Goal: Task Accomplishment & Management: Use online tool/utility

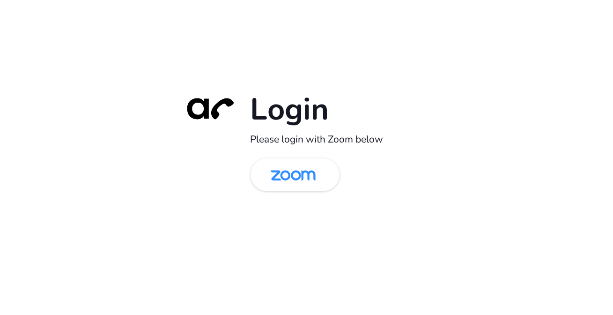
drag, startPoint x: 0, startPoint y: 0, endPoint x: 320, endPoint y: 105, distance: 336.6
click at [320, 105] on h1 "Login" at bounding box center [344, 109] width 187 height 38
click at [295, 177] on img at bounding box center [293, 175] width 65 height 30
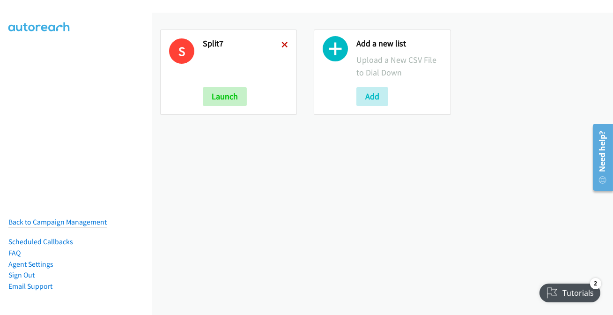
click at [281, 46] on icon at bounding box center [284, 45] width 7 height 7
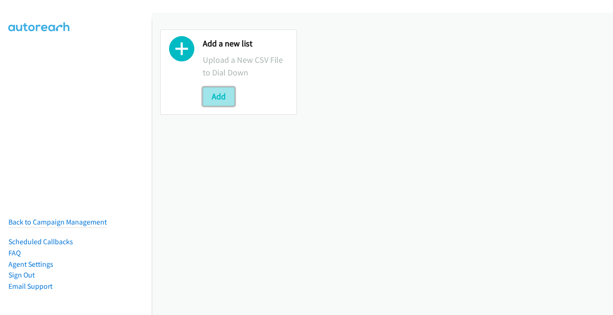
click at [220, 97] on button "Add" at bounding box center [219, 96] width 32 height 19
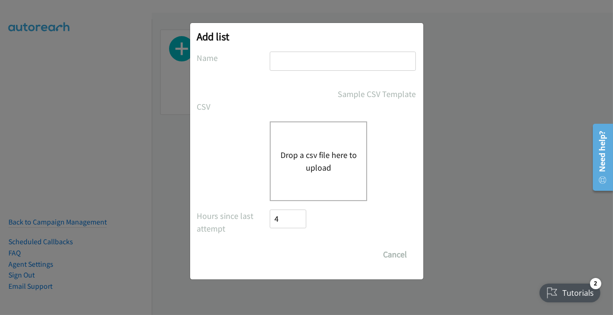
click at [295, 63] on input "text" at bounding box center [343, 61] width 146 height 19
type input "split7"
click at [343, 171] on button "Drop a csv file here to upload" at bounding box center [318, 160] width 77 height 25
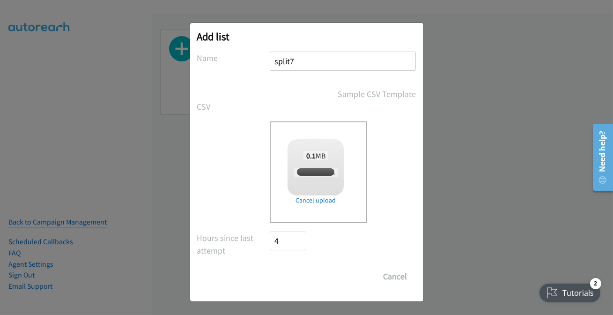
checkbox input "true"
click at [302, 275] on input "Save List" at bounding box center [294, 276] width 49 height 19
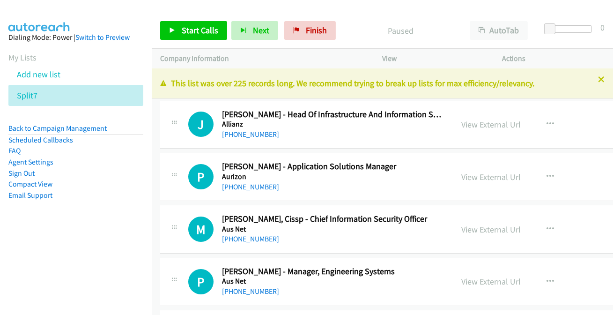
click at [594, 81] on div "+1 415-964-1034 Call failed - Please reload the list and try again This list wa…" at bounding box center [382, 191] width 461 height 246
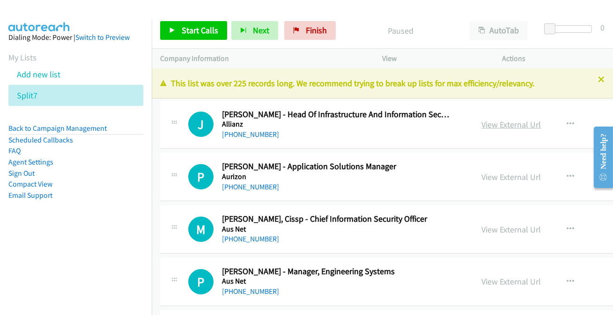
click at [487, 124] on link "View External Url" at bounding box center [511, 124] width 59 height 11
click at [598, 80] on icon at bounding box center [601, 80] width 7 height 7
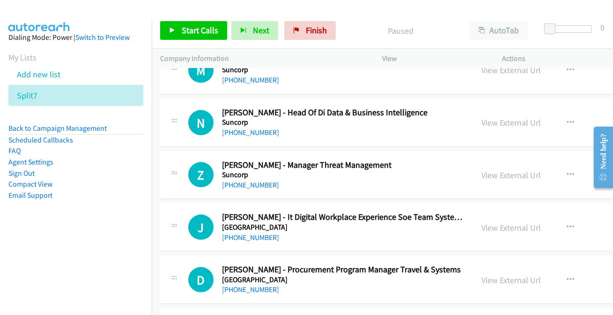
scroll to position [25388, 0]
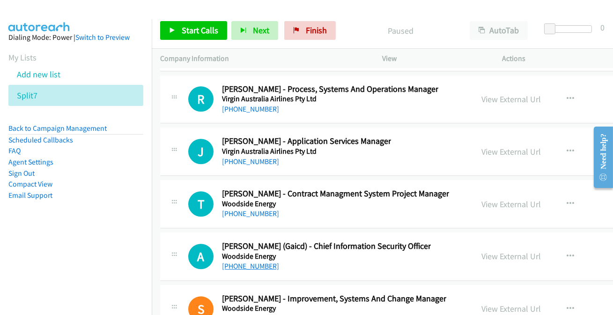
click at [263, 261] on link "+61 432 430 200" at bounding box center [250, 265] width 57 height 9
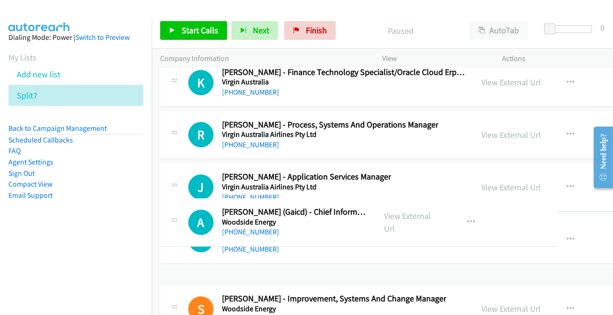
drag, startPoint x: 486, startPoint y: 223, endPoint x: 479, endPoint y: 214, distance: 11.7
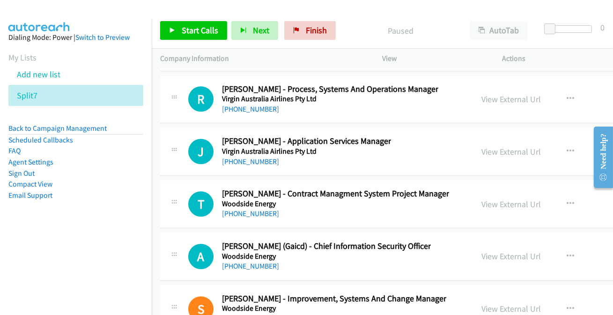
drag, startPoint x: 482, startPoint y: 224, endPoint x: 465, endPoint y: 218, distance: 18.1
click at [482, 251] on link "View External Url" at bounding box center [511, 256] width 59 height 11
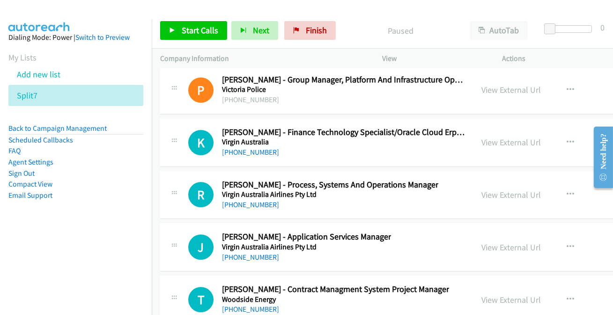
scroll to position [25260, 0]
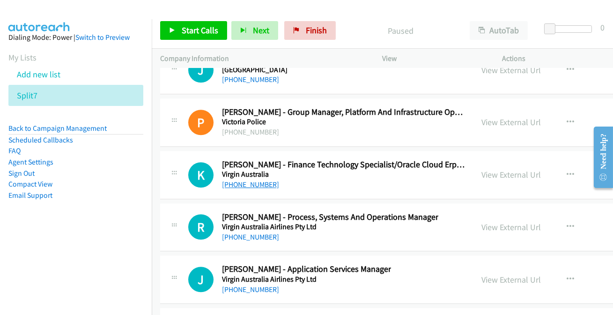
click at [239, 180] on link "+61 419 167 464" at bounding box center [250, 184] width 57 height 9
click at [487, 221] on link "View External Url" at bounding box center [511, 226] width 59 height 11
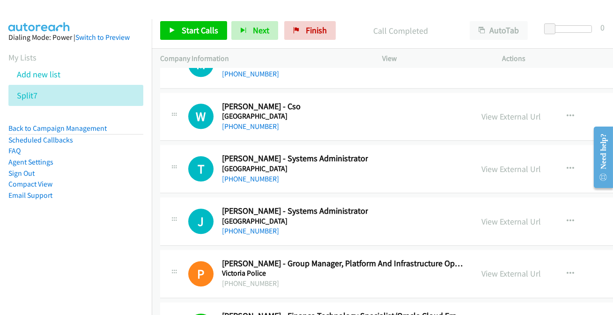
scroll to position [25090, 0]
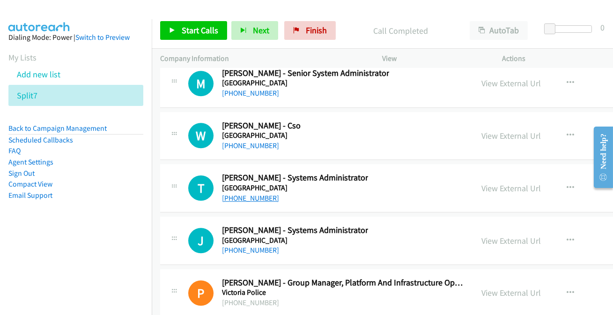
click at [250, 193] on link "+61 3 6226 1422" at bounding box center [250, 197] width 57 height 9
click at [482, 183] on link "View External Url" at bounding box center [511, 188] width 59 height 11
click at [294, 22] on link "Finish" at bounding box center [310, 30] width 52 height 19
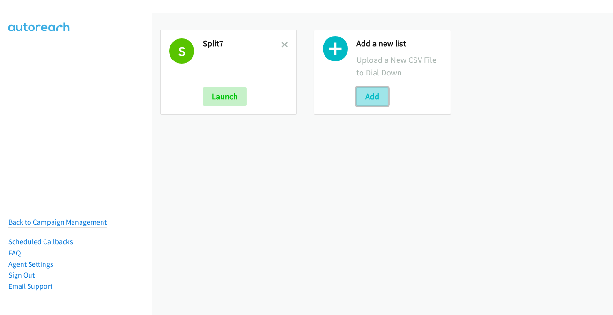
click at [370, 97] on button "Add" at bounding box center [372, 96] width 32 height 19
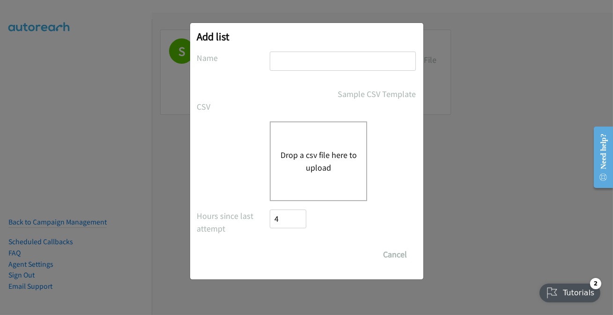
drag, startPoint x: 310, startPoint y: 65, endPoint x: 278, endPoint y: 60, distance: 31.8
click at [278, 60] on input "text" at bounding box center [343, 61] width 146 height 19
click at [263, 159] on div "Drop a csv file here to upload" at bounding box center [306, 161] width 219 height 80
click at [291, 60] on input "1749" at bounding box center [343, 61] width 146 height 19
type input "1"
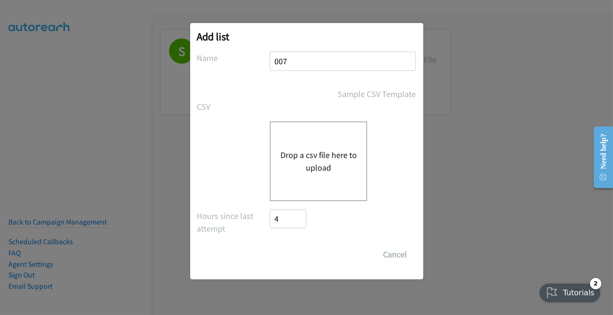
type input "007"
click at [336, 166] on button "Drop a csv file here to upload" at bounding box center [318, 160] width 77 height 25
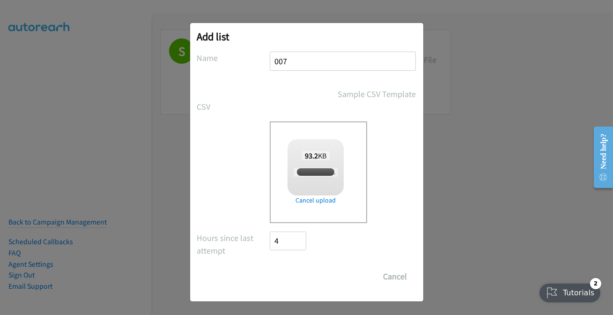
checkbox input "true"
click at [292, 276] on input "Save List" at bounding box center [294, 276] width 49 height 19
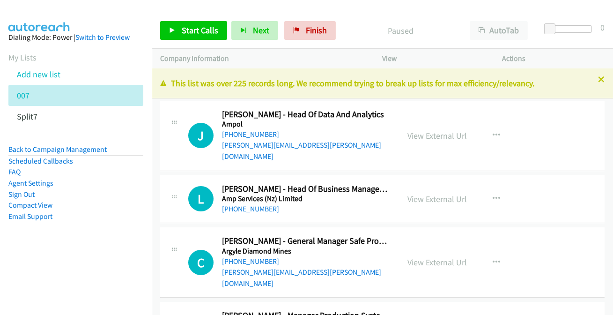
click at [595, 84] on div "+1 415-964-1034 Call failed - Please reload the list and try again This list wa…" at bounding box center [382, 191] width 461 height 246
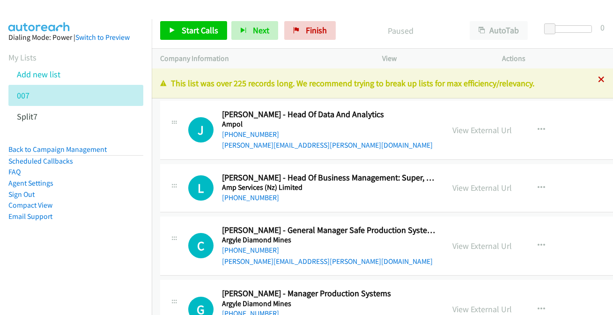
click at [598, 80] on icon at bounding box center [601, 80] width 7 height 7
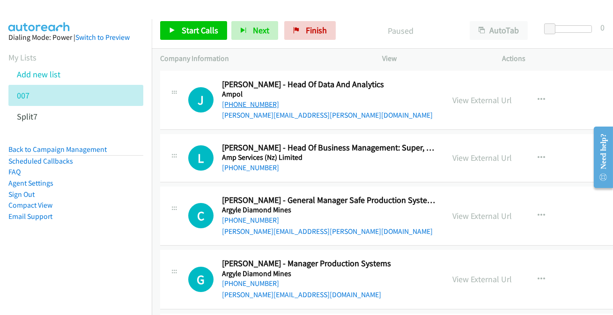
click at [236, 103] on link "[PHONE_NUMBER]" at bounding box center [250, 104] width 57 height 9
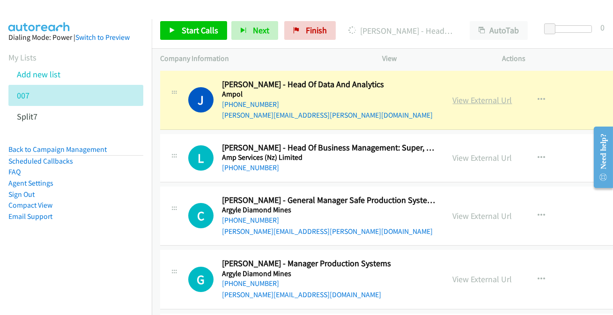
click at [491, 98] on link "View External Url" at bounding box center [482, 100] width 59 height 11
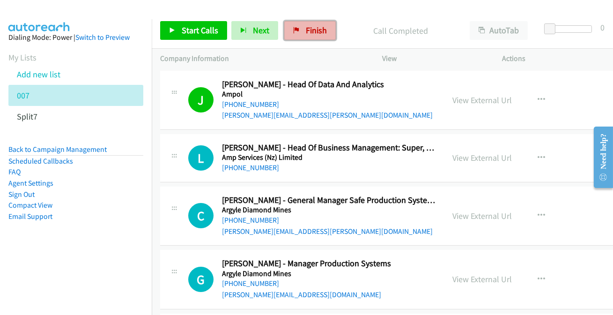
click at [323, 28] on span "Finish" at bounding box center [316, 30] width 21 height 11
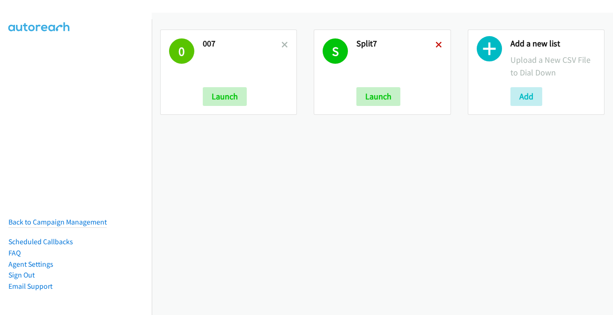
click at [435, 45] on icon at bounding box center [438, 45] width 7 height 7
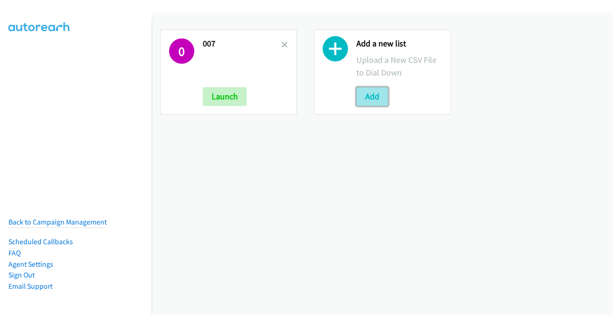
click at [369, 102] on button "Add" at bounding box center [372, 96] width 32 height 19
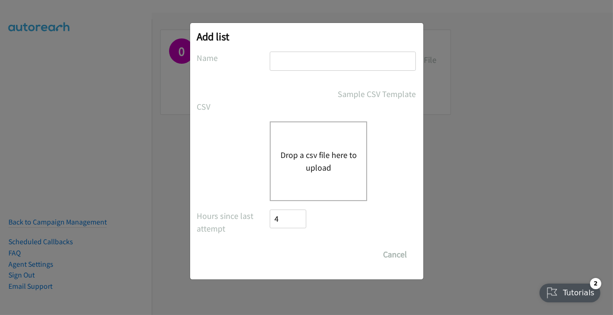
click at [323, 70] on input "text" at bounding box center [343, 61] width 146 height 19
type input "007.2"
click at [270, 245] on input "Save List" at bounding box center [279, 249] width 18 height 9
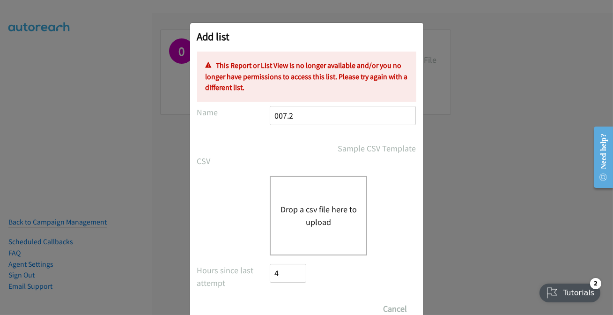
click at [340, 202] on div "Drop a csv file here to upload" at bounding box center [318, 216] width 97 height 80
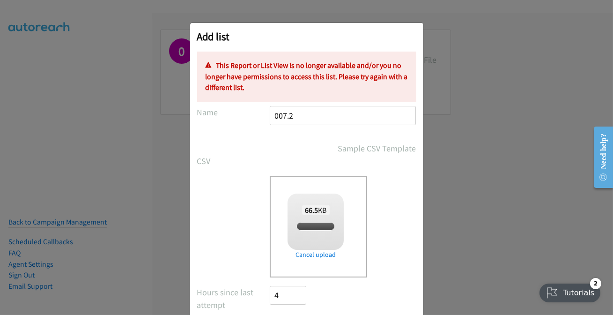
scroll to position [55, 0]
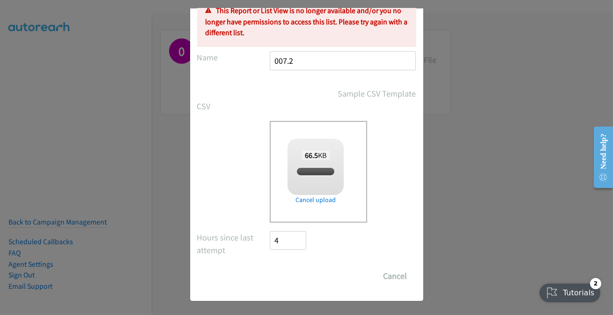
checkbox input "true"
click at [293, 293] on div "Add list No phone fields were returned for that Report or List View Please uplo…" at bounding box center [306, 134] width 233 height 332
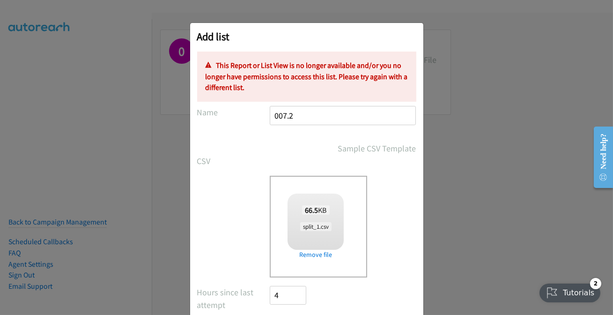
click at [277, 80] on p "This Report or List View is no longer available and/or you no longer have permi…" at bounding box center [307, 76] width 202 height 33
click at [344, 261] on div "Drop a csv file here to upload 66.5 KB split_1.csv Check Error Remove file" at bounding box center [318, 227] width 97 height 102
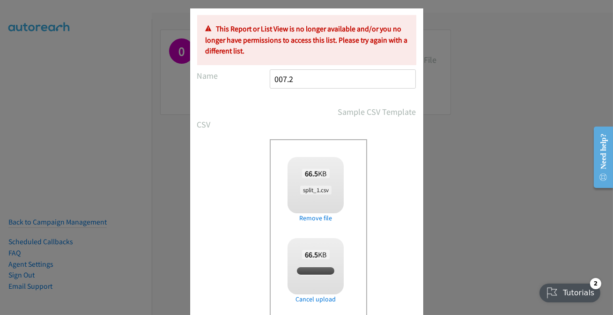
scroll to position [127, 0]
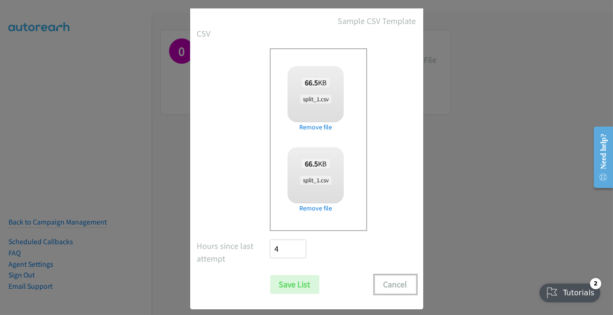
click at [397, 290] on button "Cancel" at bounding box center [396, 284] width 42 height 19
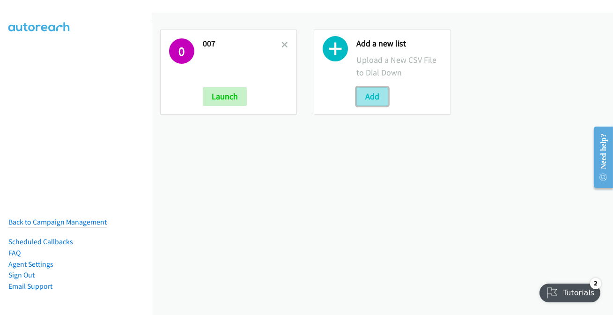
click at [356, 92] on button "Add" at bounding box center [372, 96] width 32 height 19
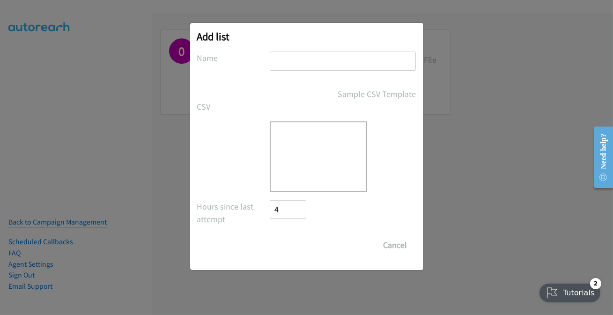
scroll to position [0, 0]
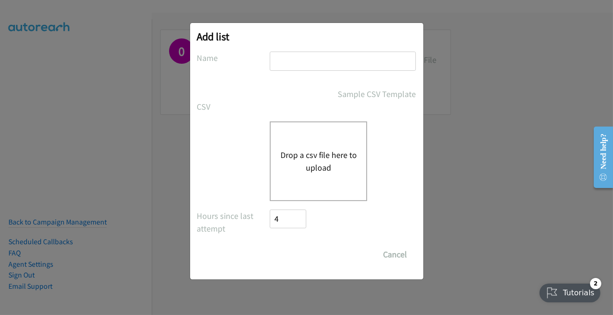
click at [288, 56] on input "text" at bounding box center [343, 61] width 146 height 19
type input "007.2"
click at [312, 152] on button "Drop a csv file here to upload" at bounding box center [318, 160] width 77 height 25
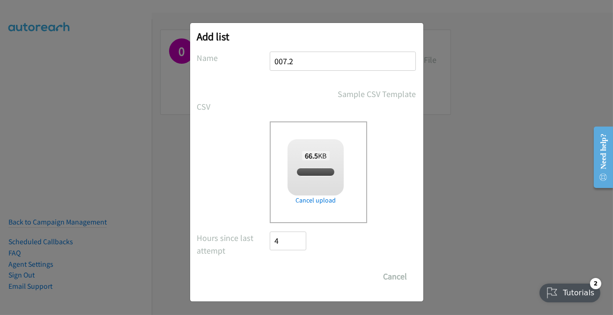
checkbox input "true"
click at [300, 273] on input "Save List" at bounding box center [294, 276] width 49 height 19
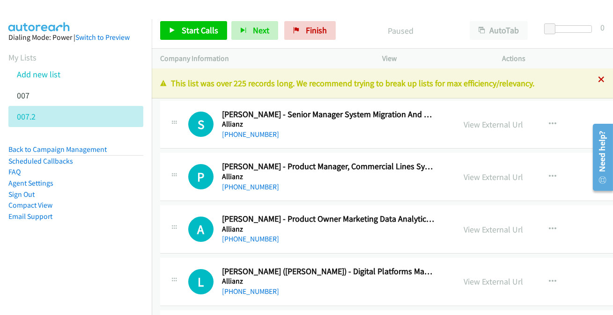
click at [598, 78] on icon at bounding box center [601, 80] width 7 height 7
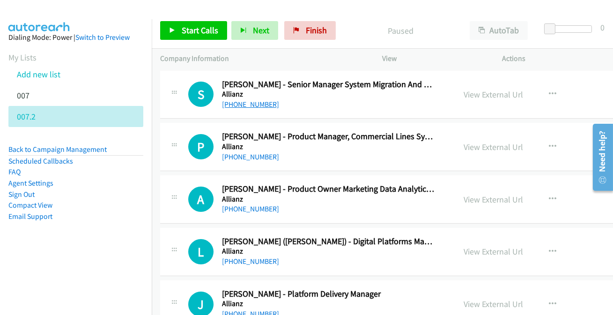
click at [236, 105] on link "[PHONE_NUMBER]" at bounding box center [250, 104] width 57 height 9
click at [251, 157] on link "[PHONE_NUMBER]" at bounding box center [250, 156] width 57 height 9
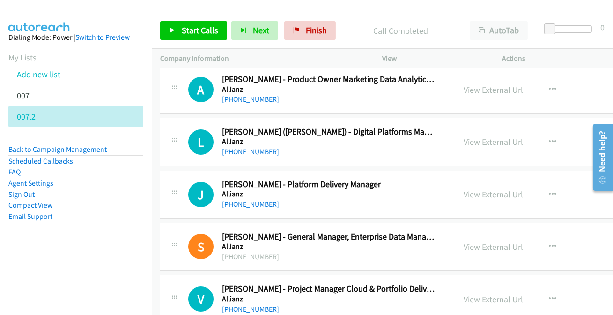
scroll to position [127, 0]
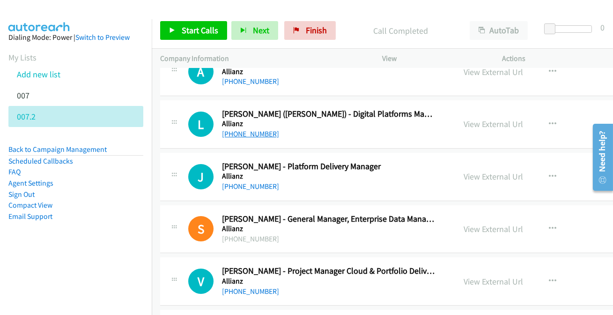
click at [238, 129] on link "[PHONE_NUMBER]" at bounding box center [250, 133] width 57 height 9
click at [242, 185] on link "[PHONE_NUMBER]" at bounding box center [250, 186] width 57 height 9
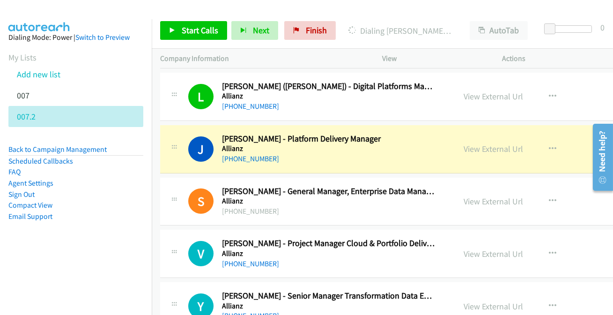
scroll to position [170, 0]
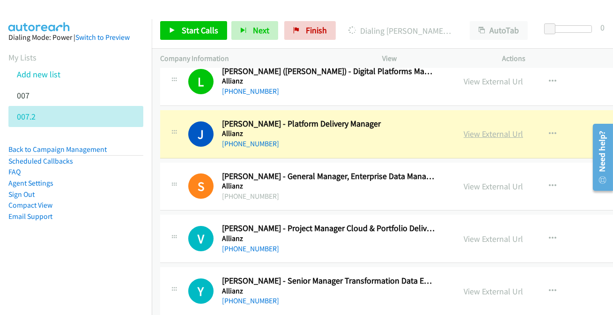
click at [464, 132] on link "View External Url" at bounding box center [493, 133] width 59 height 11
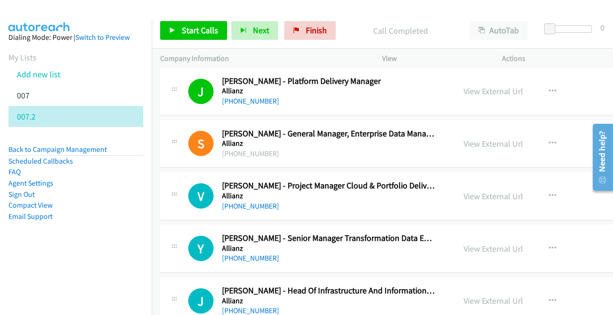
scroll to position [255, 0]
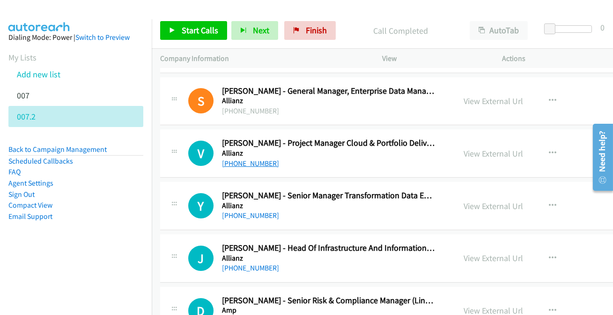
click at [229, 162] on link "[PHONE_NUMBER]" at bounding box center [250, 163] width 57 height 9
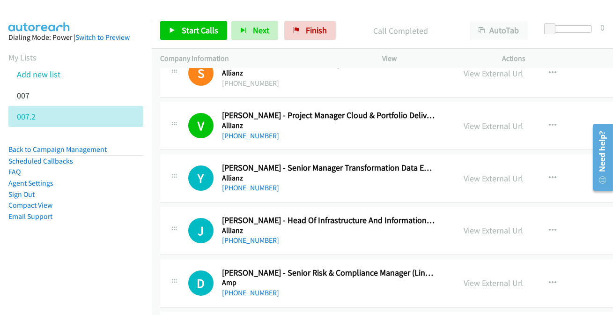
scroll to position [298, 0]
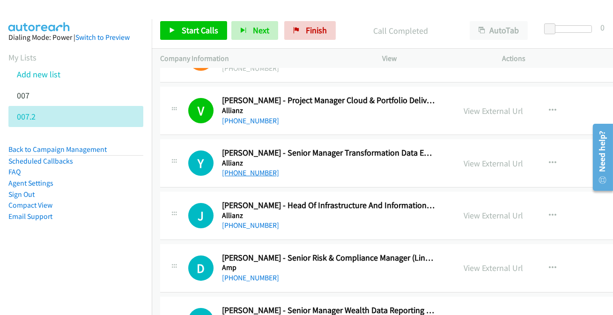
click at [238, 173] on link "[PHONE_NUMBER]" at bounding box center [250, 172] width 57 height 9
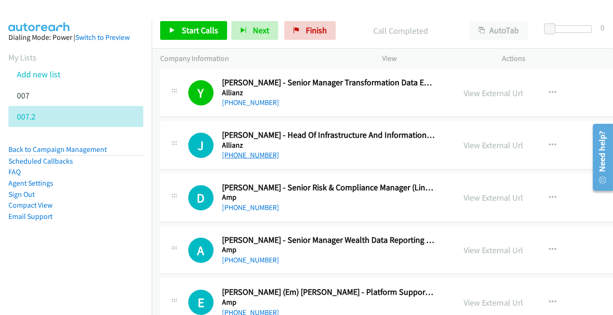
scroll to position [383, 0]
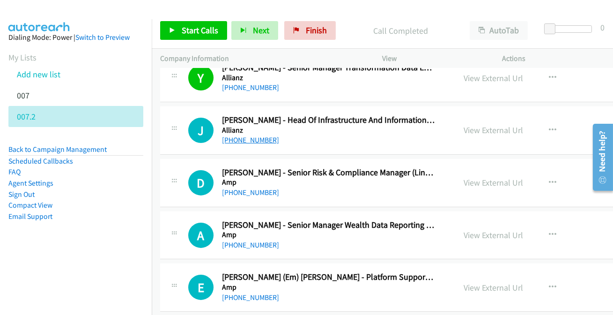
click at [249, 140] on link "[PHONE_NUMBER]" at bounding box center [250, 139] width 57 height 9
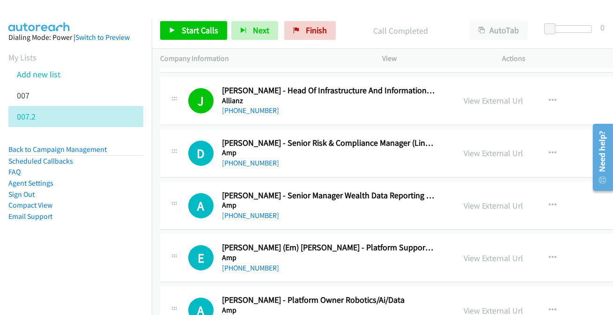
scroll to position [426, 0]
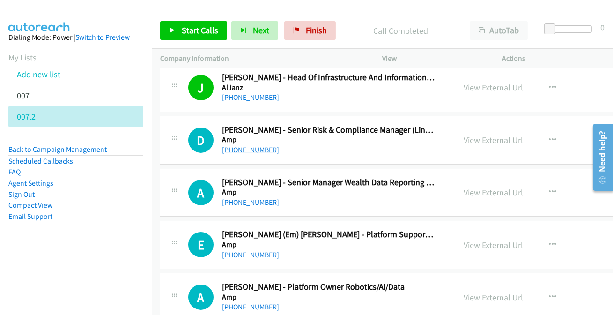
click at [232, 149] on link "[PHONE_NUMBER]" at bounding box center [250, 149] width 57 height 9
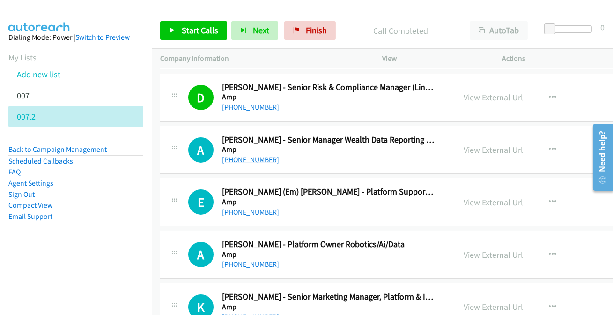
click at [231, 159] on link "[PHONE_NUMBER]" at bounding box center [250, 159] width 57 height 9
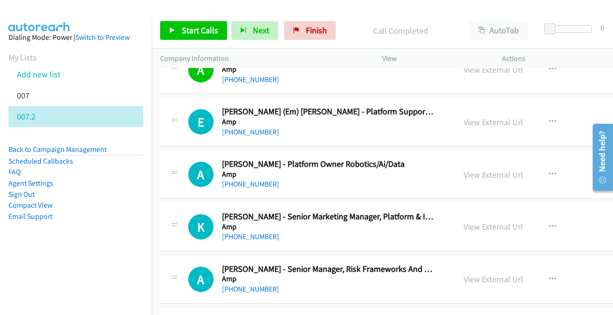
scroll to position [553, 0]
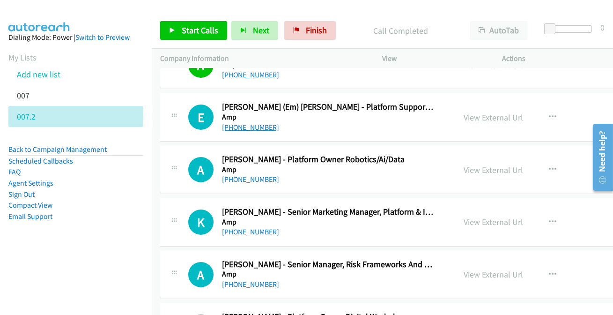
click at [236, 123] on link "[PHONE_NUMBER]" at bounding box center [250, 127] width 57 height 9
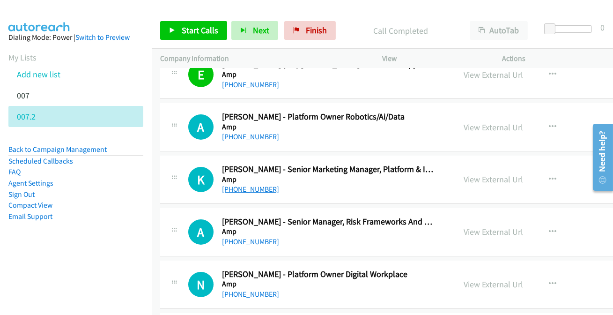
click at [245, 184] on link "[PHONE_NUMBER]" at bounding box center [250, 188] width 57 height 9
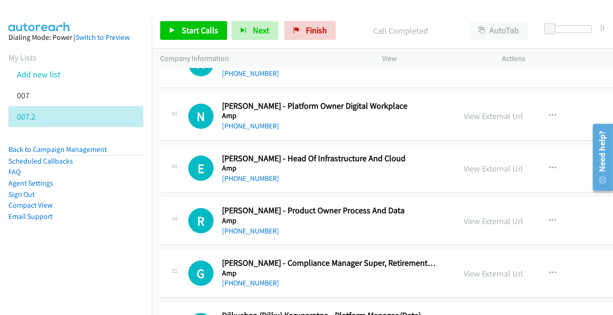
scroll to position [766, 0]
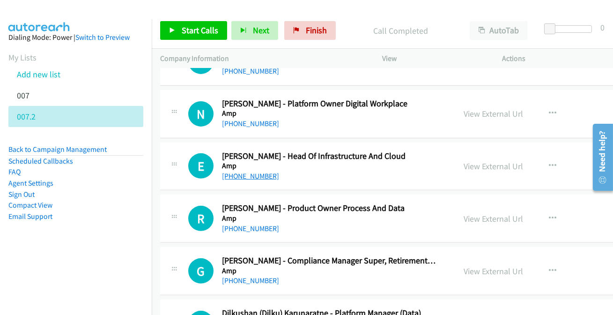
click at [225, 175] on link "[PHONE_NUMBER]" at bounding box center [250, 175] width 57 height 9
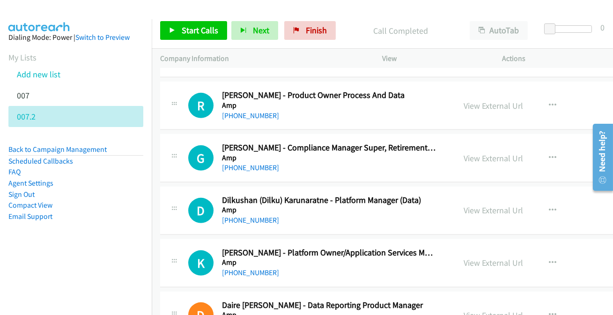
scroll to position [894, 0]
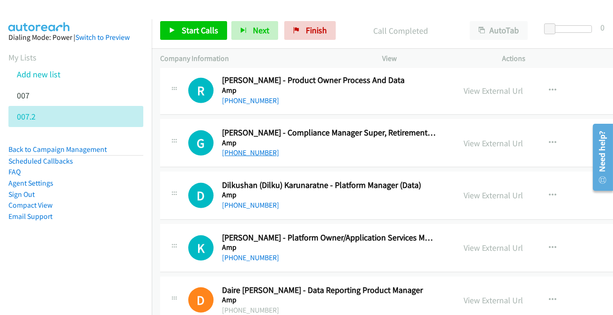
click at [245, 148] on link "[PHONE_NUMBER]" at bounding box center [250, 152] width 57 height 9
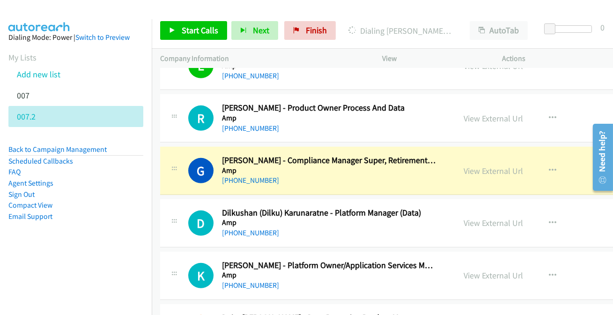
scroll to position [851, 0]
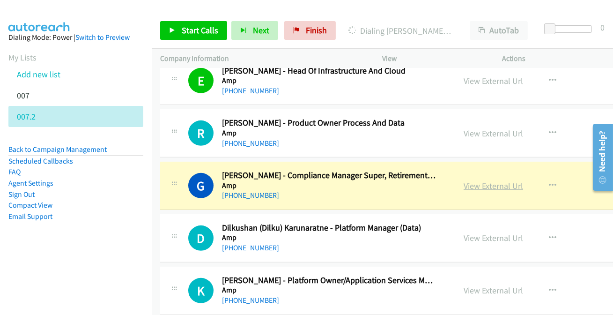
click at [464, 184] on link "View External Url" at bounding box center [493, 185] width 59 height 11
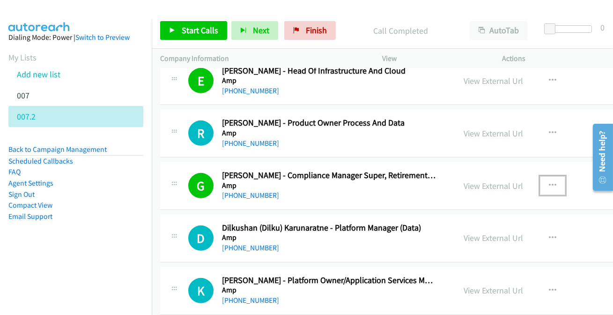
click at [549, 184] on icon "button" at bounding box center [552, 185] width 7 height 7
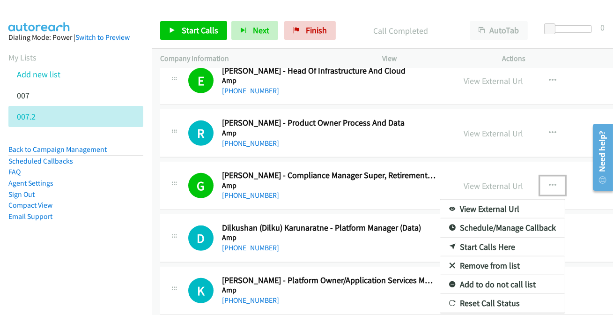
click at [461, 286] on link "Add to do not call list" at bounding box center [502, 284] width 125 height 19
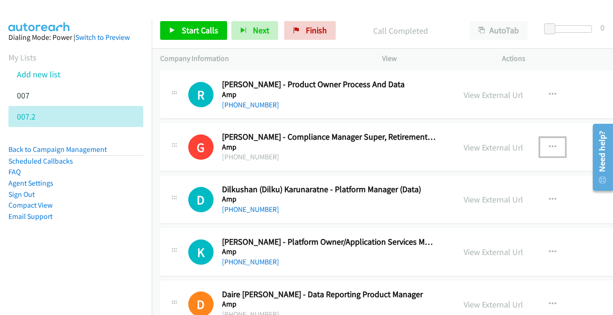
scroll to position [937, 0]
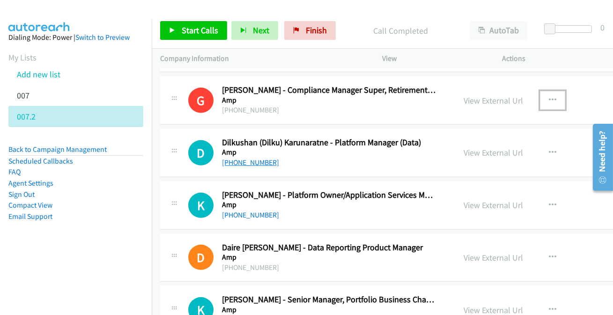
click at [237, 163] on link "[PHONE_NUMBER]" at bounding box center [250, 162] width 57 height 9
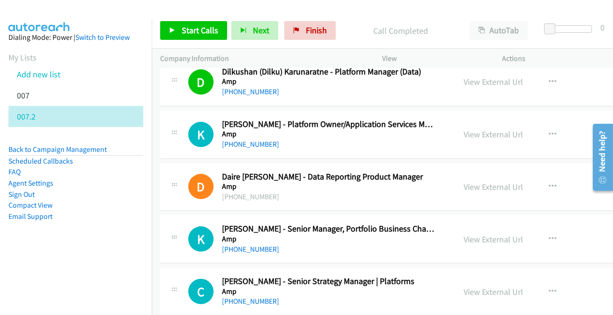
scroll to position [1021, 0]
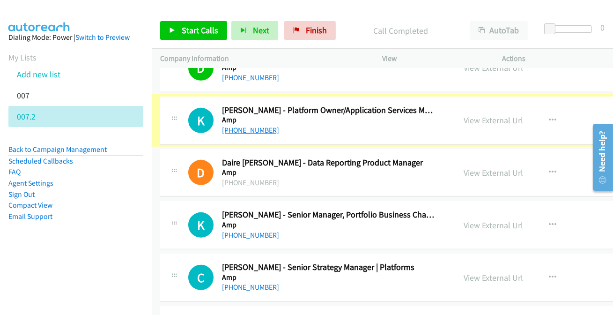
click at [241, 126] on link "[PHONE_NUMBER]" at bounding box center [250, 129] width 57 height 9
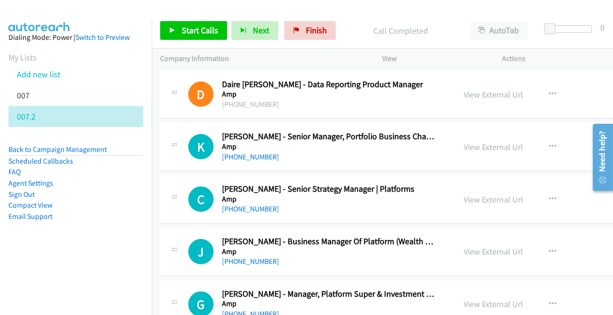
scroll to position [1106, 0]
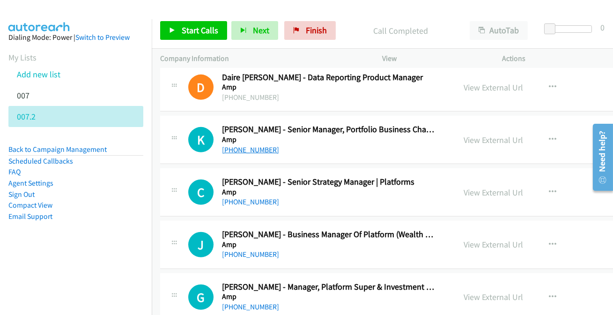
click at [239, 151] on link "[PHONE_NUMBER]" at bounding box center [250, 149] width 57 height 9
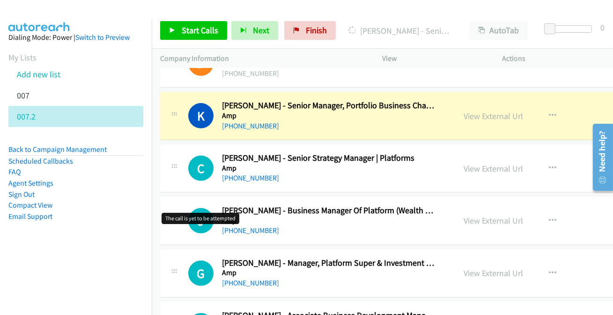
scroll to position [1149, 0]
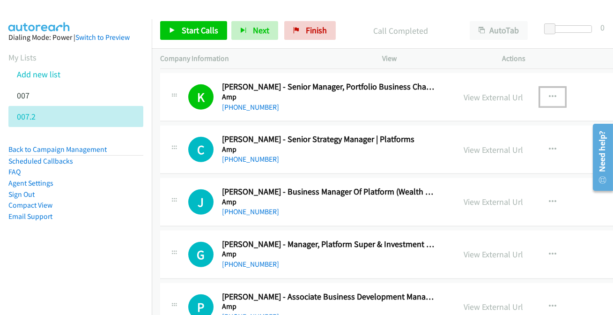
click at [549, 95] on icon "button" at bounding box center [552, 96] width 7 height 7
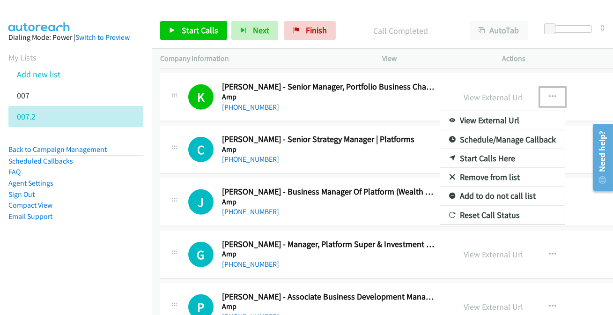
click at [450, 194] on link "Add to do not call list" at bounding box center [502, 195] width 125 height 19
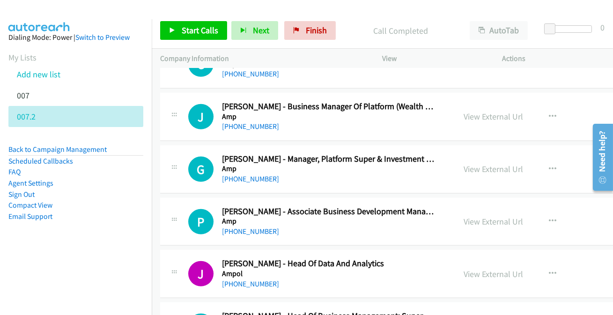
scroll to position [1192, 0]
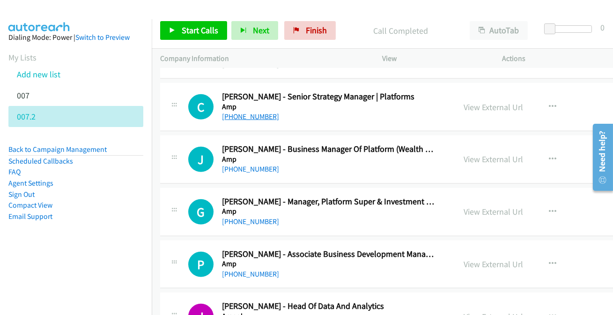
click at [248, 116] on link "[PHONE_NUMBER]" at bounding box center [250, 116] width 57 height 9
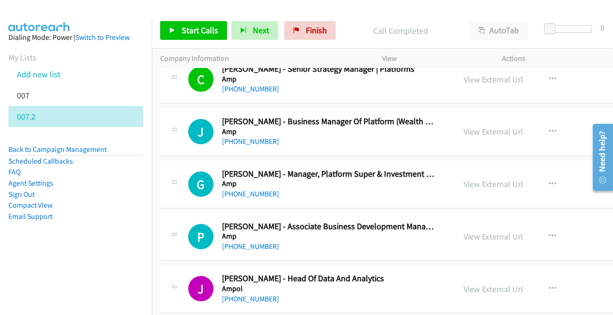
scroll to position [1234, 0]
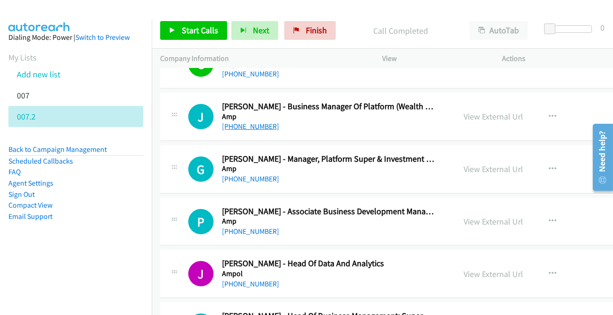
click at [233, 123] on link "[PHONE_NUMBER]" at bounding box center [250, 126] width 57 height 9
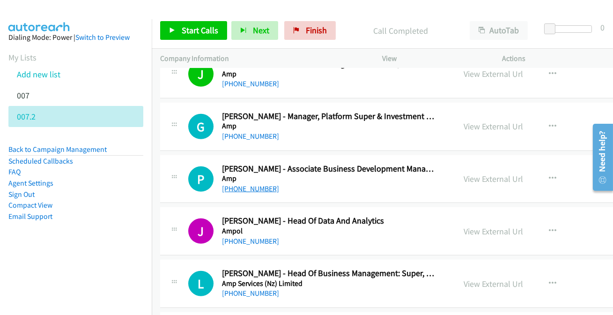
click at [238, 188] on link "[PHONE_NUMBER]" at bounding box center [250, 188] width 57 height 9
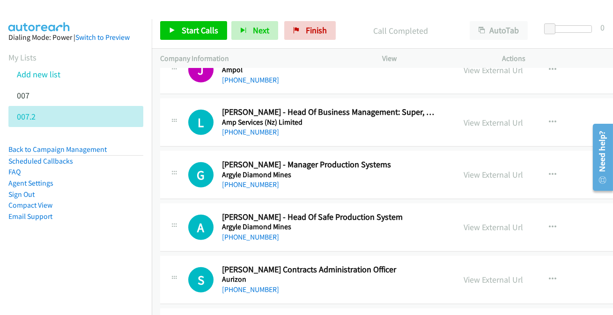
scroll to position [1447, 0]
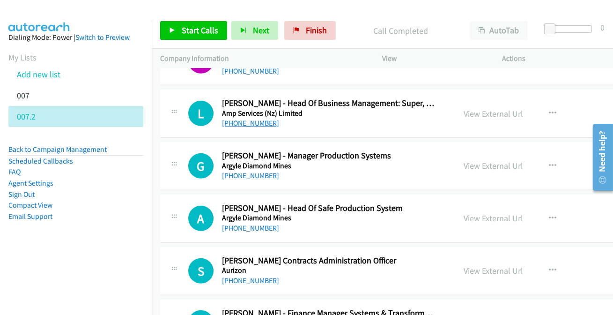
click at [261, 118] on link "[PHONE_NUMBER]" at bounding box center [250, 122] width 57 height 9
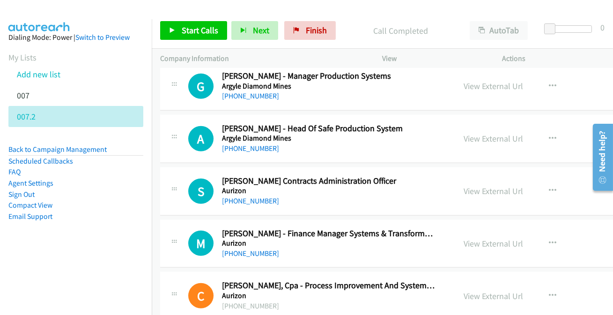
scroll to position [1532, 0]
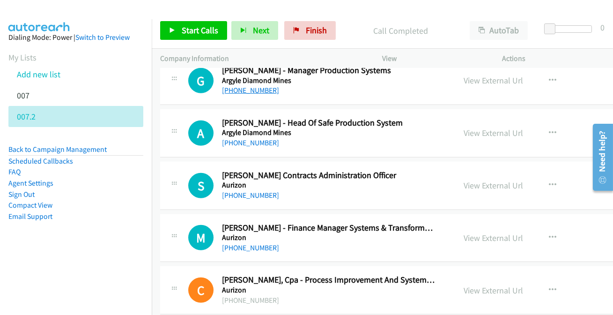
click at [242, 87] on link "[PHONE_NUMBER]" at bounding box center [250, 90] width 57 height 9
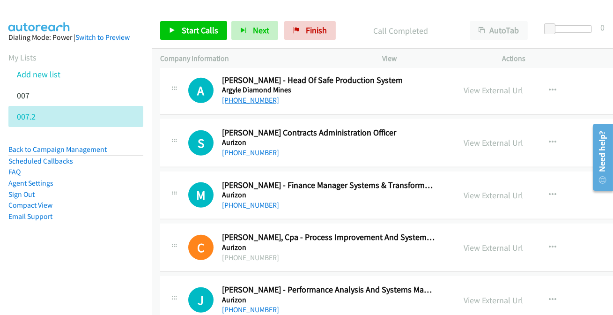
click at [244, 98] on link "[PHONE_NUMBER]" at bounding box center [250, 100] width 57 height 9
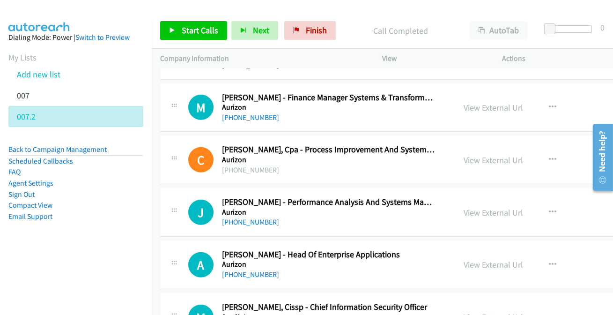
scroll to position [1745, 0]
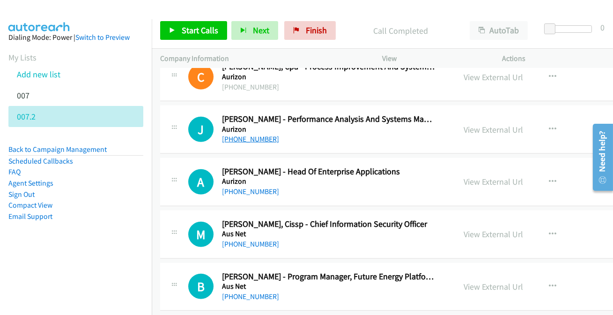
click at [248, 137] on link "[PHONE_NUMBER]" at bounding box center [250, 138] width 57 height 9
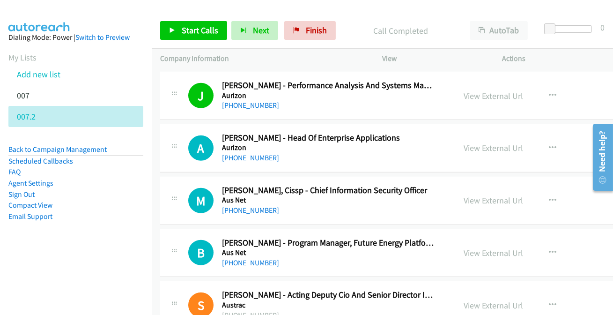
scroll to position [1830, 0]
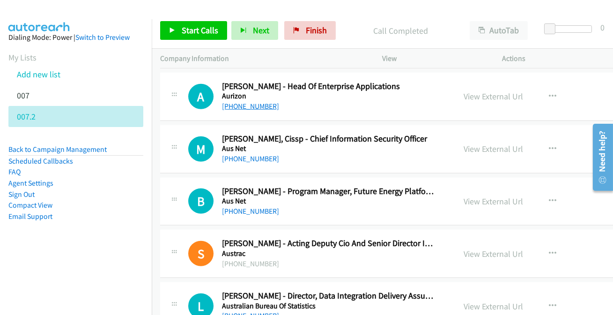
click at [239, 106] on link "[PHONE_NUMBER]" at bounding box center [250, 106] width 57 height 9
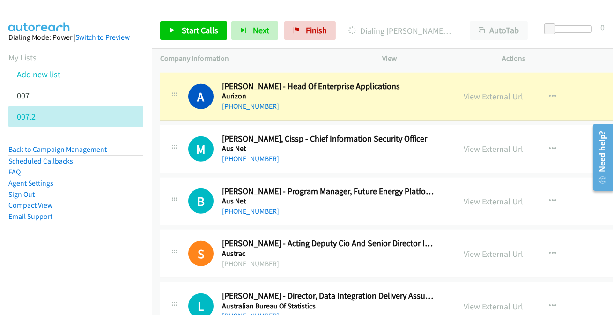
scroll to position [1788, 0]
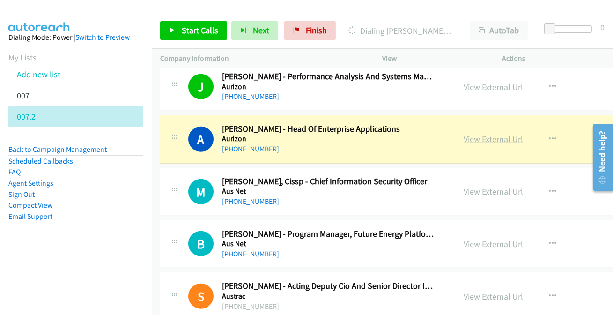
click at [464, 138] on link "View External Url" at bounding box center [493, 138] width 59 height 11
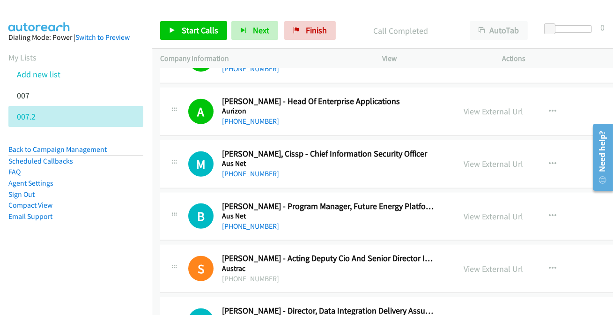
scroll to position [1830, 0]
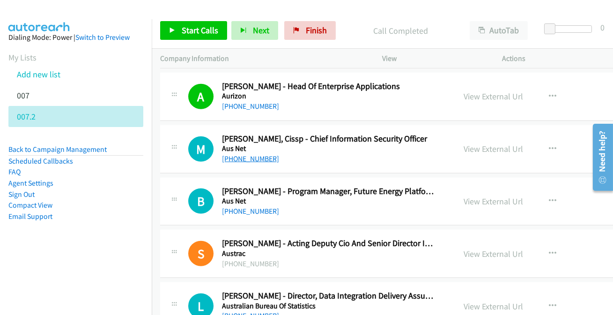
click at [258, 155] on link "[PHONE_NUMBER]" at bounding box center [250, 158] width 57 height 9
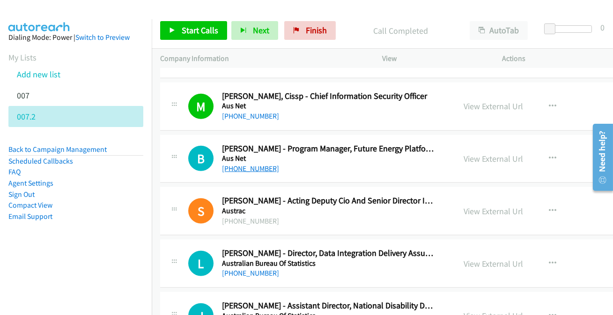
click at [236, 164] on link "[PHONE_NUMBER]" at bounding box center [250, 168] width 57 height 9
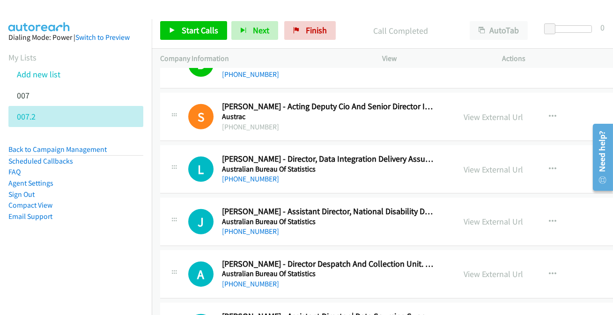
scroll to position [2000, 0]
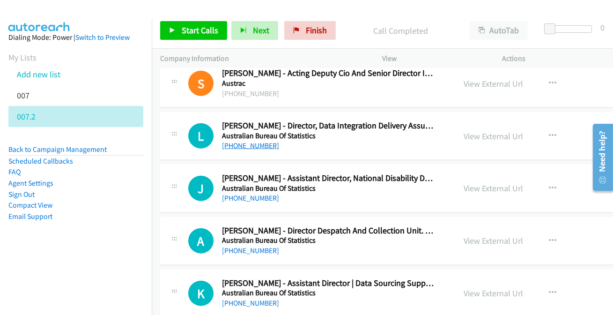
click at [236, 147] on link "[PHONE_NUMBER]" at bounding box center [250, 145] width 57 height 9
click at [240, 141] on link "[PHONE_NUMBER]" at bounding box center [250, 145] width 57 height 9
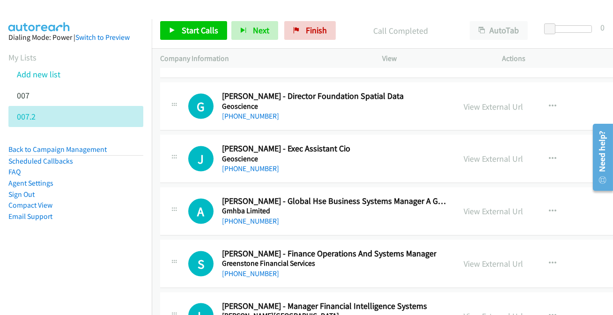
scroll to position [16518, 0]
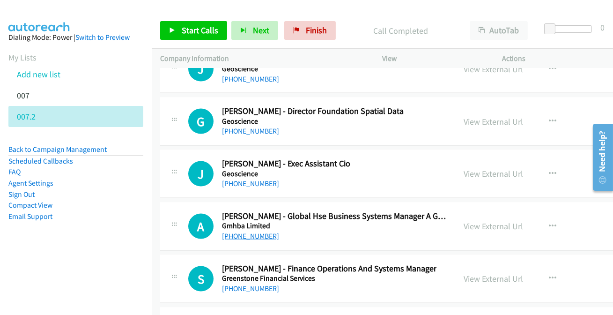
click at [260, 231] on link "[PHONE_NUMBER]" at bounding box center [250, 235] width 57 height 9
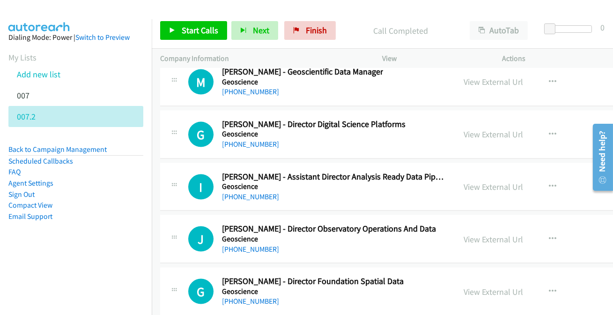
scroll to position [16347, 0]
drag, startPoint x: 248, startPoint y: 227, endPoint x: 253, endPoint y: 216, distance: 11.9
click at [259, 245] on link "[PHONE_NUMBER]" at bounding box center [250, 249] width 57 height 9
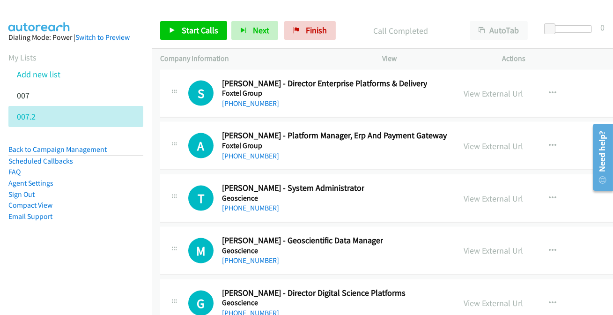
scroll to position [16177, 0]
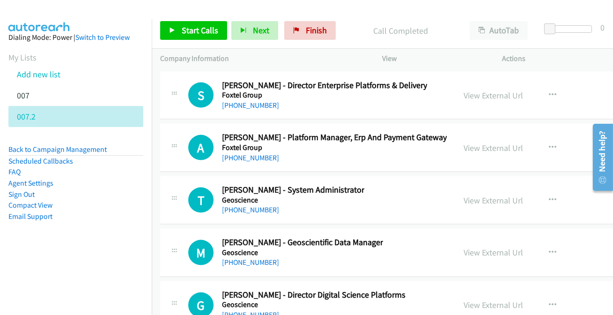
click at [253, 310] on link "[PHONE_NUMBER]" at bounding box center [250, 314] width 57 height 9
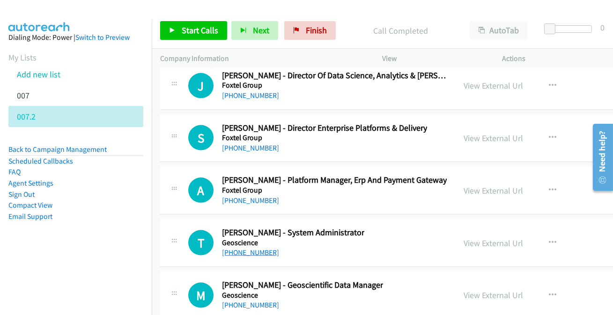
click at [251, 248] on link "[PHONE_NUMBER]" at bounding box center [250, 252] width 57 height 9
click at [255, 248] on link "[PHONE_NUMBER]" at bounding box center [250, 252] width 57 height 9
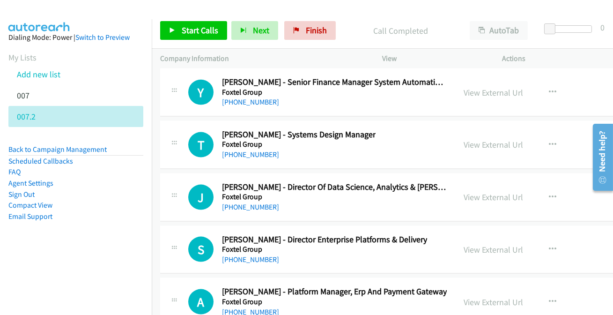
scroll to position [16049, 0]
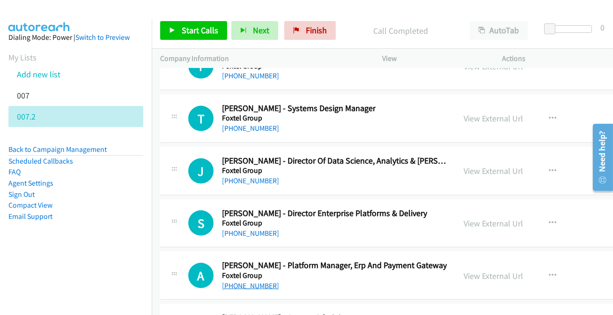
click at [251, 281] on link "[PHONE_NUMBER]" at bounding box center [250, 285] width 57 height 9
click at [257, 229] on link "[PHONE_NUMBER]" at bounding box center [250, 233] width 57 height 9
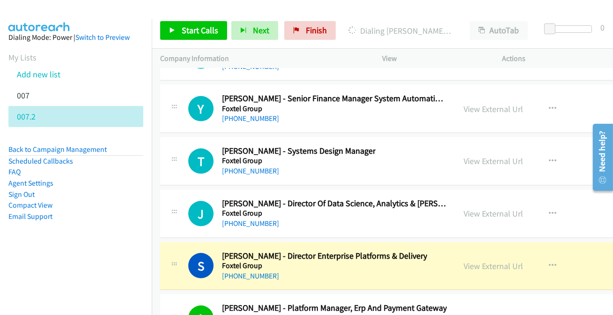
scroll to position [15964, 0]
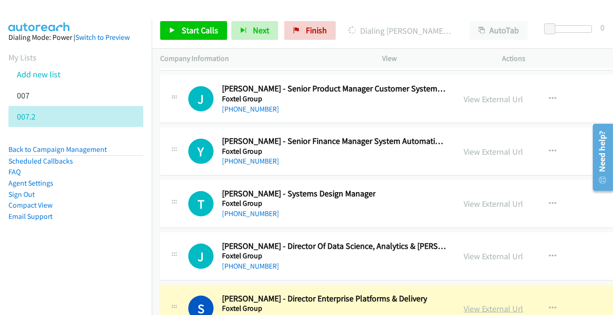
click at [464, 303] on link "View External Url" at bounding box center [493, 308] width 59 height 11
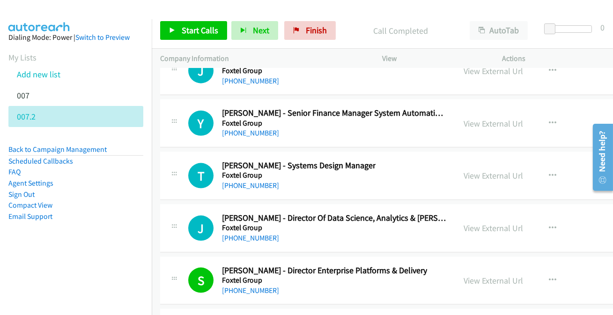
scroll to position [16007, 0]
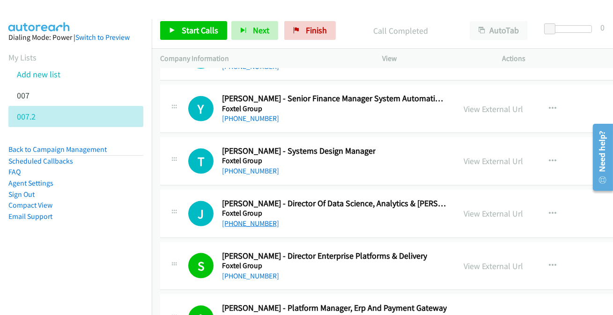
click at [239, 219] on link "[PHONE_NUMBER]" at bounding box center [250, 223] width 57 height 9
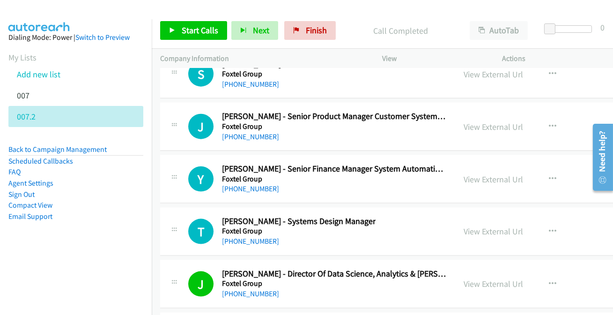
scroll to position [15922, 0]
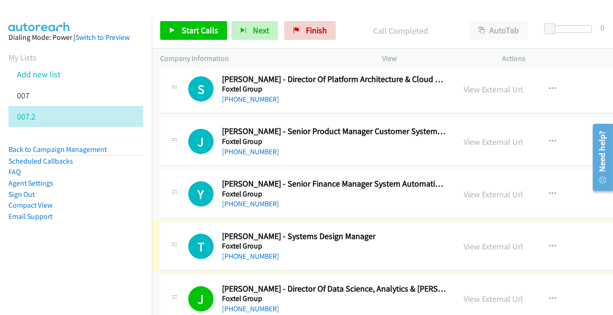
click at [250, 251] on link "[PHONE_NUMBER]" at bounding box center [250, 255] width 57 height 9
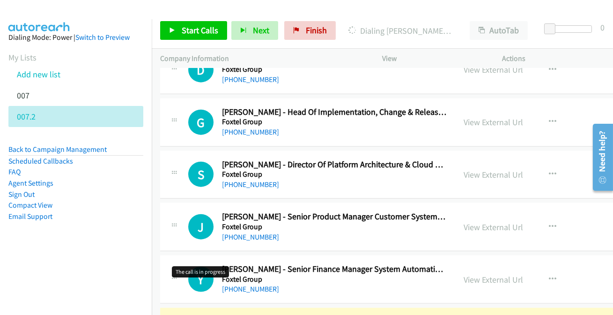
scroll to position [15879, 0]
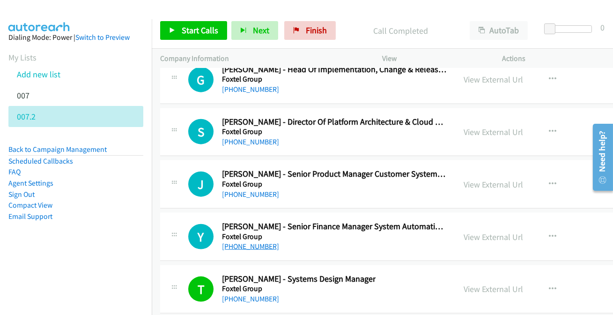
click at [240, 242] on link "[PHONE_NUMBER]" at bounding box center [250, 246] width 57 height 9
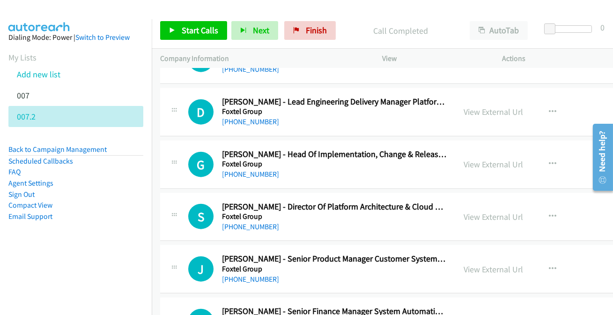
scroll to position [15752, 0]
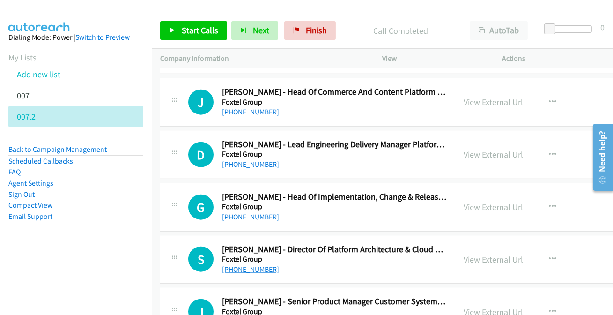
click at [257, 265] on link "[PHONE_NUMBER]" at bounding box center [250, 269] width 57 height 9
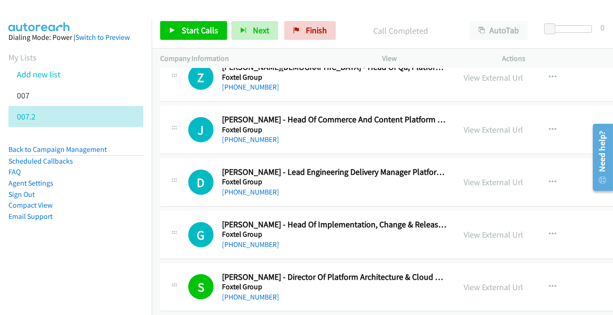
scroll to position [15709, 0]
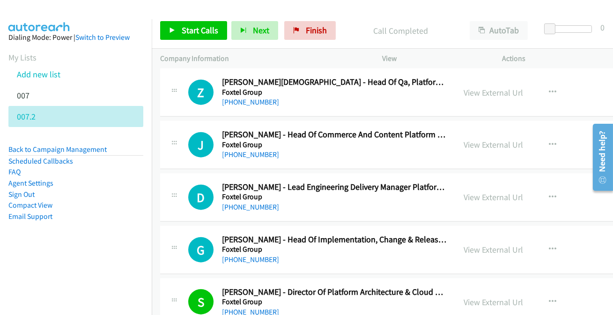
click at [248, 254] on div "[PHONE_NUMBER]" at bounding box center [334, 259] width 225 height 11
click at [252, 255] on link "[PHONE_NUMBER]" at bounding box center [250, 259] width 57 height 9
click at [263, 255] on link "[PHONE_NUMBER]" at bounding box center [250, 259] width 57 height 9
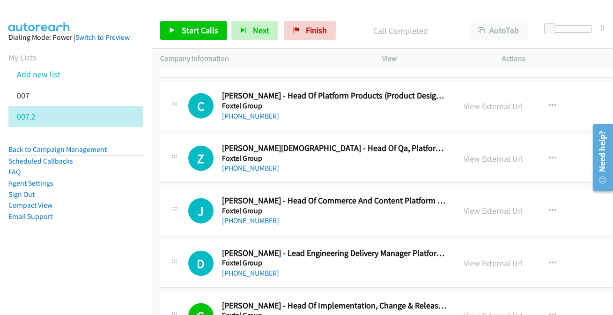
scroll to position [15624, 0]
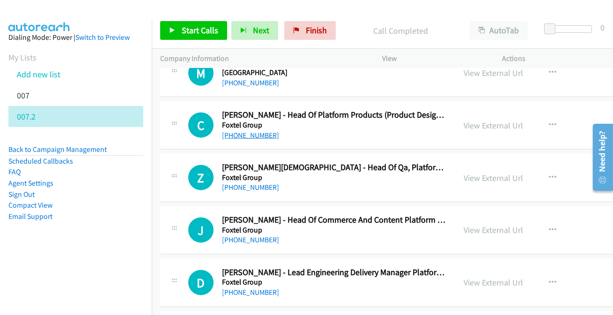
click at [236, 131] on link "[PHONE_NUMBER]" at bounding box center [250, 135] width 57 height 9
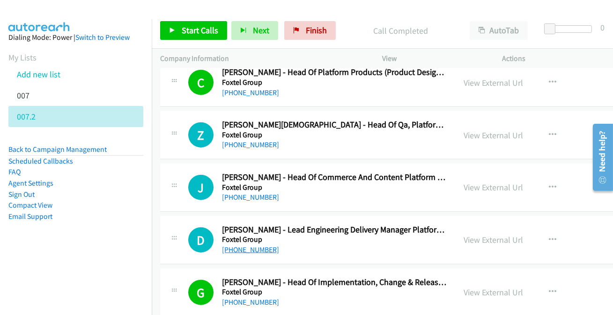
click at [241, 245] on link "[PHONE_NUMBER]" at bounding box center [250, 249] width 57 height 9
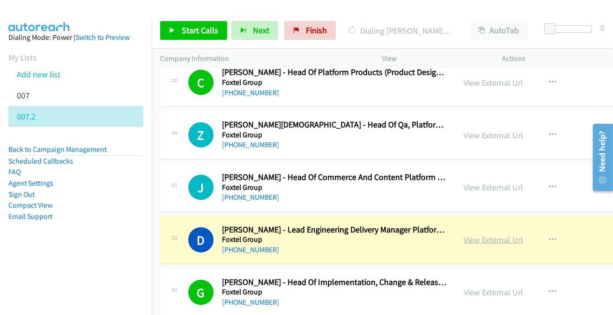
click at [468, 234] on link "View External Url" at bounding box center [493, 239] width 59 height 11
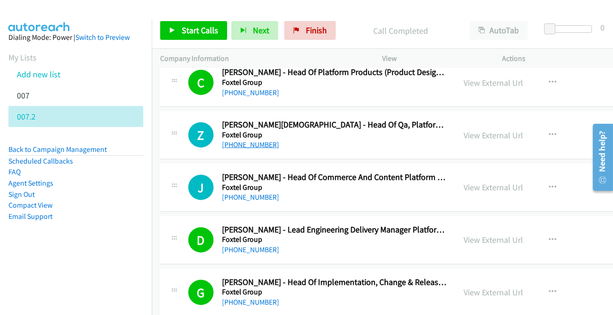
click at [244, 140] on link "[PHONE_NUMBER]" at bounding box center [250, 144] width 57 height 9
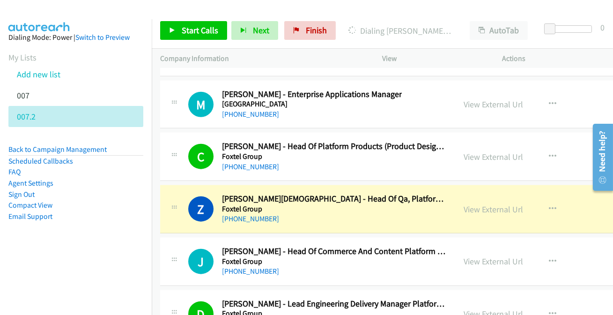
scroll to position [15581, 0]
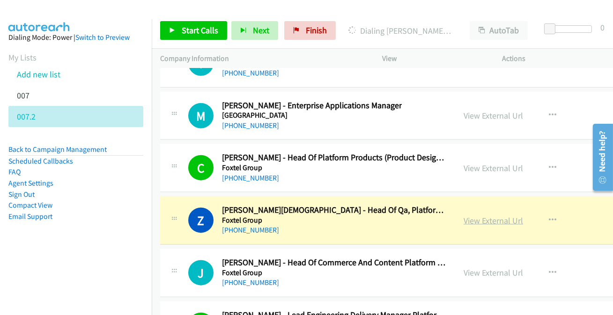
click at [464, 215] on link "View External Url" at bounding box center [493, 220] width 59 height 11
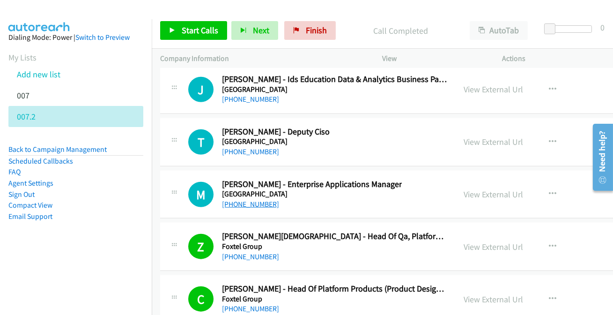
scroll to position [15453, 0]
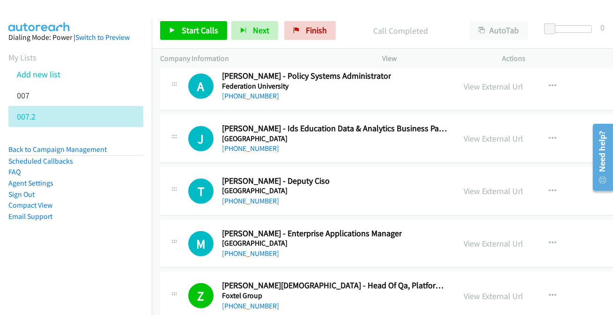
click at [233, 249] on link "[PHONE_NUMBER]" at bounding box center [250, 253] width 57 height 9
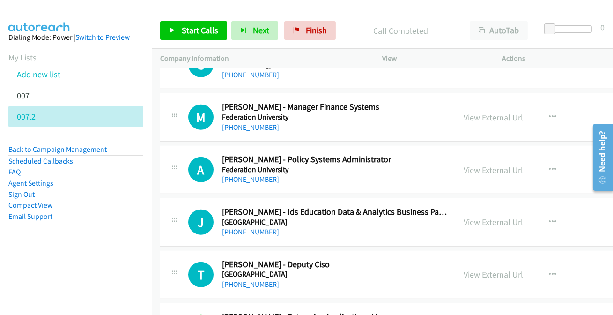
scroll to position [15368, 0]
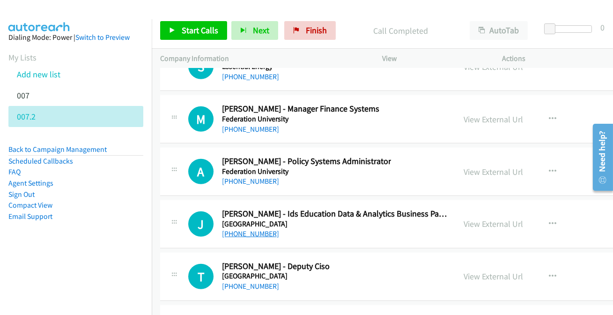
click at [241, 229] on link "[PHONE_NUMBER]" at bounding box center [250, 233] width 57 height 9
click at [255, 281] on link "[PHONE_NUMBER]" at bounding box center [250, 285] width 57 height 9
click at [251, 281] on link "[PHONE_NUMBER]" at bounding box center [250, 285] width 57 height 9
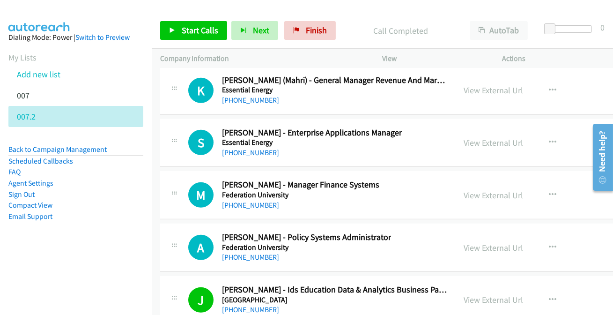
scroll to position [15241, 0]
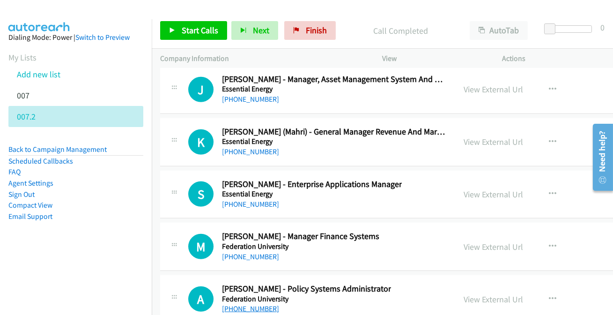
click at [247, 304] on link "[PHONE_NUMBER]" at bounding box center [250, 308] width 57 height 9
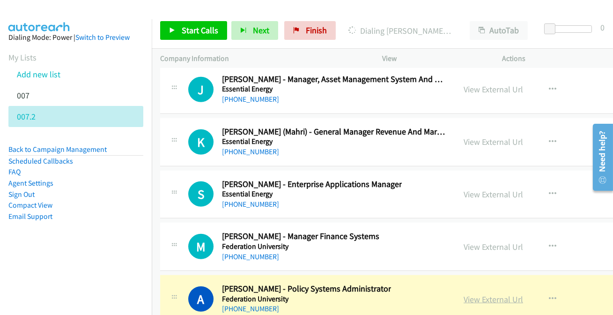
click at [483, 294] on link "View External Url" at bounding box center [493, 299] width 59 height 11
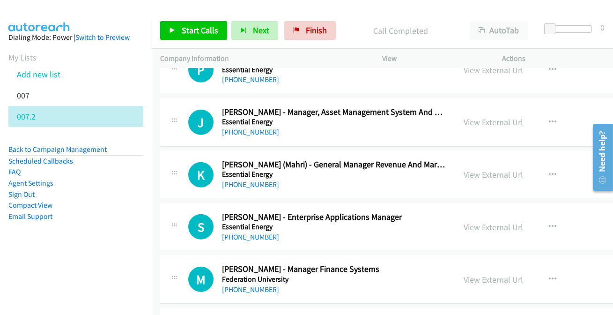
scroll to position [15198, 0]
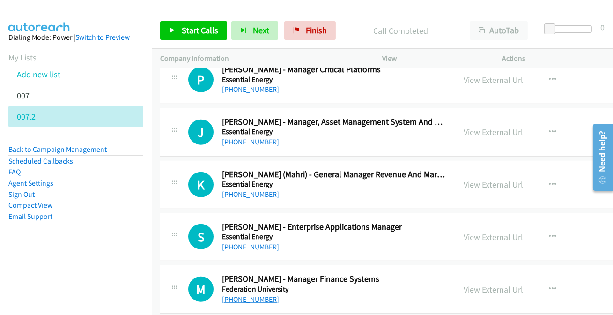
click at [233, 295] on link "[PHONE_NUMBER]" at bounding box center [250, 299] width 57 height 9
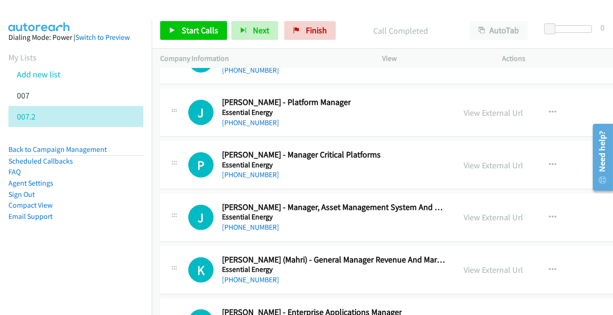
scroll to position [15155, 0]
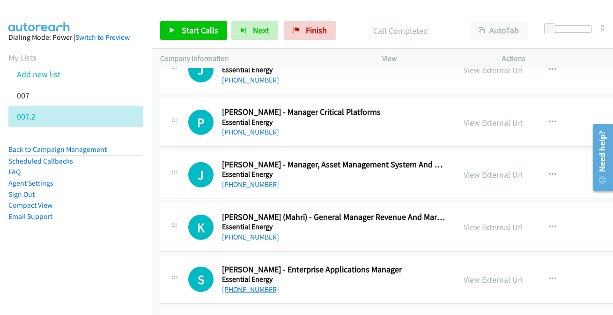
click at [244, 285] on link "[PHONE_NUMBER]" at bounding box center [250, 289] width 57 height 9
click at [257, 232] on link "[PHONE_NUMBER]" at bounding box center [250, 236] width 57 height 9
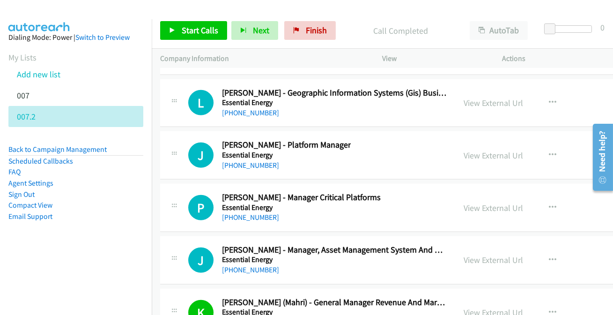
scroll to position [15028, 0]
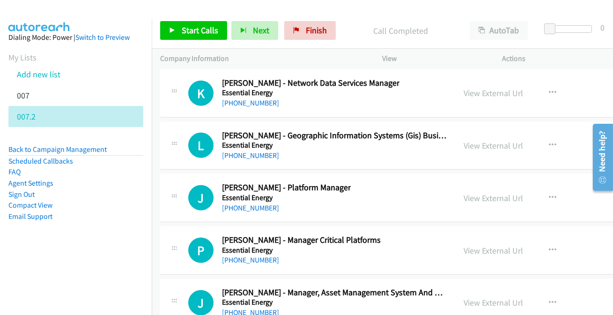
click at [239, 308] on link "[PHONE_NUMBER]" at bounding box center [250, 312] width 57 height 9
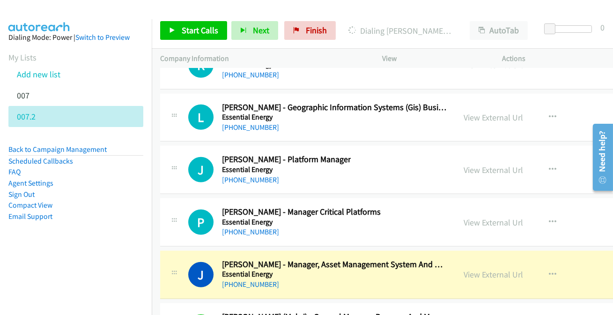
scroll to position [15113, 0]
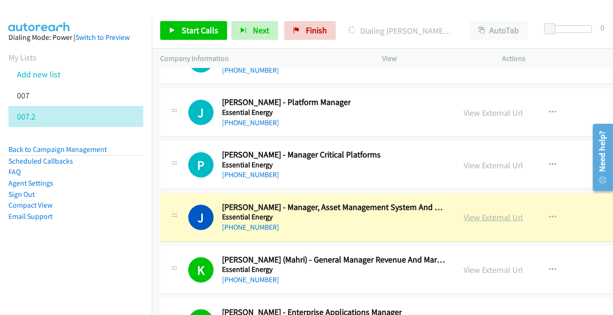
click at [477, 212] on link "View External Url" at bounding box center [493, 217] width 59 height 11
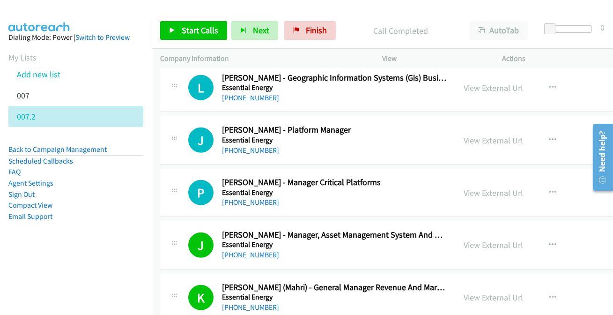
scroll to position [15070, 0]
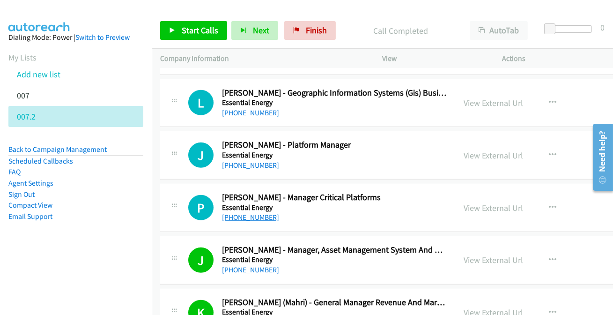
click at [254, 213] on link "[PHONE_NUMBER]" at bounding box center [250, 217] width 57 height 9
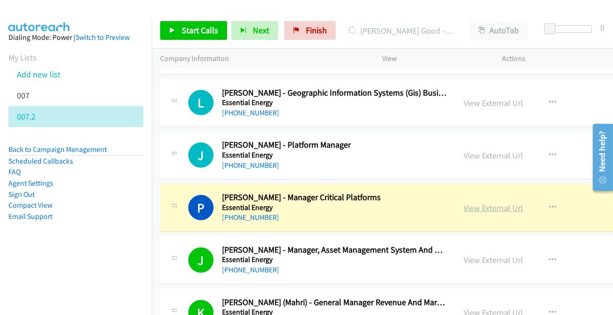
click at [471, 202] on link "View External Url" at bounding box center [493, 207] width 59 height 11
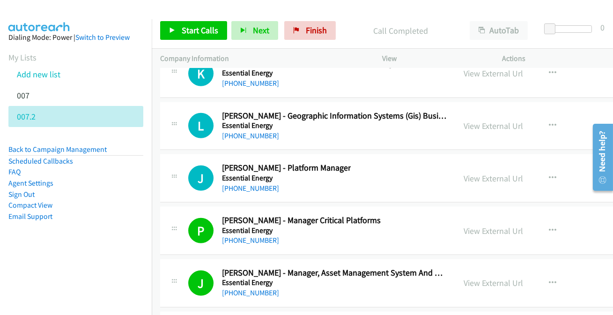
scroll to position [14985, 0]
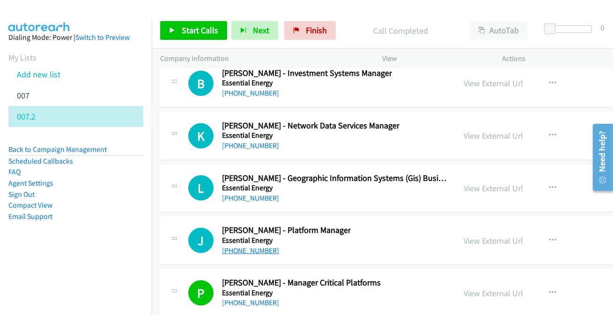
click at [253, 246] on link "[PHONE_NUMBER]" at bounding box center [250, 250] width 57 height 9
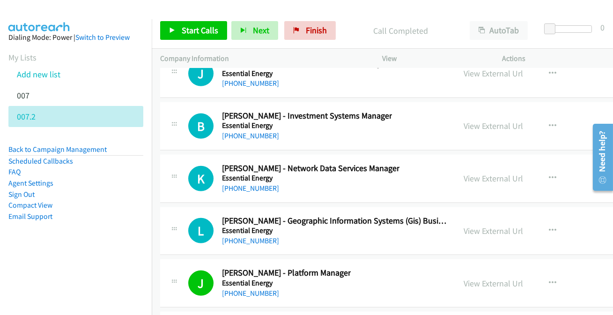
scroll to position [14900, 0]
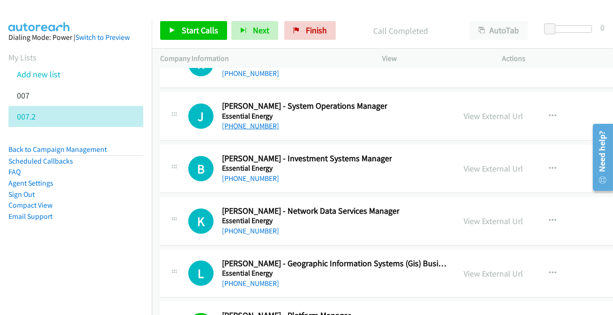
click at [248, 121] on link "[PHONE_NUMBER]" at bounding box center [250, 125] width 57 height 9
click at [254, 226] on link "[PHONE_NUMBER]" at bounding box center [250, 230] width 57 height 9
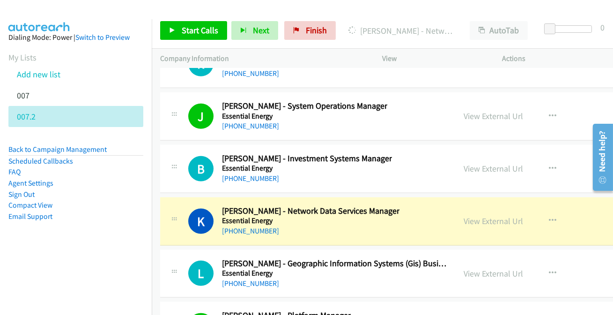
scroll to position [14942, 0]
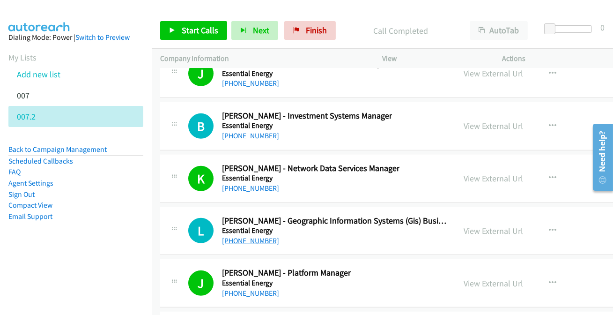
click at [238, 236] on link "[PHONE_NUMBER]" at bounding box center [250, 240] width 57 height 9
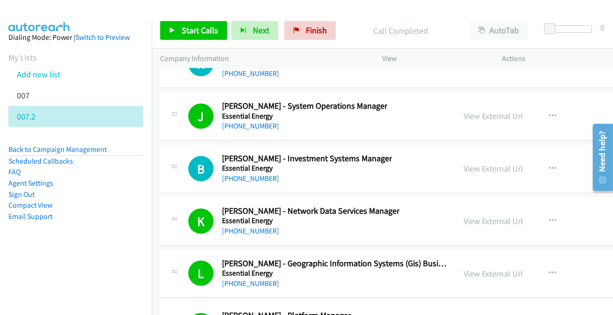
scroll to position [14858, 0]
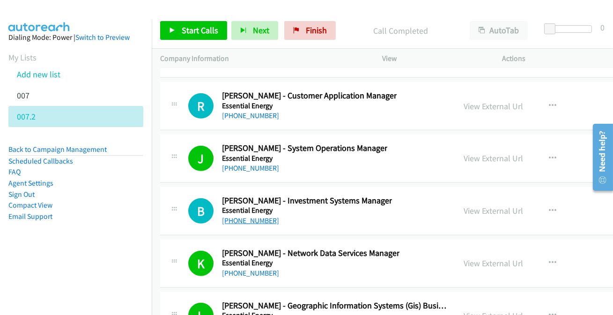
click at [243, 216] on link "[PHONE_NUMBER]" at bounding box center [250, 220] width 57 height 9
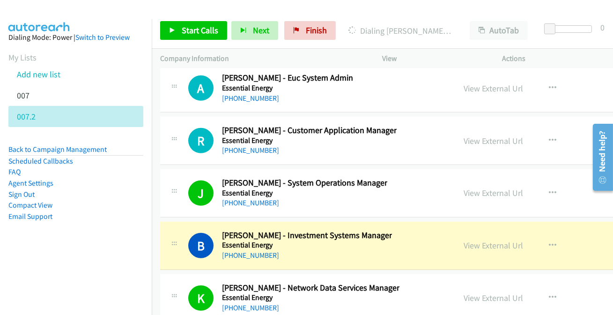
scroll to position [14815, 0]
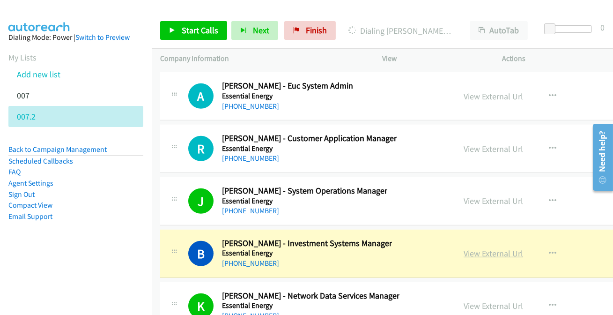
click at [464, 248] on link "View External Url" at bounding box center [493, 253] width 59 height 11
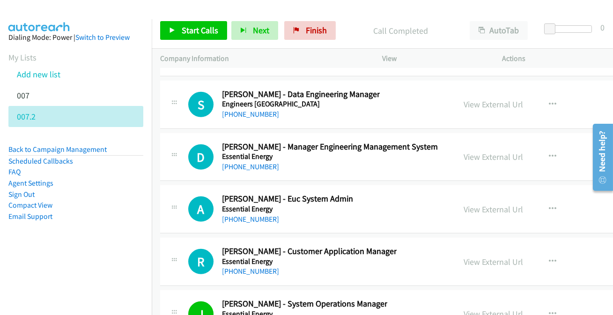
scroll to position [14687, 0]
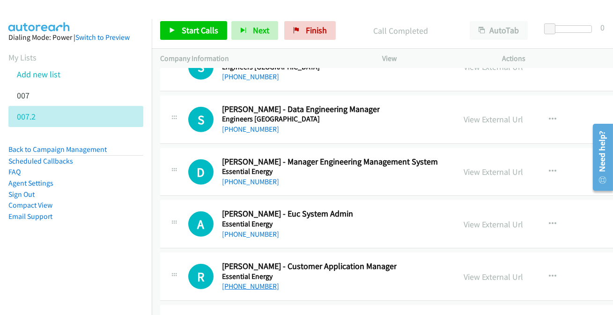
click at [257, 281] on link "[PHONE_NUMBER]" at bounding box center [250, 285] width 57 height 9
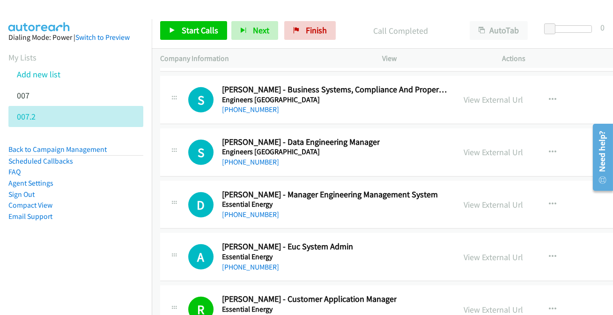
scroll to position [14645, 0]
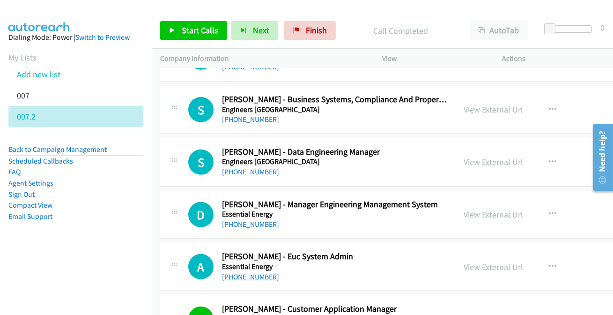
click at [257, 272] on link "[PHONE_NUMBER]" at bounding box center [250, 276] width 57 height 9
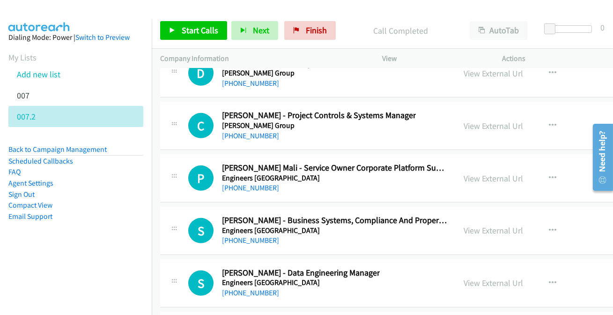
scroll to position [14517, 0]
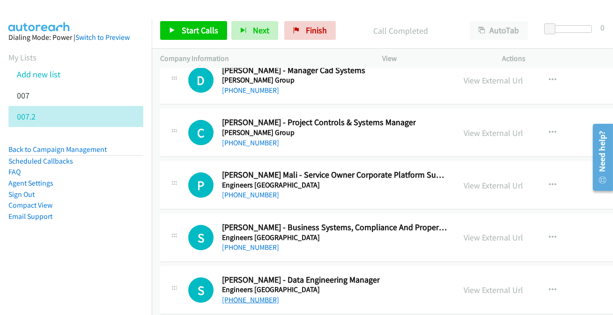
click at [242, 295] on link "[PHONE_NUMBER]" at bounding box center [250, 299] width 57 height 9
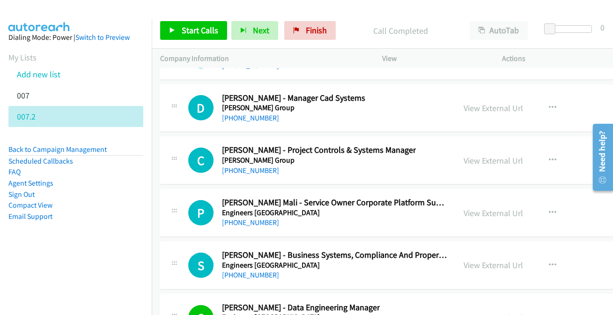
scroll to position [14474, 0]
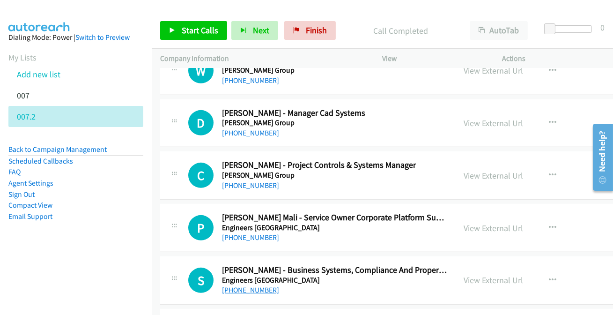
click at [240, 285] on link "[PHONE_NUMBER]" at bounding box center [250, 289] width 57 height 9
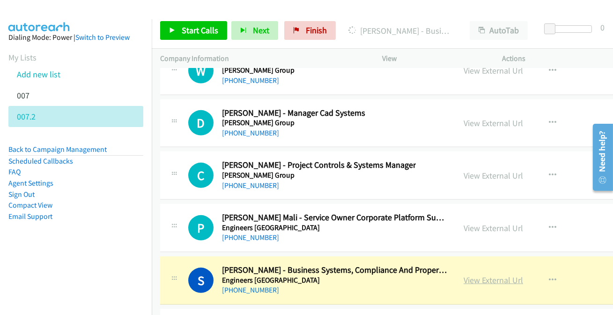
click at [467, 274] on link "View External Url" at bounding box center [493, 279] width 59 height 11
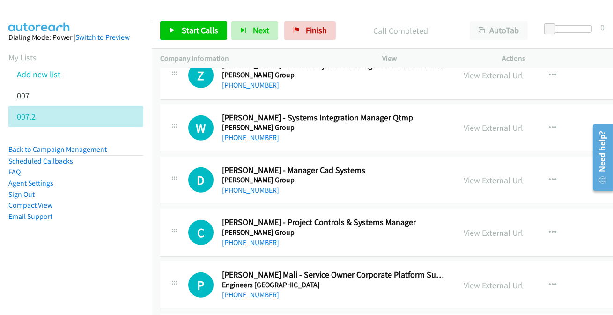
scroll to position [14432, 0]
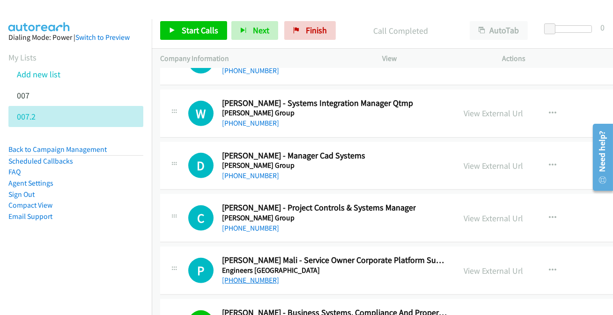
click at [248, 275] on link "[PHONE_NUMBER]" at bounding box center [250, 279] width 57 height 9
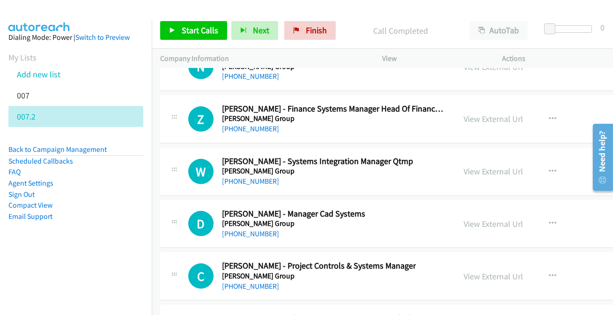
scroll to position [14347, 0]
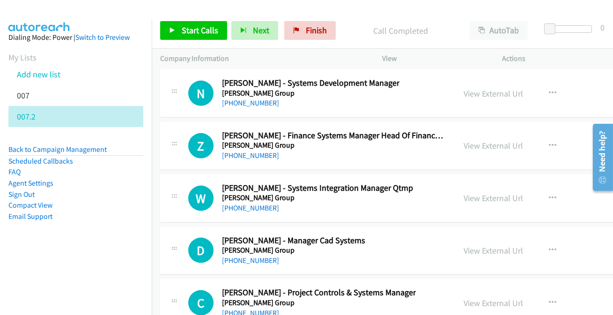
click at [261, 308] on link "[PHONE_NUMBER]" at bounding box center [250, 312] width 57 height 9
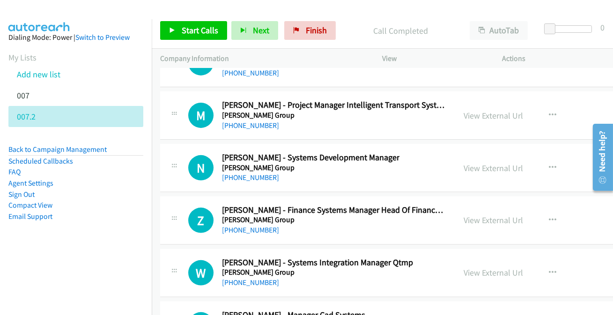
scroll to position [14262, 0]
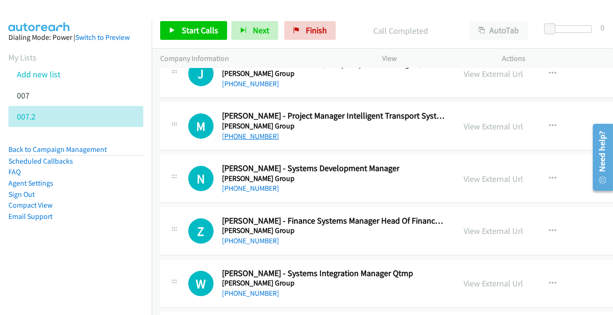
click at [239, 132] on link "[PHONE_NUMBER]" at bounding box center [250, 136] width 57 height 9
click at [251, 184] on link "[PHONE_NUMBER]" at bounding box center [250, 188] width 57 height 9
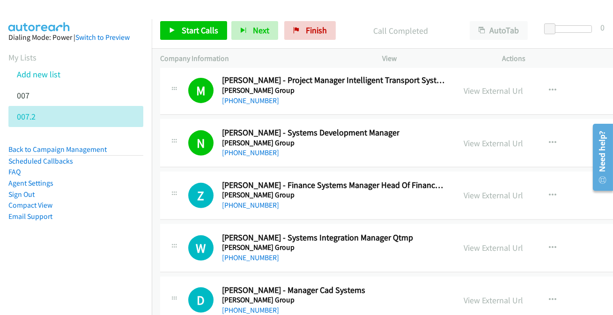
scroll to position [14347, 0]
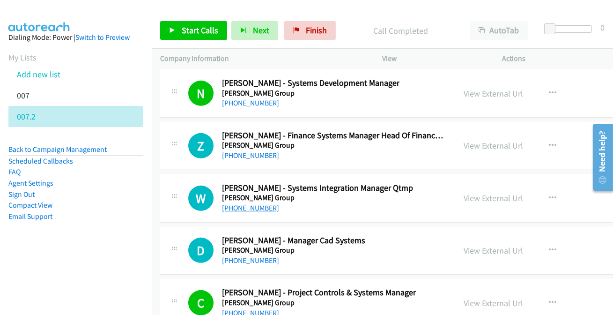
click at [238, 203] on link "[PHONE_NUMBER]" at bounding box center [250, 207] width 57 height 9
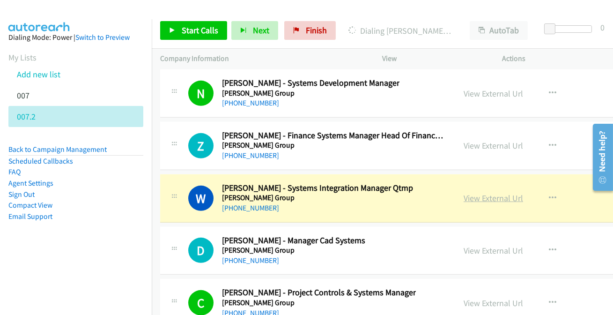
click at [464, 192] on link "View External Url" at bounding box center [493, 197] width 59 height 11
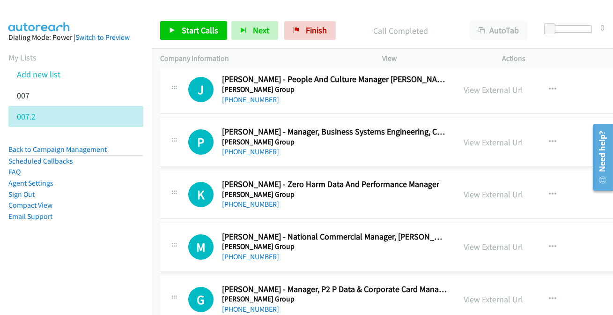
scroll to position [13708, 0]
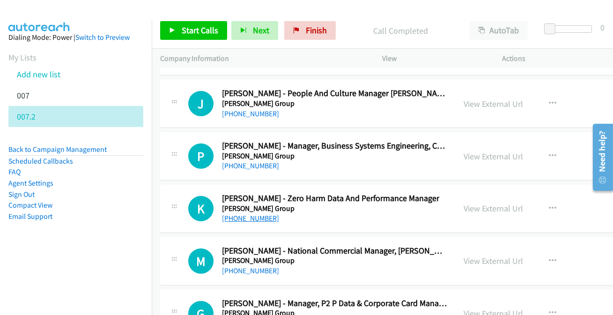
click at [251, 214] on link "[PHONE_NUMBER]" at bounding box center [250, 218] width 57 height 9
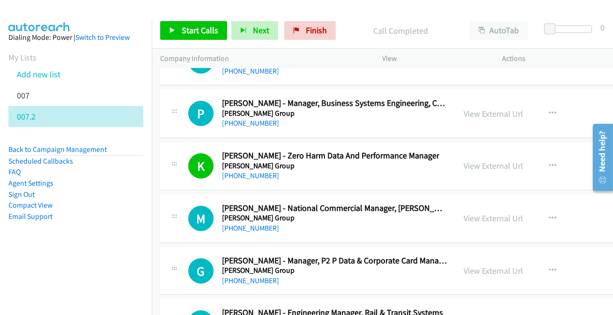
scroll to position [13793, 0]
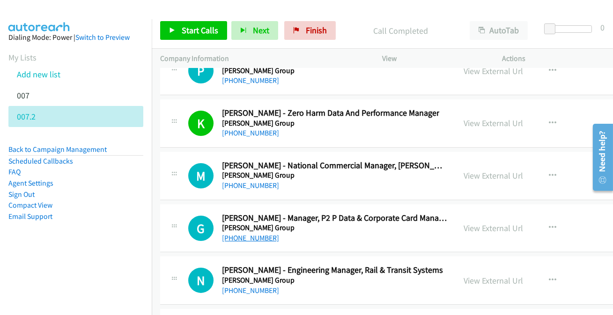
click at [241, 233] on link "[PHONE_NUMBER]" at bounding box center [250, 237] width 57 height 9
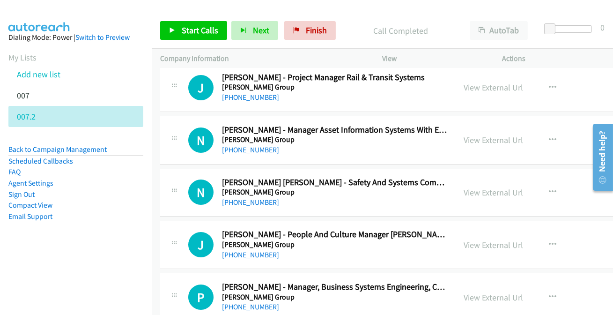
scroll to position [13580, 0]
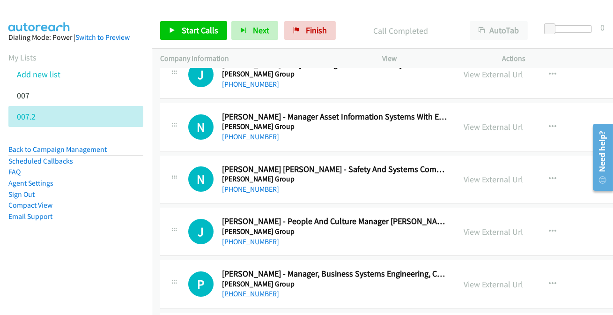
click at [239, 289] on link "[PHONE_NUMBER]" at bounding box center [250, 293] width 57 height 9
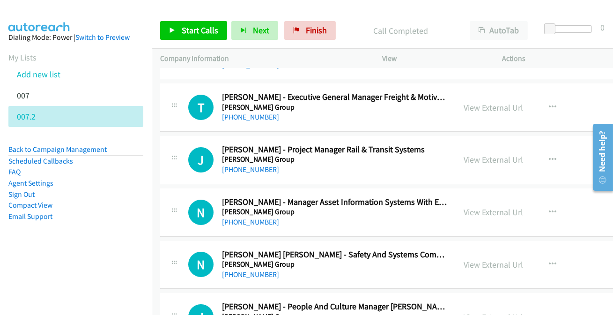
scroll to position [13453, 0]
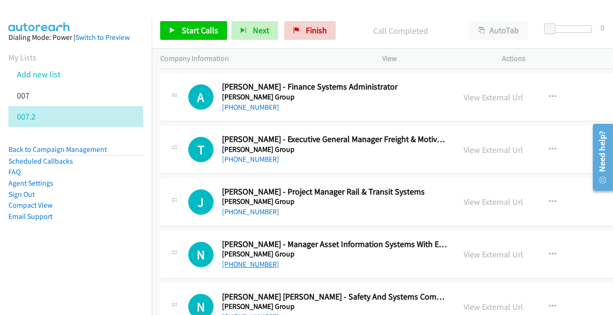
click at [244, 259] on link "[PHONE_NUMBER]" at bounding box center [250, 263] width 57 height 9
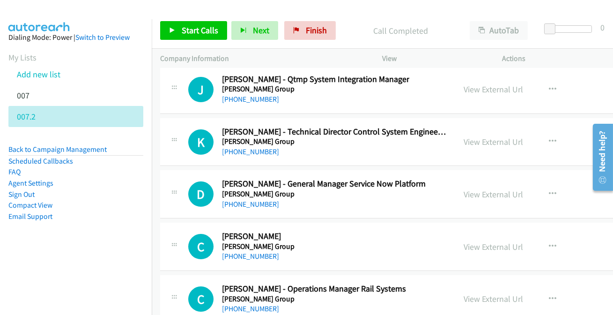
scroll to position [13027, 0]
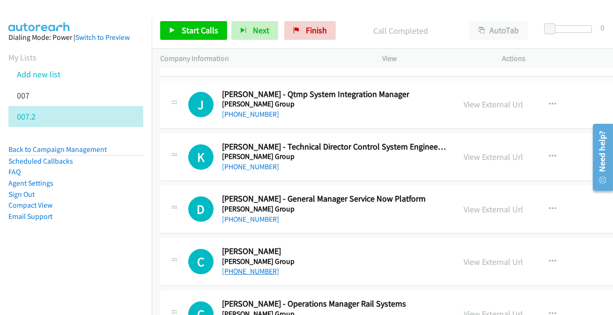
click at [253, 266] on link "[PHONE_NUMBER]" at bounding box center [250, 270] width 57 height 9
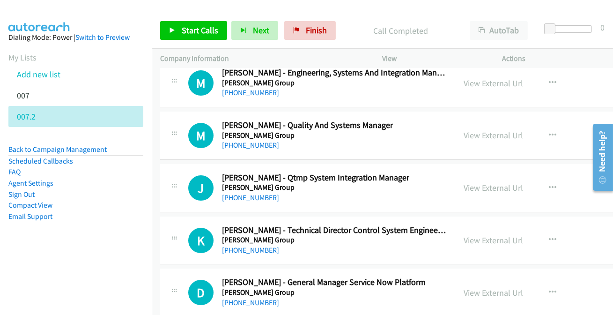
scroll to position [12942, 0]
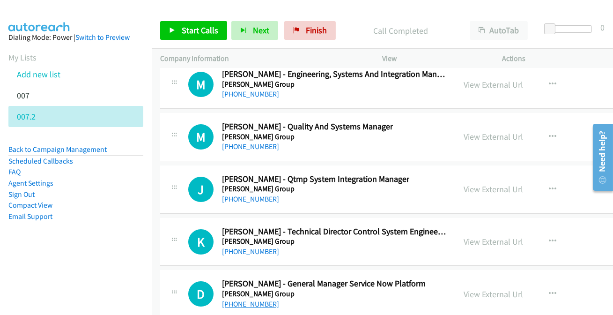
click at [251, 299] on link "[PHONE_NUMBER]" at bounding box center [250, 303] width 57 height 9
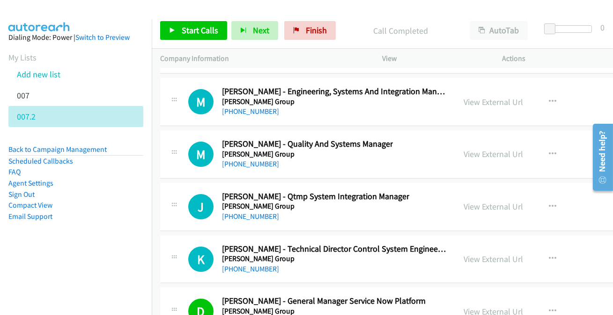
scroll to position [12899, 0]
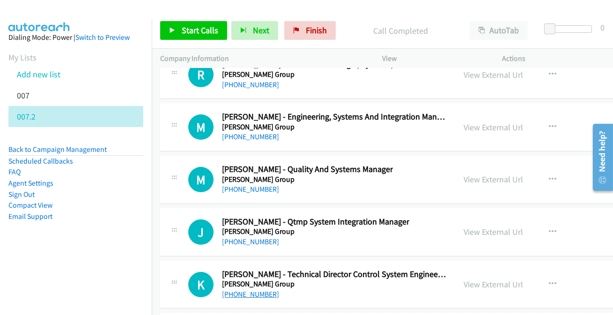
click at [243, 289] on link "[PHONE_NUMBER]" at bounding box center [250, 293] width 57 height 9
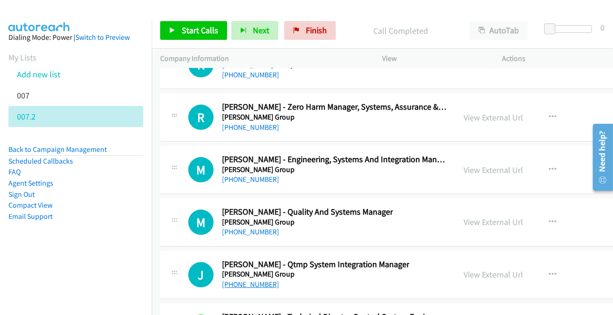
click at [245, 280] on link "[PHONE_NUMBER]" at bounding box center [250, 284] width 57 height 9
click at [245, 227] on link "[PHONE_NUMBER]" at bounding box center [250, 231] width 57 height 9
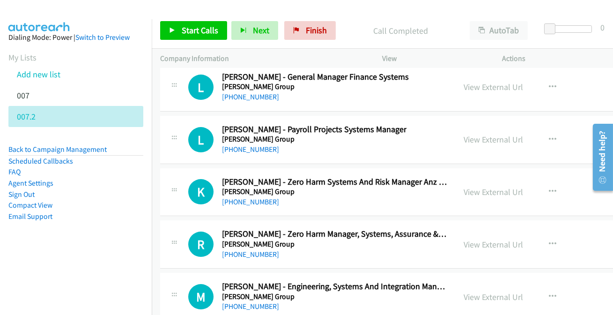
scroll to position [12729, 0]
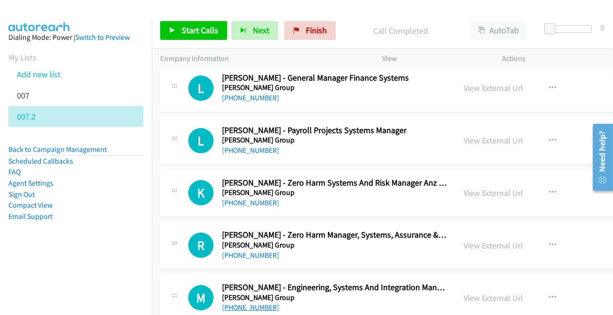
click at [252, 302] on link "[PHONE_NUMBER]" at bounding box center [250, 306] width 57 height 9
click at [234, 251] on link "[PHONE_NUMBER]" at bounding box center [250, 255] width 57 height 9
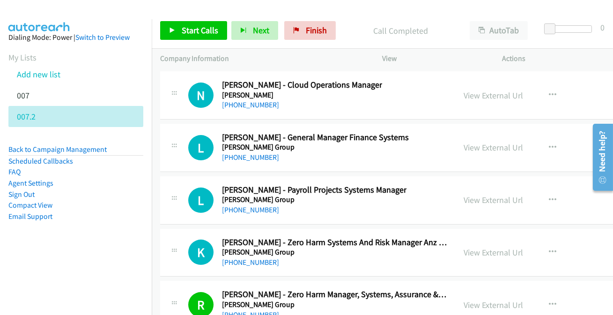
scroll to position [12644, 0]
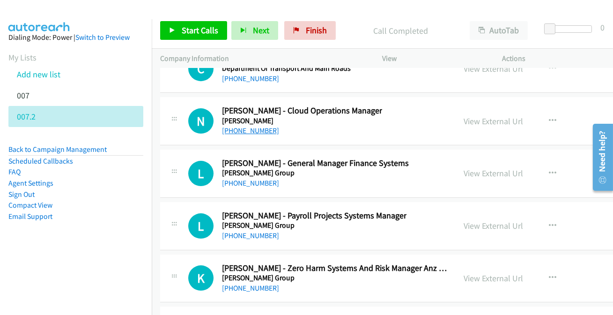
click at [245, 126] on link "[PHONE_NUMBER]" at bounding box center [250, 130] width 57 height 9
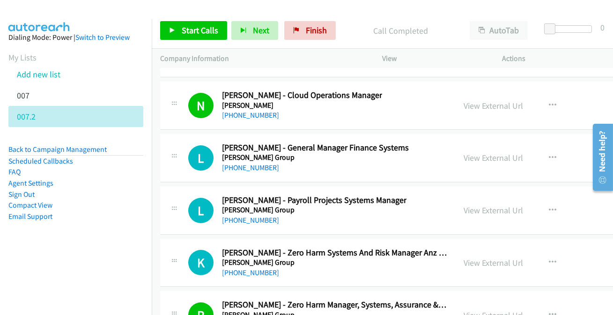
scroll to position [12686, 0]
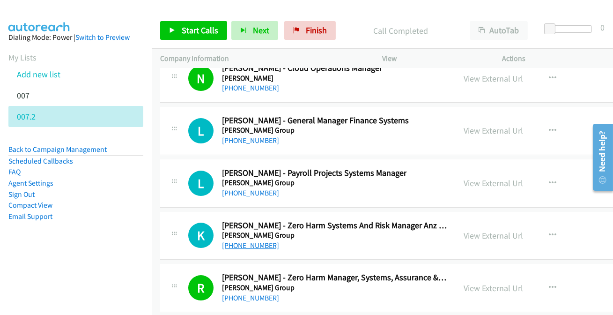
click at [257, 241] on link "[PHONE_NUMBER]" at bounding box center [250, 245] width 57 height 9
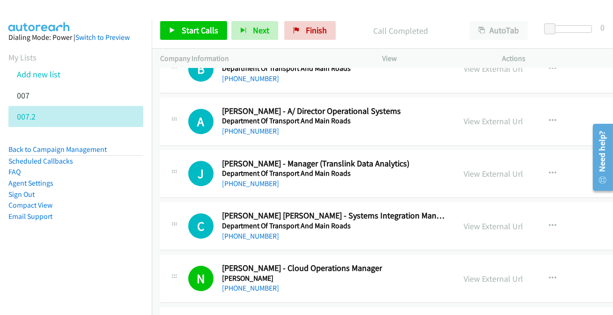
scroll to position [12474, 0]
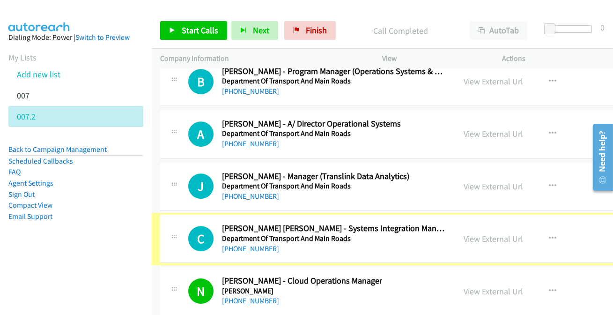
click at [242, 244] on link "[PHONE_NUMBER]" at bounding box center [250, 248] width 57 height 9
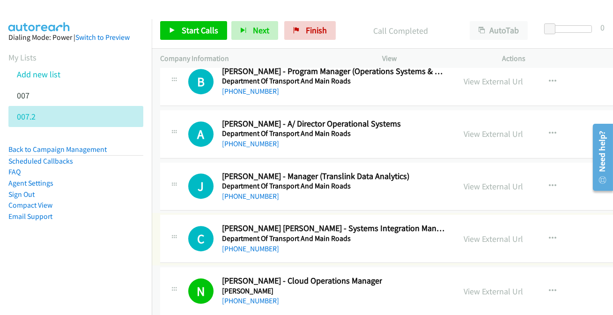
click at [242, 244] on link "[PHONE_NUMBER]" at bounding box center [250, 248] width 57 height 9
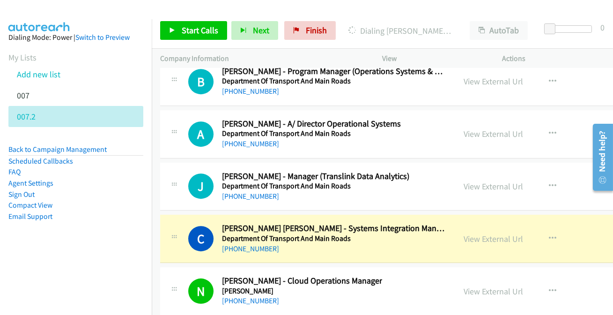
scroll to position [12431, 0]
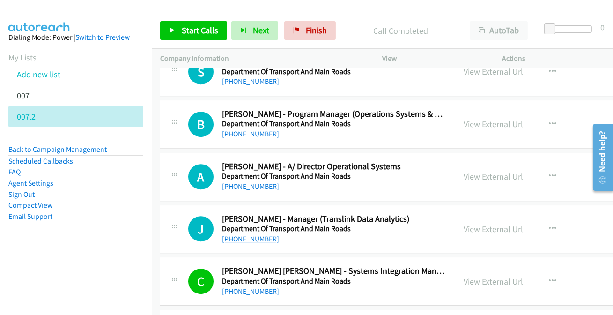
drag, startPoint x: 251, startPoint y: 223, endPoint x: 255, endPoint y: 220, distance: 5.7
click at [257, 234] on link "[PHONE_NUMBER]" at bounding box center [250, 238] width 57 height 9
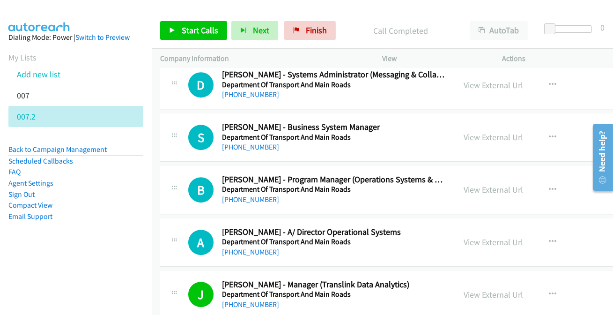
scroll to position [12346, 0]
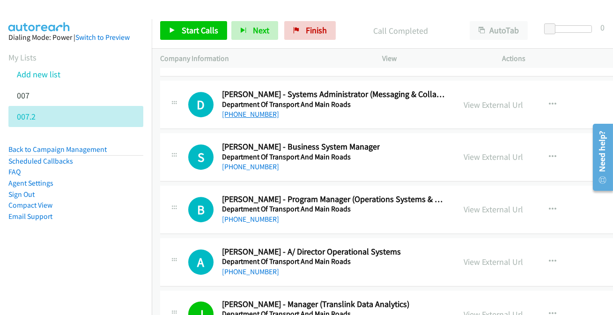
click at [236, 110] on link "[PHONE_NUMBER]" at bounding box center [250, 114] width 57 height 9
click at [237, 162] on link "[PHONE_NUMBER]" at bounding box center [250, 166] width 57 height 9
click at [243, 267] on link "[PHONE_NUMBER]" at bounding box center [250, 271] width 57 height 9
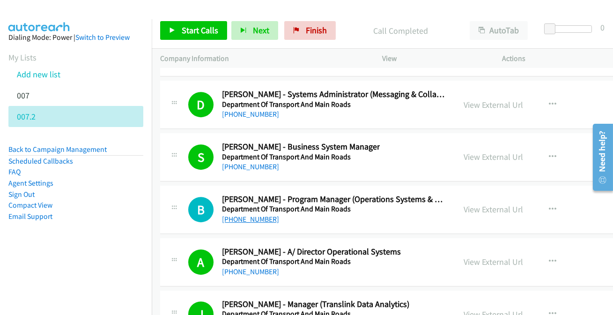
click at [246, 214] on link "[PHONE_NUMBER]" at bounding box center [250, 218] width 57 height 9
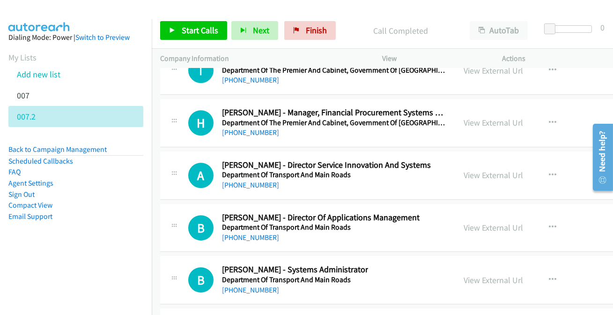
scroll to position [12133, 0]
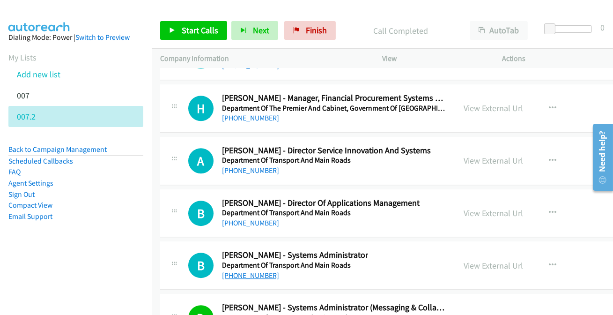
click at [248, 271] on link "[PHONE_NUMBER]" at bounding box center [250, 275] width 57 height 9
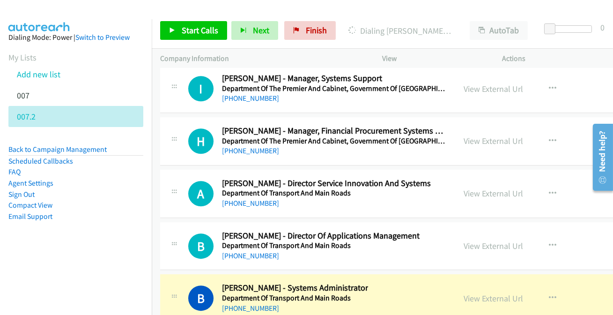
scroll to position [12090, 0]
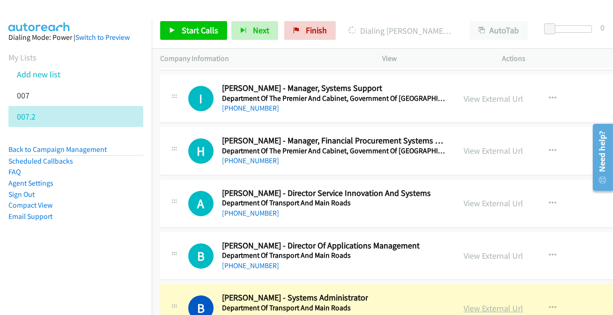
click at [464, 302] on link "View External Url" at bounding box center [493, 307] width 59 height 11
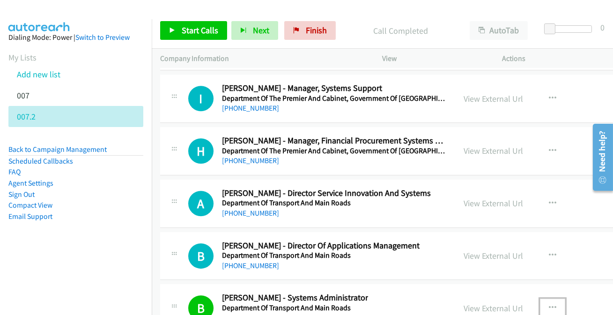
click at [549, 304] on icon "button" at bounding box center [552, 307] width 7 height 7
click at [524, 294] on div at bounding box center [306, 157] width 613 height 315
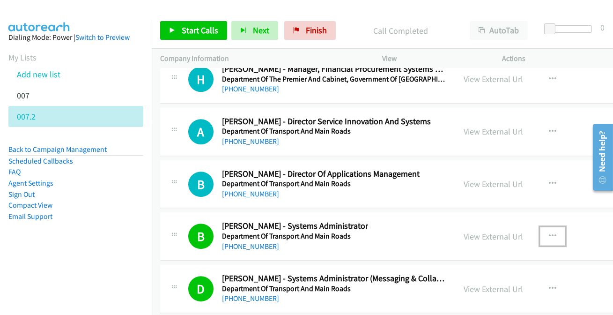
scroll to position [12176, 0]
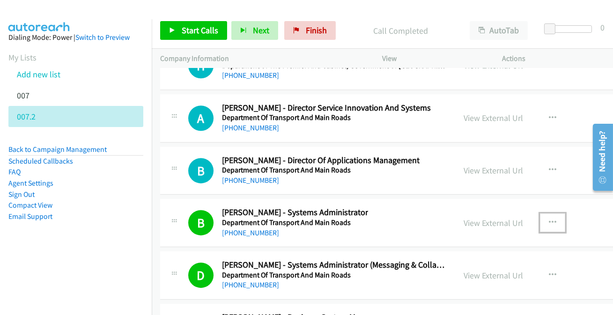
click at [549, 219] on icon "button" at bounding box center [552, 222] width 7 height 7
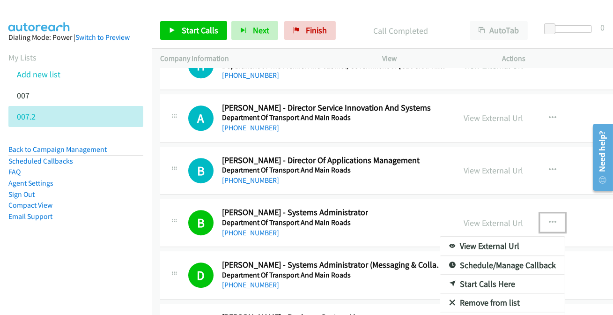
click at [474, 312] on link "Add to do not call list" at bounding box center [502, 321] width 125 height 19
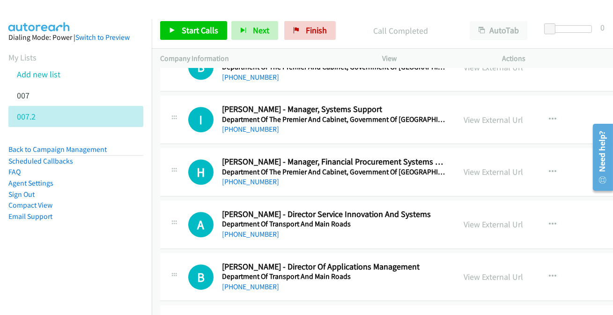
scroll to position [12048, 0]
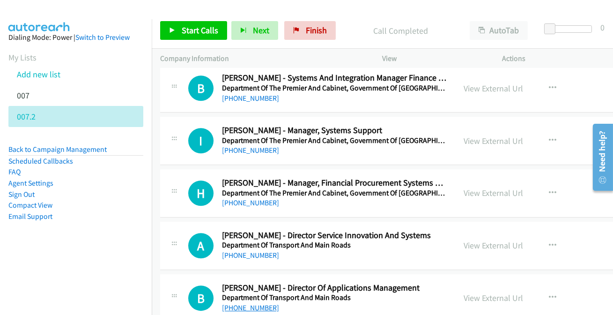
click at [250, 303] on link "[PHONE_NUMBER]" at bounding box center [250, 307] width 57 height 9
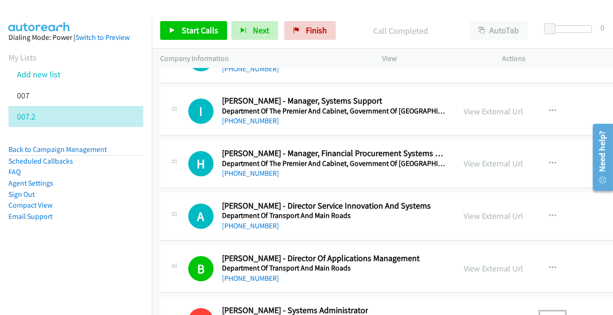
scroll to position [12090, 0]
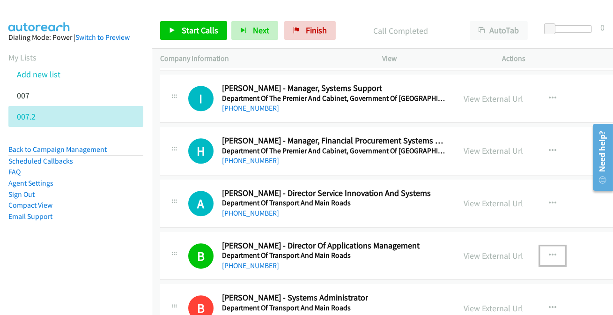
click at [540, 246] on button "button" at bounding box center [552, 255] width 25 height 19
click at [527, 244] on div at bounding box center [306, 157] width 613 height 315
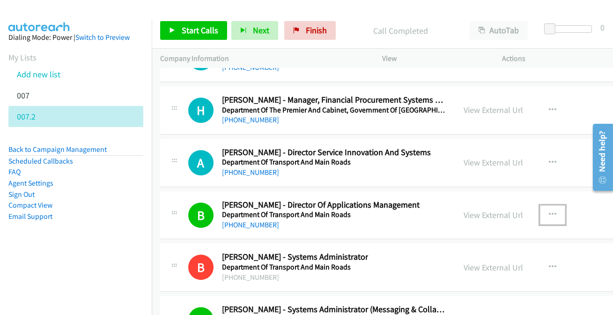
scroll to position [12133, 0]
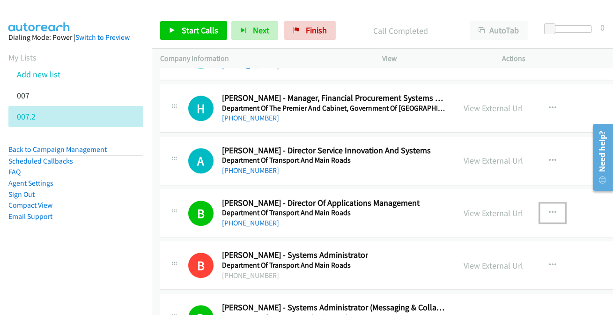
click at [549, 209] on icon "button" at bounding box center [552, 212] width 7 height 7
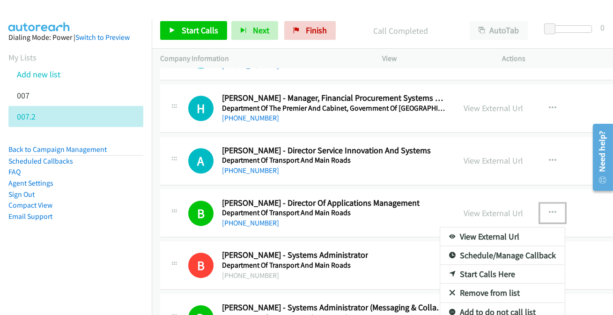
click at [477, 302] on link "Add to do not call list" at bounding box center [502, 311] width 125 height 19
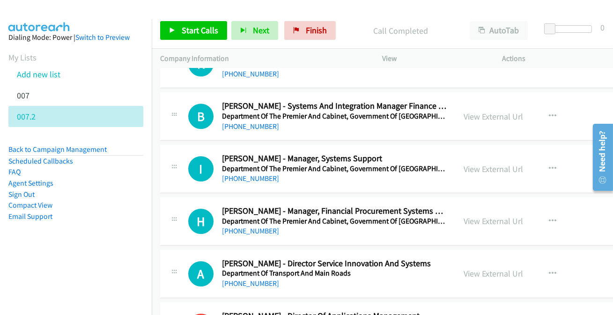
scroll to position [12006, 0]
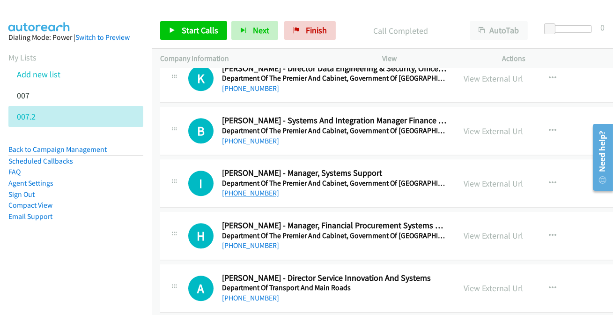
click at [238, 188] on link "[PHONE_NUMBER]" at bounding box center [250, 192] width 57 height 9
click at [234, 293] on link "[PHONE_NUMBER]" at bounding box center [250, 297] width 57 height 9
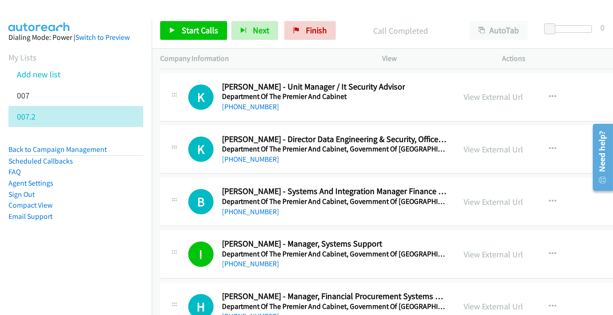
scroll to position [11920, 0]
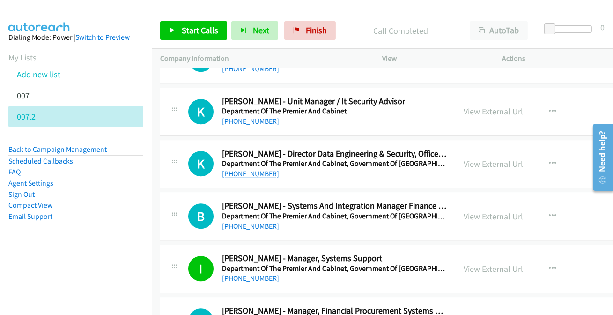
click at [245, 169] on link "[PHONE_NUMBER]" at bounding box center [250, 173] width 57 height 9
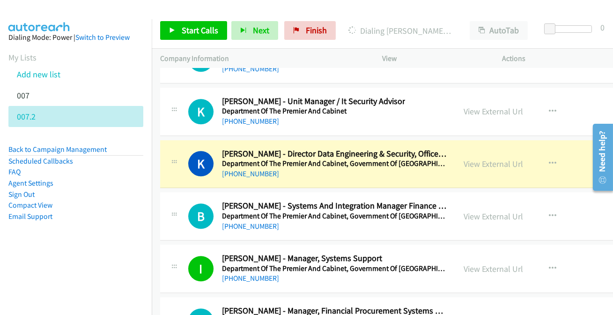
scroll to position [11963, 0]
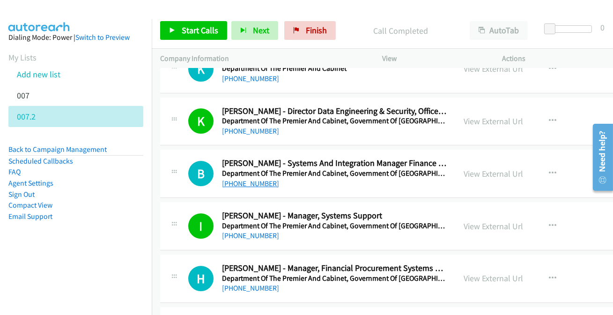
click at [242, 179] on link "[PHONE_NUMBER]" at bounding box center [250, 183] width 57 height 9
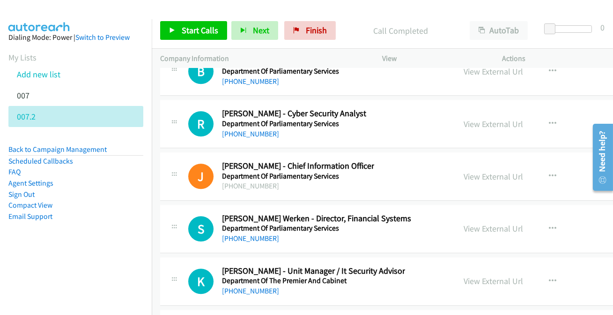
scroll to position [11750, 0]
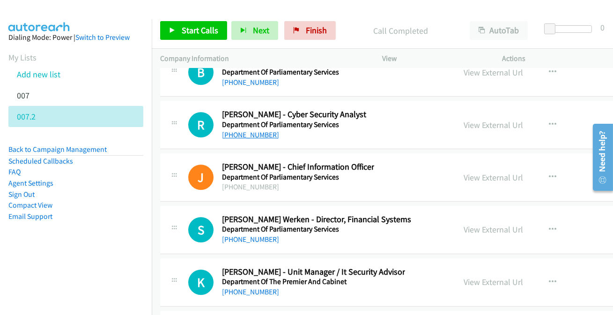
click at [248, 130] on link "[PHONE_NUMBER]" at bounding box center [250, 134] width 57 height 9
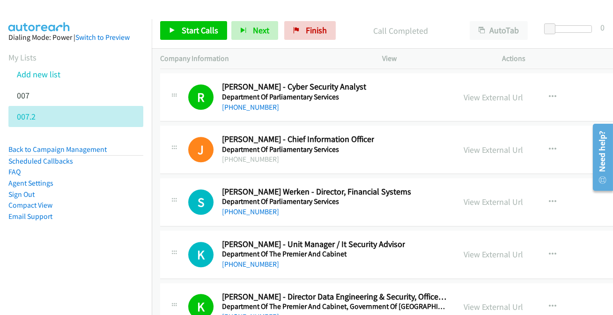
scroll to position [11792, 0]
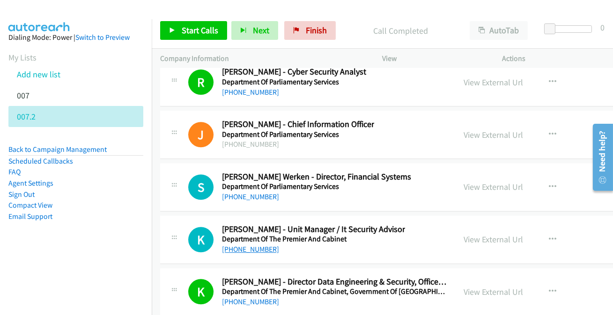
click at [257, 244] on link "[PHONE_NUMBER]" at bounding box center [250, 248] width 57 height 9
click at [256, 244] on link "[PHONE_NUMBER]" at bounding box center [250, 248] width 57 height 9
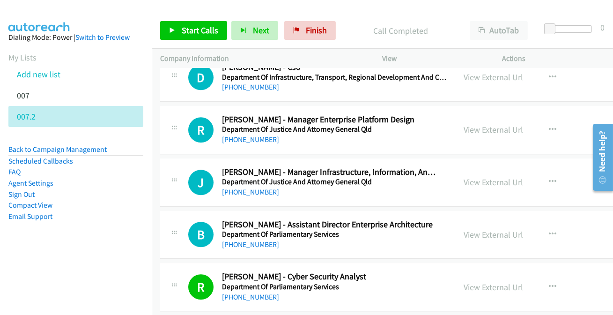
scroll to position [11537, 0]
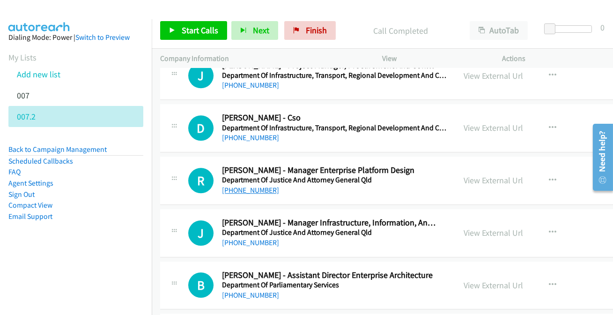
click at [245, 185] on link "[PHONE_NUMBER]" at bounding box center [250, 189] width 57 height 9
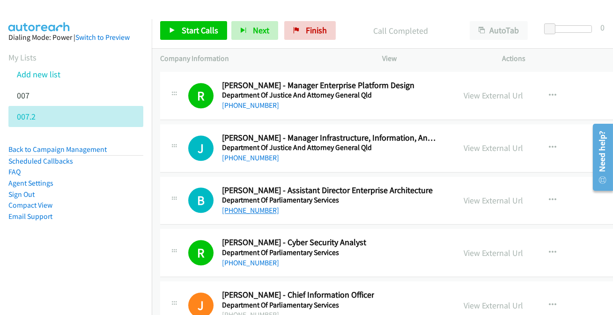
scroll to position [11580, 0]
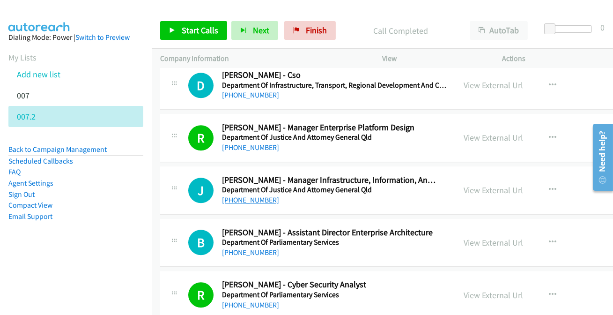
click at [242, 195] on link "[PHONE_NUMBER]" at bounding box center [250, 199] width 57 height 9
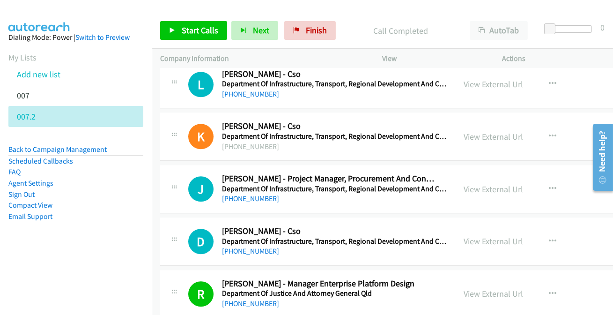
scroll to position [11409, 0]
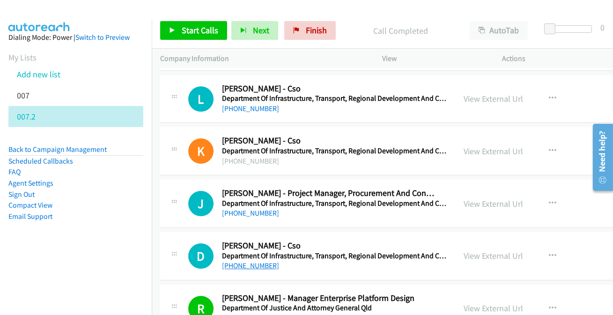
click at [229, 261] on link "[PHONE_NUMBER]" at bounding box center [250, 265] width 57 height 9
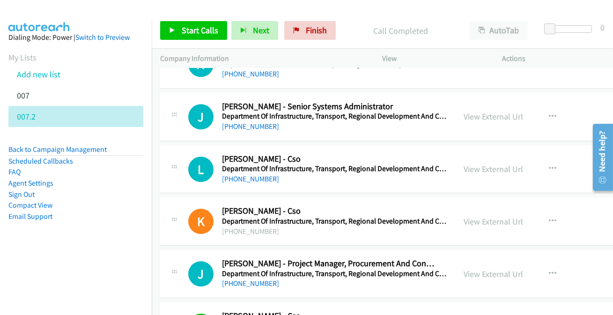
scroll to position [11324, 0]
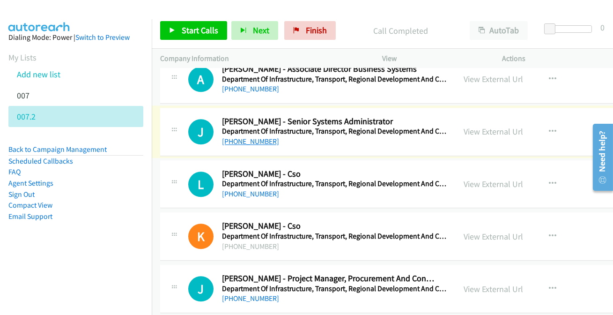
click at [253, 137] on link "[PHONE_NUMBER]" at bounding box center [250, 141] width 57 height 9
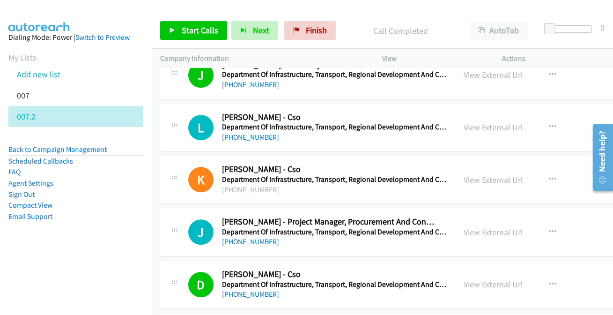
scroll to position [11367, 0]
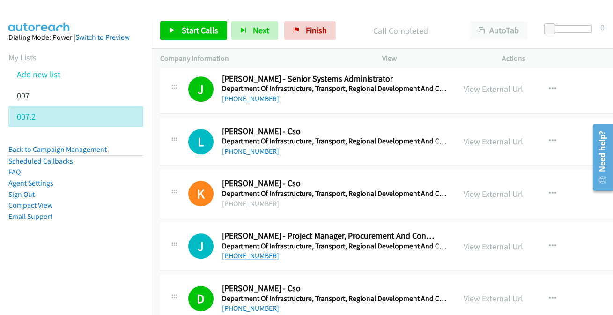
click at [248, 251] on link "[PHONE_NUMBER]" at bounding box center [250, 255] width 57 height 9
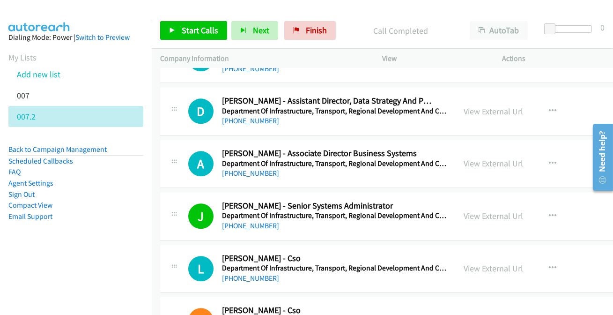
scroll to position [11239, 0]
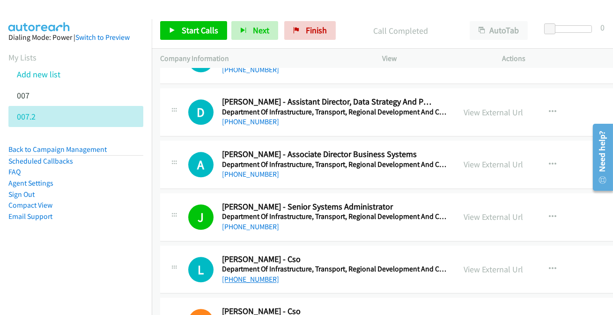
click at [249, 274] on link "[PHONE_NUMBER]" at bounding box center [250, 278] width 57 height 9
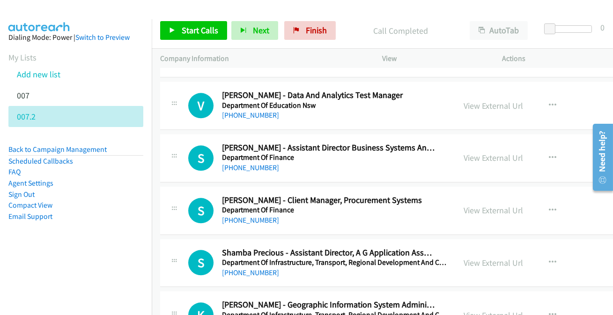
scroll to position [10941, 0]
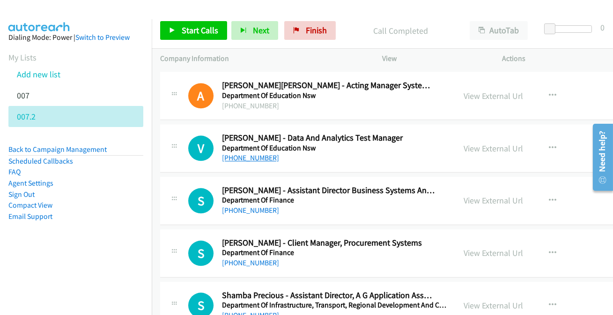
click at [243, 153] on link "[PHONE_NUMBER]" at bounding box center [250, 157] width 57 height 9
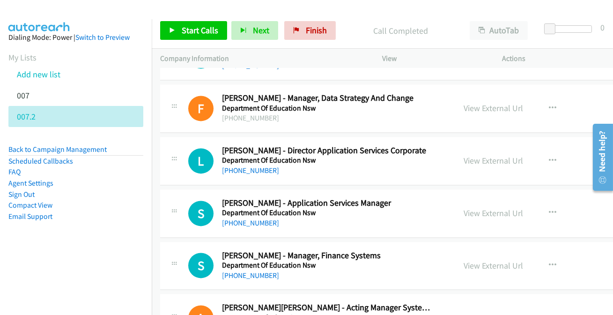
scroll to position [10728, 0]
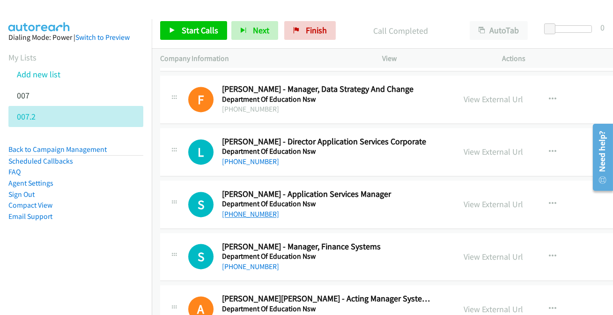
click at [251, 209] on link "[PHONE_NUMBER]" at bounding box center [250, 213] width 57 height 9
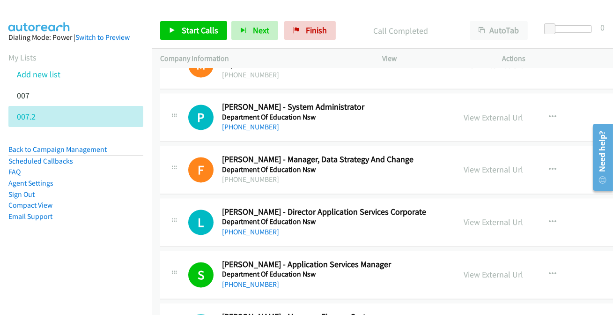
scroll to position [10643, 0]
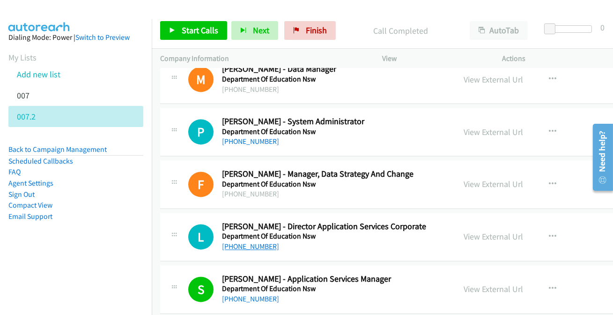
click at [254, 242] on link "[PHONE_NUMBER]" at bounding box center [250, 246] width 57 height 9
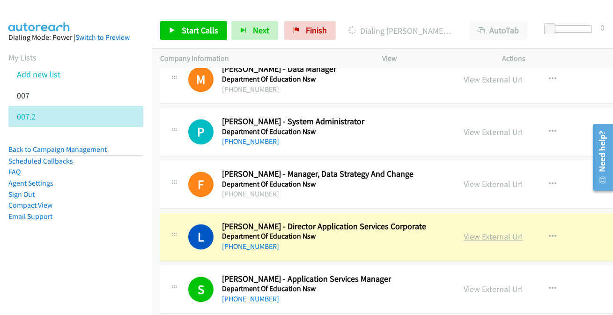
click at [464, 231] on link "View External Url" at bounding box center [493, 236] width 59 height 11
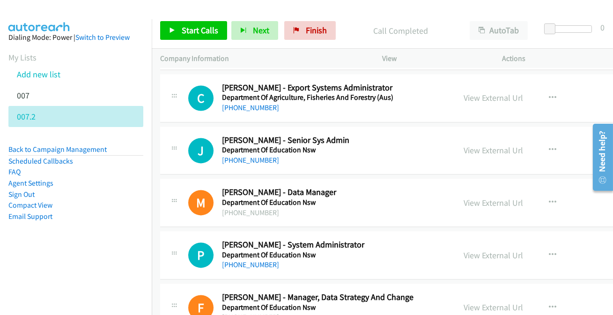
scroll to position [10516, 0]
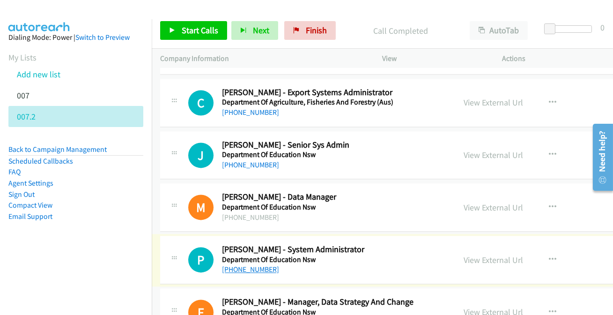
click at [233, 265] on link "[PHONE_NUMBER]" at bounding box center [250, 269] width 57 height 9
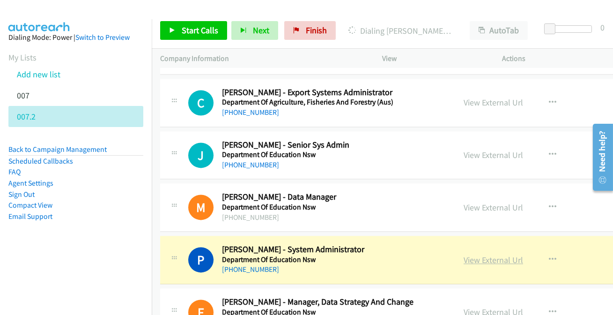
click at [464, 254] on link "View External Url" at bounding box center [493, 259] width 59 height 11
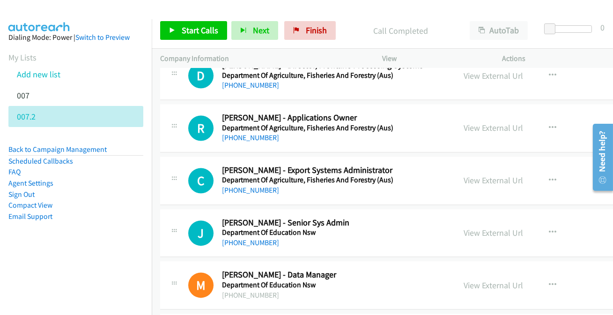
scroll to position [10430, 0]
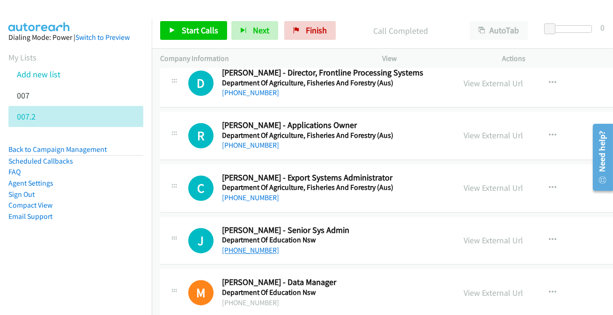
click at [267, 245] on link "[PHONE_NUMBER]" at bounding box center [250, 249] width 57 height 9
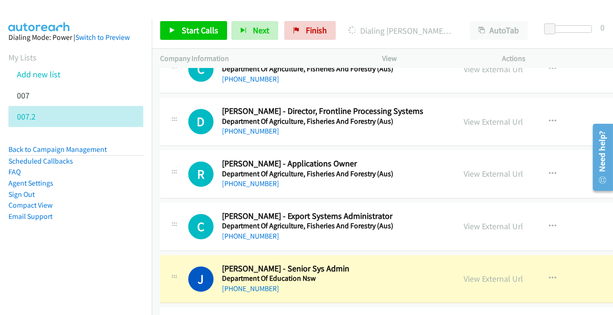
scroll to position [10388, 0]
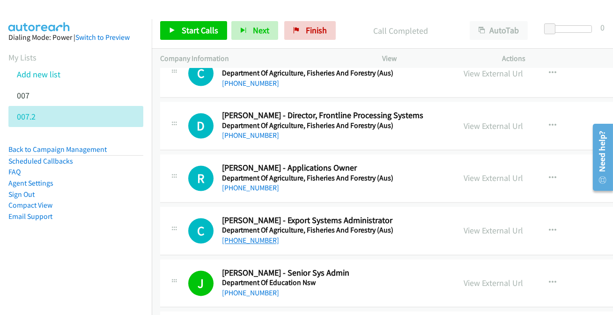
click at [264, 236] on link "[PHONE_NUMBER]" at bounding box center [250, 240] width 57 height 9
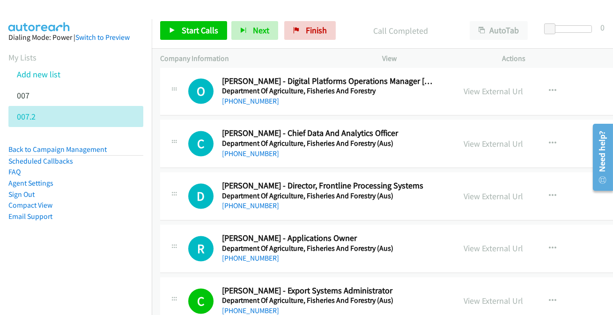
scroll to position [10302, 0]
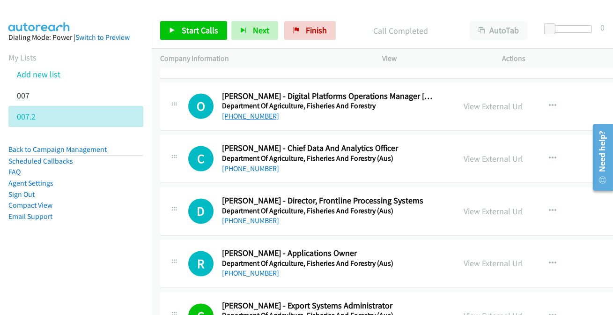
click at [235, 111] on link "[PHONE_NUMBER]" at bounding box center [250, 115] width 57 height 9
click at [238, 164] on link "[PHONE_NUMBER]" at bounding box center [250, 168] width 57 height 9
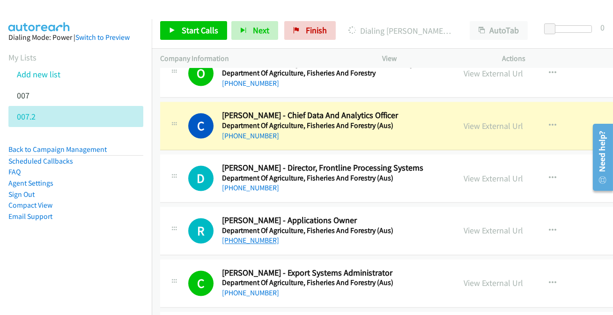
scroll to position [10345, 0]
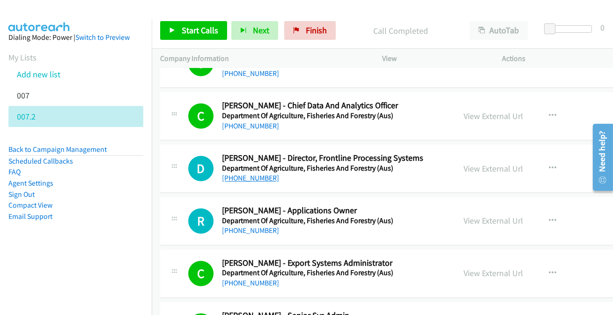
click at [248, 173] on link "[PHONE_NUMBER]" at bounding box center [250, 177] width 57 height 9
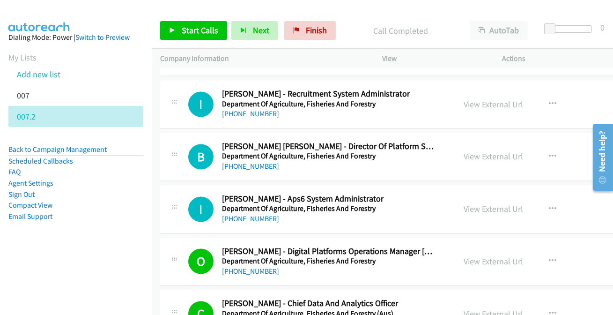
scroll to position [10133, 0]
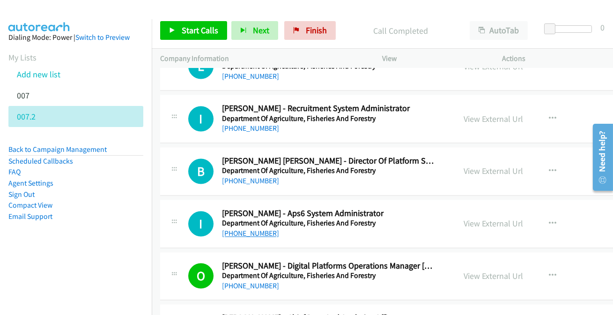
click at [249, 229] on link "[PHONE_NUMBER]" at bounding box center [250, 233] width 57 height 9
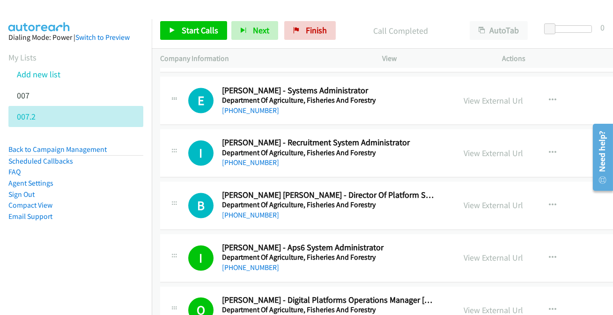
scroll to position [10047, 0]
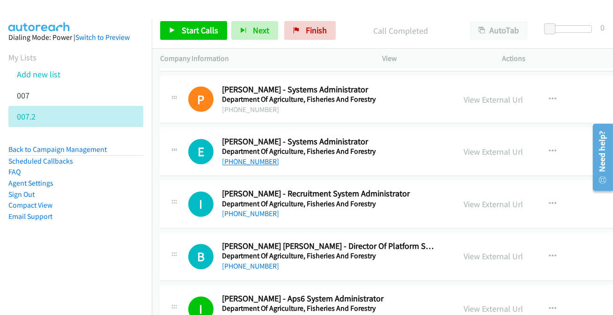
click at [243, 157] on link "[PHONE_NUMBER]" at bounding box center [250, 161] width 57 height 9
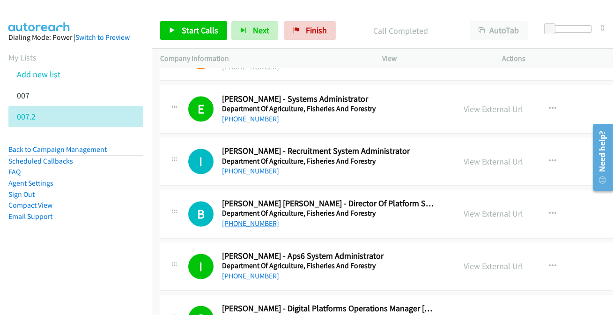
click at [239, 219] on link "[PHONE_NUMBER]" at bounding box center [250, 223] width 57 height 9
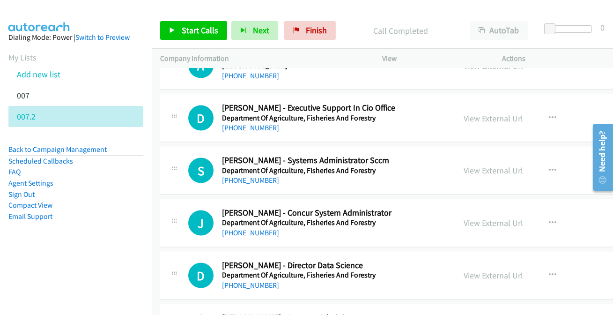
scroll to position [9834, 0]
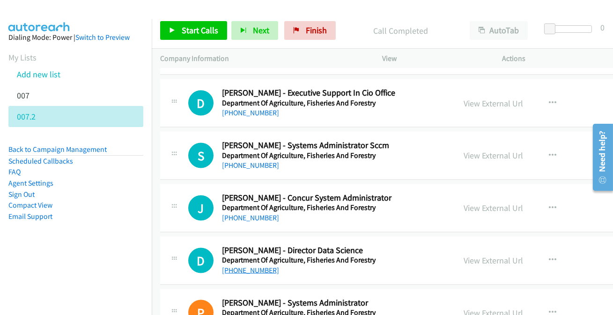
click at [258, 265] on link "[PHONE_NUMBER]" at bounding box center [250, 269] width 57 height 9
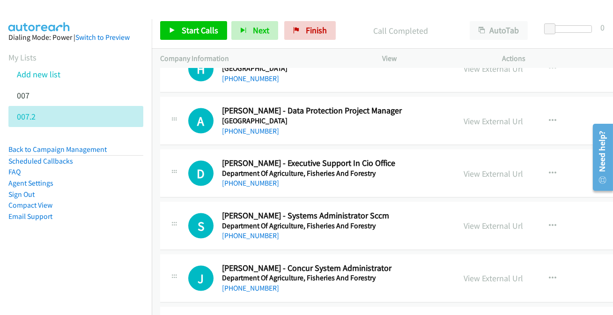
scroll to position [9749, 0]
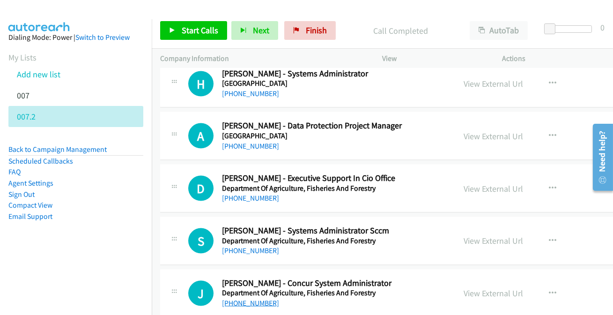
click at [246, 298] on link "[PHONE_NUMBER]" at bounding box center [250, 302] width 57 height 9
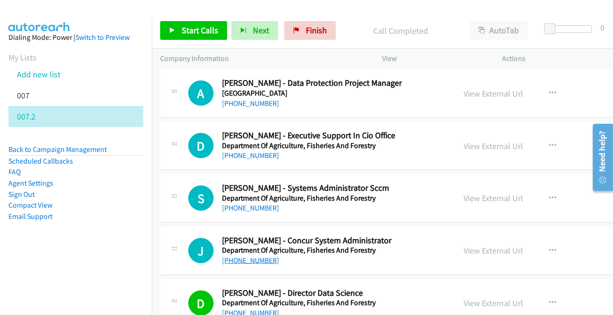
click at [260, 256] on link "[PHONE_NUMBER]" at bounding box center [250, 260] width 57 height 9
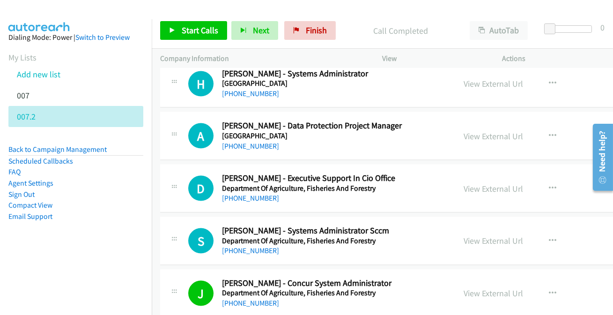
scroll to position [9707, 0]
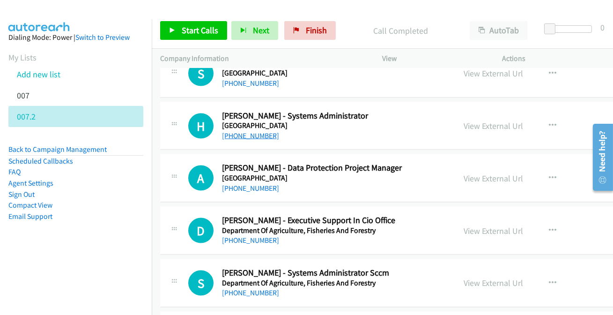
click at [248, 131] on link "[PHONE_NUMBER]" at bounding box center [250, 135] width 57 height 9
click at [252, 184] on link "[PHONE_NUMBER]" at bounding box center [250, 188] width 57 height 9
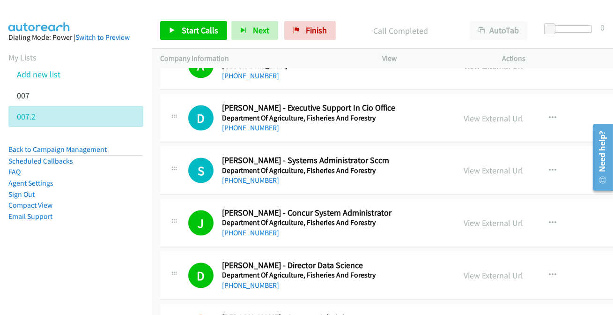
scroll to position [9834, 0]
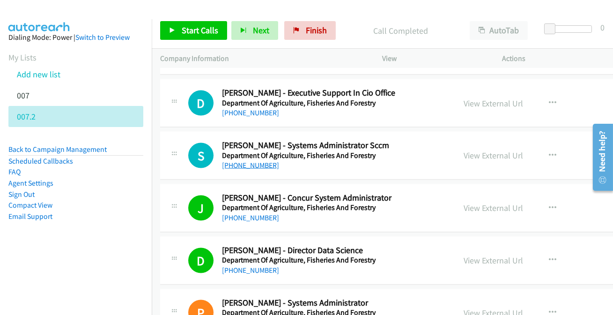
click at [238, 161] on link "[PHONE_NUMBER]" at bounding box center [250, 165] width 57 height 9
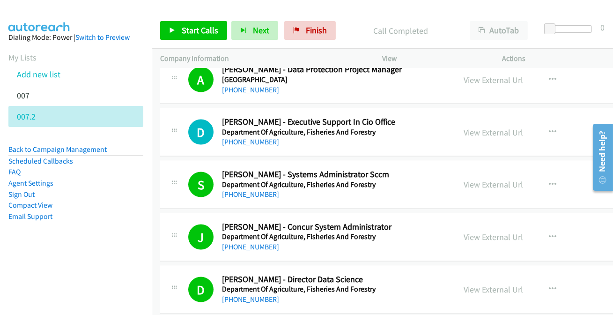
scroll to position [9749, 0]
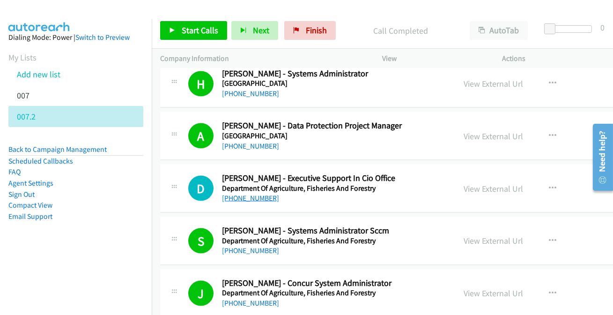
click at [260, 193] on link "[PHONE_NUMBER]" at bounding box center [250, 197] width 57 height 9
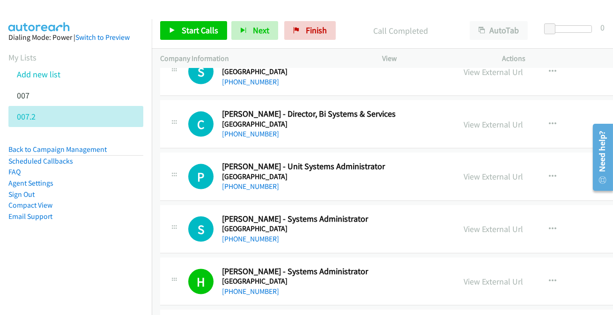
scroll to position [9536, 0]
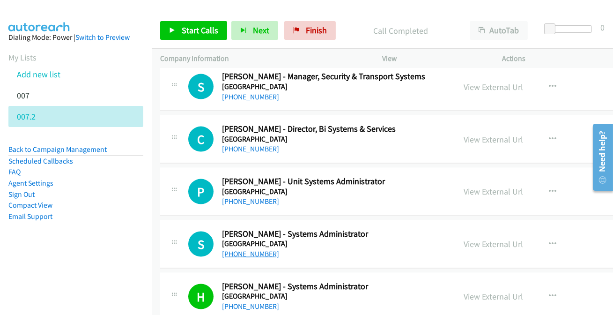
click at [234, 249] on link "[PHONE_NUMBER]" at bounding box center [250, 253] width 57 height 9
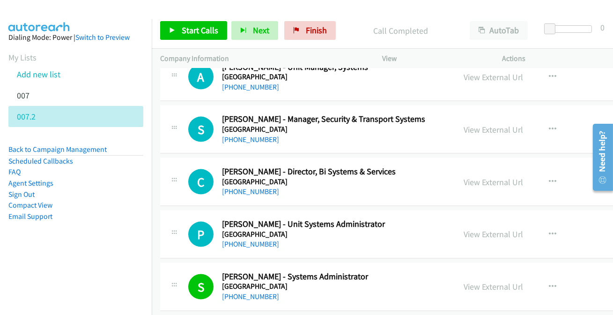
scroll to position [9451, 0]
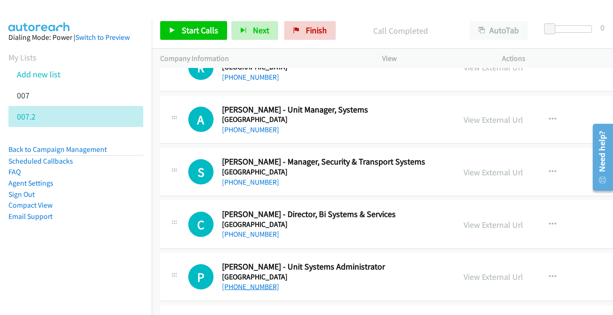
click at [243, 282] on link "[PHONE_NUMBER]" at bounding box center [250, 286] width 57 height 9
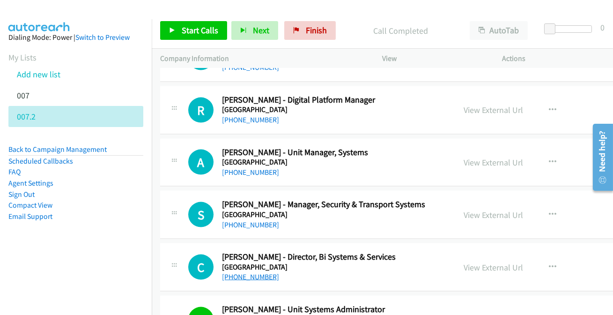
click at [238, 272] on link "[PHONE_NUMBER]" at bounding box center [250, 276] width 57 height 9
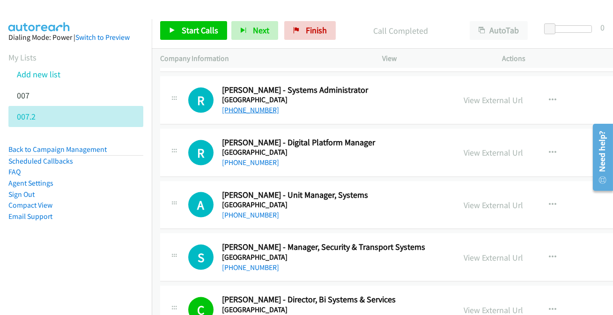
click at [237, 105] on link "[PHONE_NUMBER]" at bounding box center [250, 109] width 57 height 9
click at [238, 105] on link "[PHONE_NUMBER]" at bounding box center [250, 109] width 57 height 9
click at [240, 263] on link "[PHONE_NUMBER]" at bounding box center [250, 267] width 57 height 9
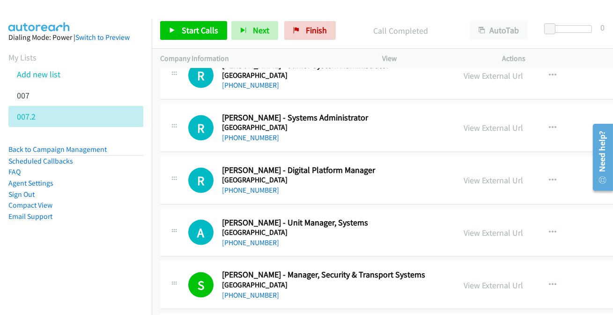
scroll to position [9323, 0]
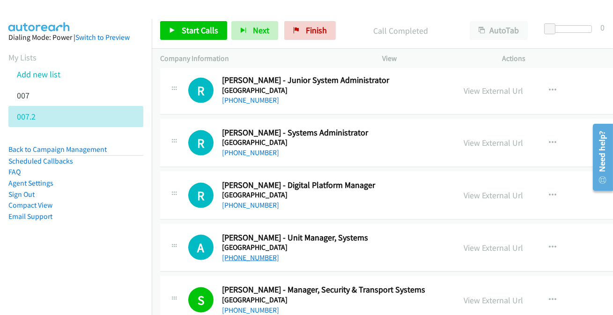
click at [242, 253] on link "[PHONE_NUMBER]" at bounding box center [250, 257] width 57 height 9
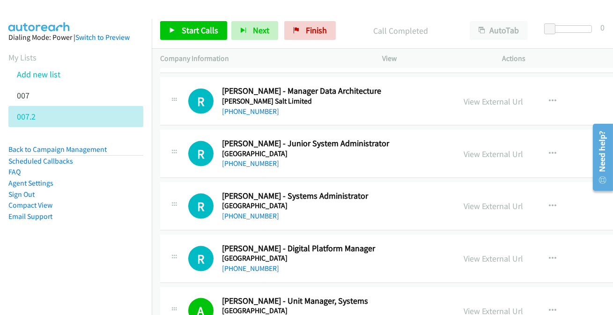
scroll to position [9281, 0]
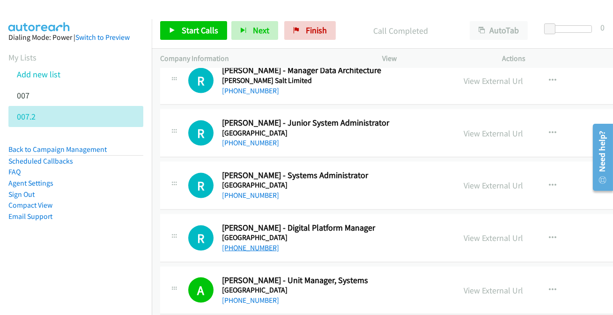
click at [239, 243] on link "[PHONE_NUMBER]" at bounding box center [250, 247] width 57 height 9
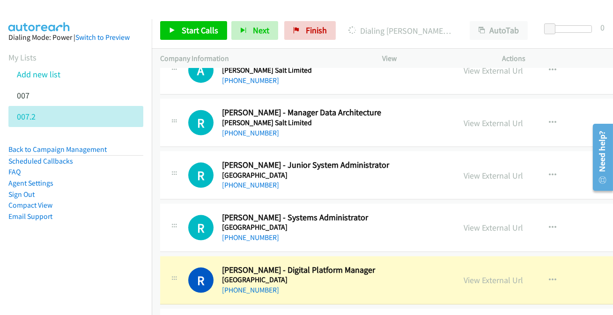
scroll to position [9239, 0]
drag, startPoint x: 308, startPoint y: 1, endPoint x: 416, endPoint y: 179, distance: 208.6
click at [467, 274] on link "View External Url" at bounding box center [493, 279] width 59 height 11
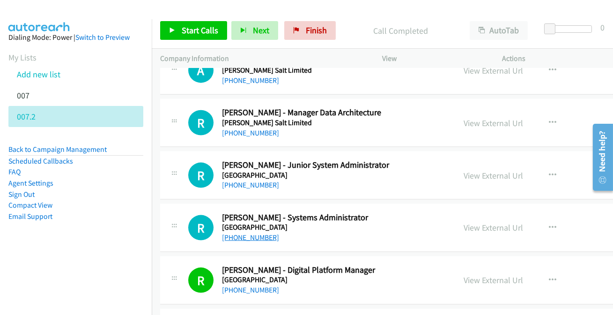
click at [257, 233] on link "[PHONE_NUMBER]" at bounding box center [250, 237] width 57 height 9
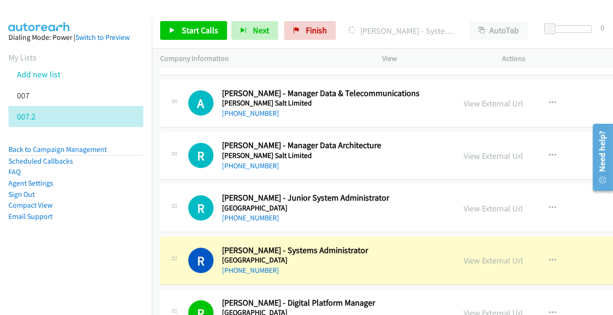
scroll to position [9196, 0]
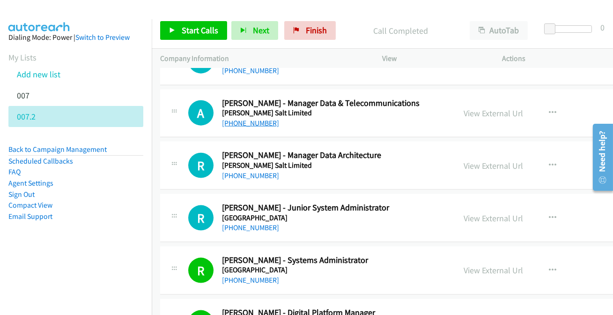
click at [262, 118] on link "[PHONE_NUMBER]" at bounding box center [250, 122] width 57 height 9
click at [549, 109] on icon "button" at bounding box center [552, 112] width 7 height 7
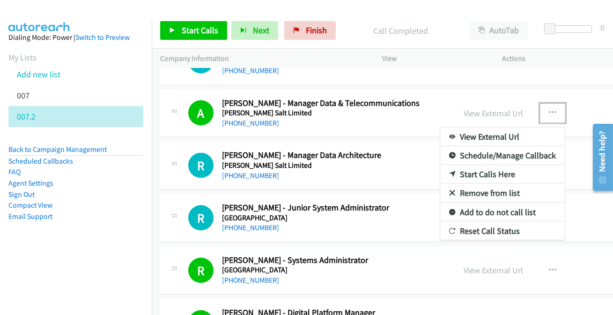
click at [413, 229] on div at bounding box center [306, 157] width 613 height 315
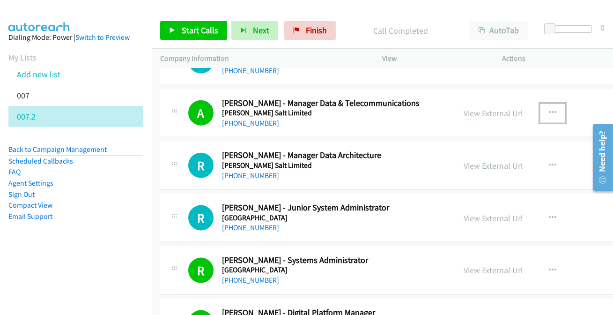
click at [540, 103] on button "button" at bounding box center [552, 112] width 25 height 19
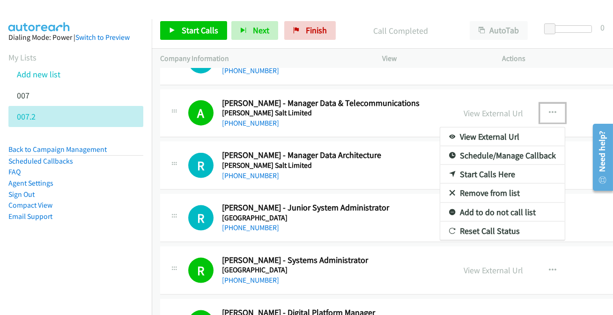
click at [470, 203] on link "Add to do not call list" at bounding box center [502, 212] width 125 height 19
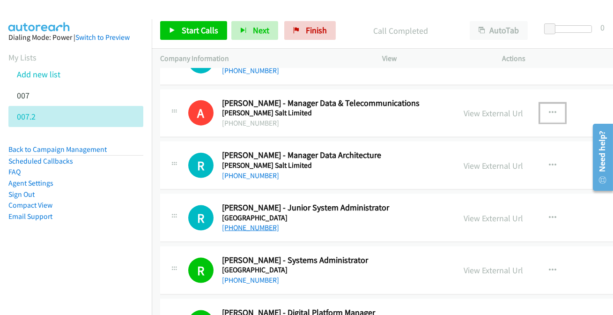
click at [256, 223] on link "[PHONE_NUMBER]" at bounding box center [250, 227] width 57 height 9
click at [258, 171] on link "[PHONE_NUMBER]" at bounding box center [250, 175] width 57 height 9
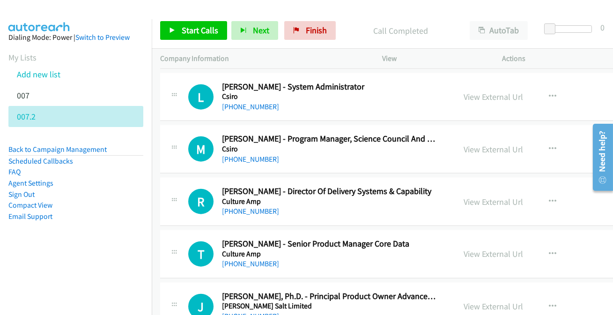
scroll to position [8898, 0]
click at [241, 259] on link "[PHONE_NUMBER]" at bounding box center [250, 263] width 57 height 9
click at [248, 103] on link "[PHONE_NUMBER]" at bounding box center [250, 107] width 57 height 9
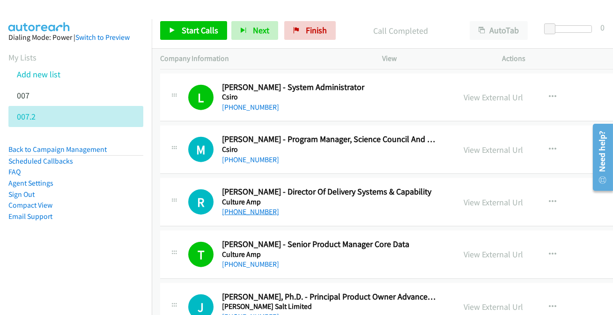
click at [237, 207] on link "[PHONE_NUMBER]" at bounding box center [250, 211] width 57 height 9
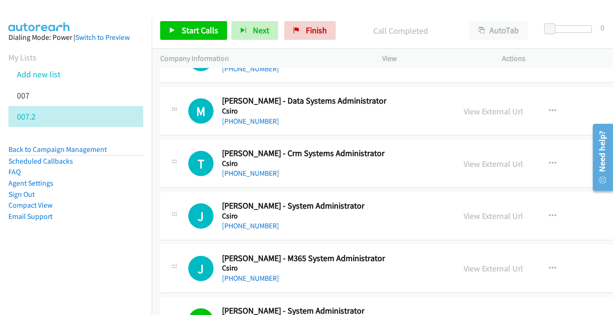
scroll to position [8659, 0]
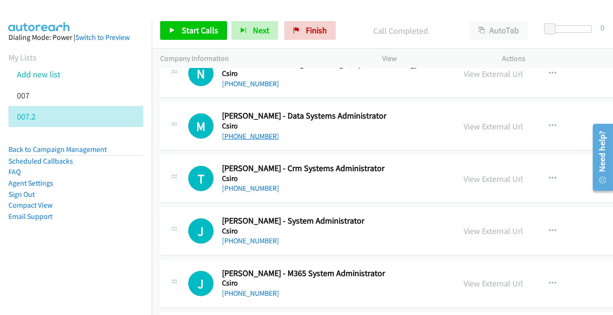
click at [260, 132] on link "[PHONE_NUMBER]" at bounding box center [250, 136] width 57 height 9
click at [248, 132] on link "[PHONE_NUMBER]" at bounding box center [250, 136] width 57 height 9
click at [234, 236] on link "[PHONE_NUMBER]" at bounding box center [250, 240] width 57 height 9
click at [247, 184] on link "[PHONE_NUMBER]" at bounding box center [250, 188] width 57 height 9
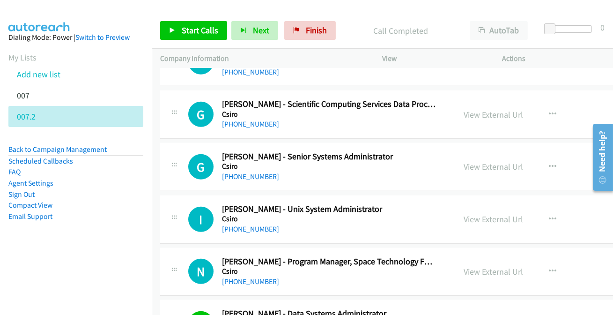
scroll to position [8447, 0]
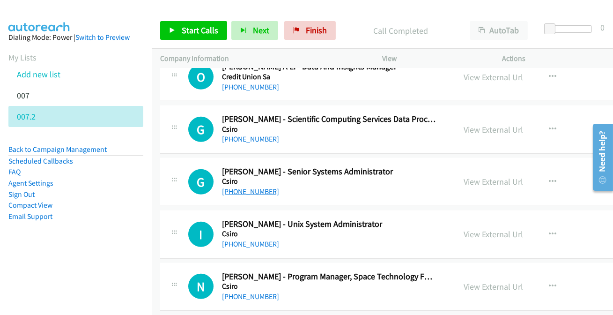
click at [252, 187] on link "[PHONE_NUMBER]" at bounding box center [250, 191] width 57 height 9
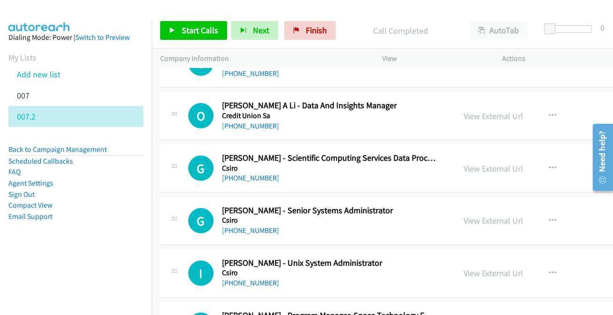
scroll to position [8404, 0]
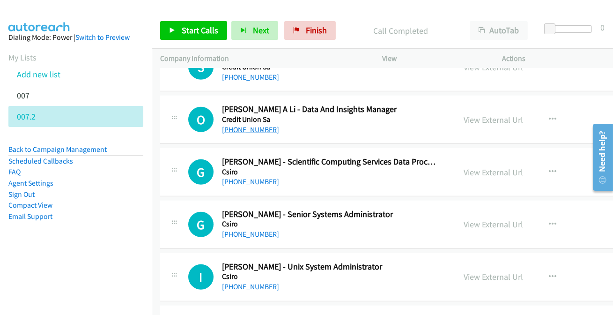
click at [239, 125] on link "[PHONE_NUMBER]" at bounding box center [250, 129] width 57 height 9
click at [242, 229] on link "[PHONE_NUMBER]" at bounding box center [250, 233] width 57 height 9
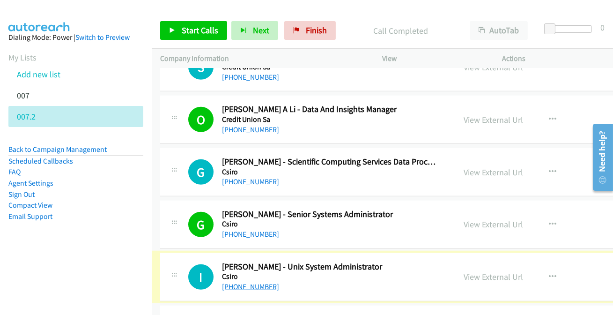
click at [242, 282] on link "[PHONE_NUMBER]" at bounding box center [250, 286] width 57 height 9
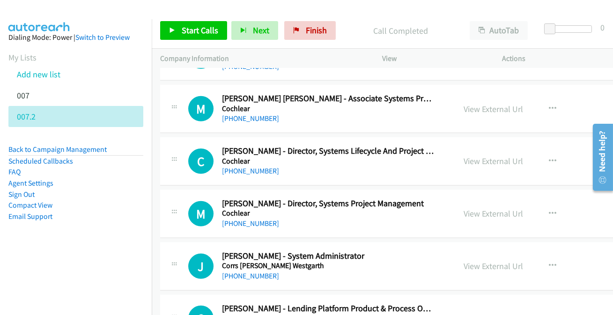
scroll to position [8149, 0]
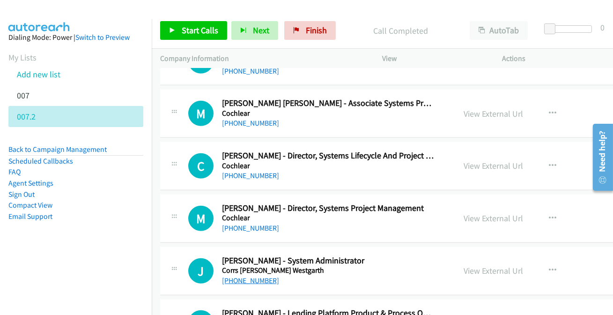
click at [248, 276] on link "[PHONE_NUMBER]" at bounding box center [250, 280] width 57 height 9
click at [243, 276] on link "[PHONE_NUMBER]" at bounding box center [250, 280] width 57 height 9
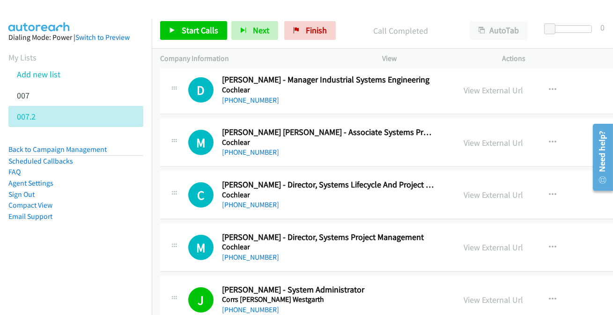
scroll to position [8106, 0]
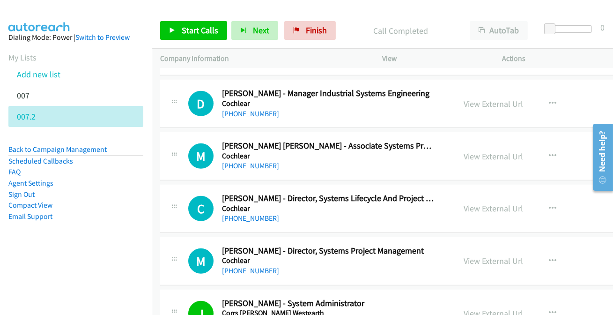
click at [267, 265] on div "M Callback Scheduled [PERSON_NAME] - Director, Systems Project Management Cochl…" at bounding box center [438, 261] width 556 height 48
click at [259, 266] on div "M Callback Scheduled [PERSON_NAME] - Director, Systems Project Management Cochl…" at bounding box center [438, 261] width 556 height 48
click at [258, 266] on link "[PHONE_NUMBER]" at bounding box center [250, 270] width 57 height 9
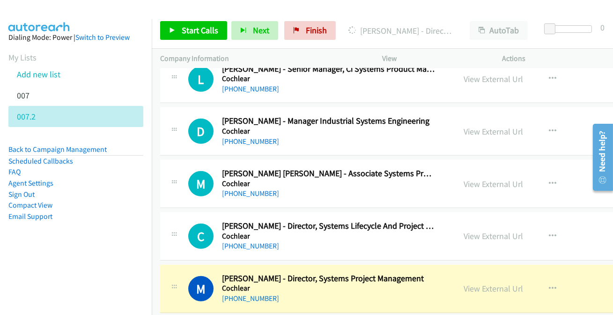
scroll to position [8063, 0]
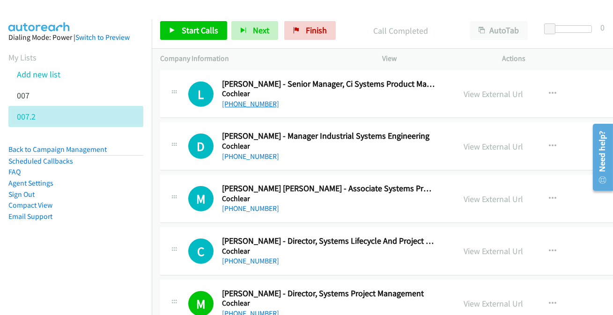
click at [228, 99] on link "[PHONE_NUMBER]" at bounding box center [250, 103] width 57 height 9
click at [233, 152] on link "[PHONE_NUMBER]" at bounding box center [250, 156] width 57 height 9
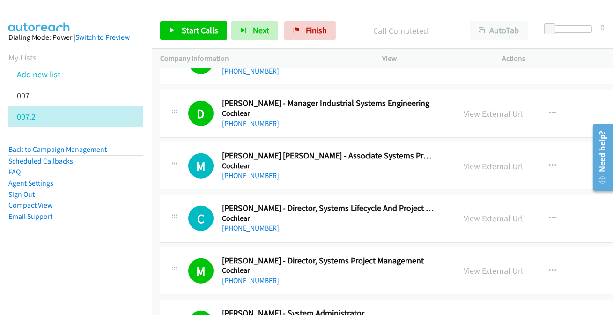
scroll to position [8106, 0]
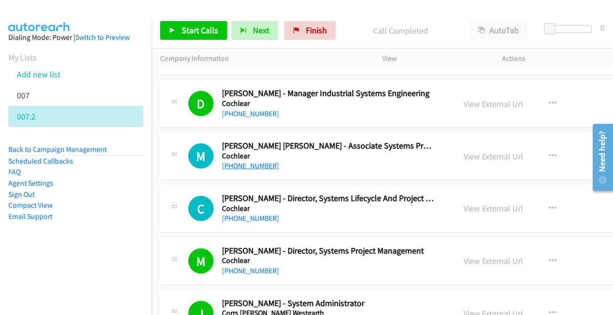
click at [232, 161] on link "[PHONE_NUMBER]" at bounding box center [250, 165] width 57 height 9
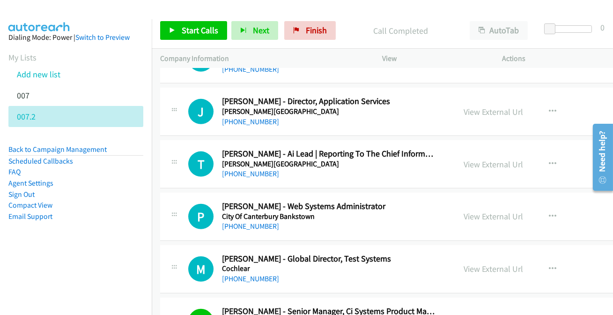
scroll to position [7851, 0]
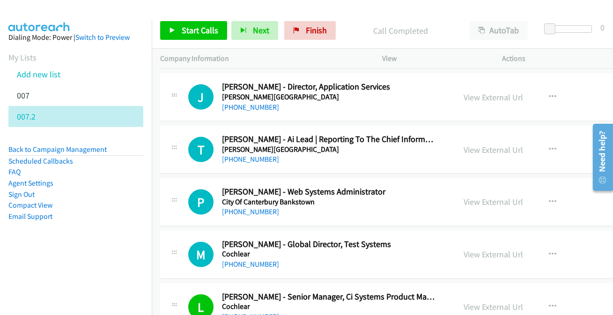
click at [237, 259] on div "M Callback Scheduled [PERSON_NAME] - Global Director, Test Systems Cochlear [GE…" at bounding box center [438, 254] width 556 height 48
click at [233, 259] on link "[PHONE_NUMBER]" at bounding box center [250, 263] width 57 height 9
click at [464, 249] on link "View External Url" at bounding box center [493, 254] width 59 height 11
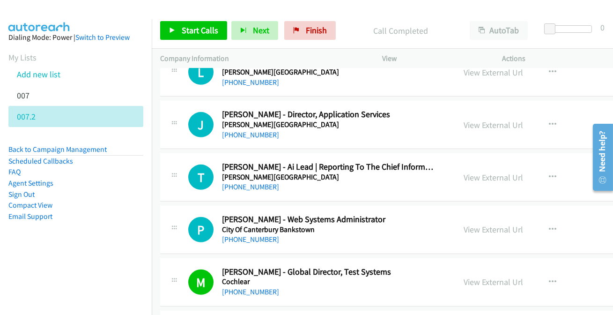
scroll to position [7808, 0]
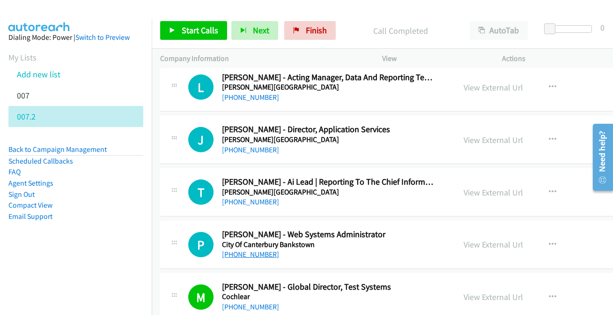
click at [257, 250] on link "[PHONE_NUMBER]" at bounding box center [250, 254] width 57 height 9
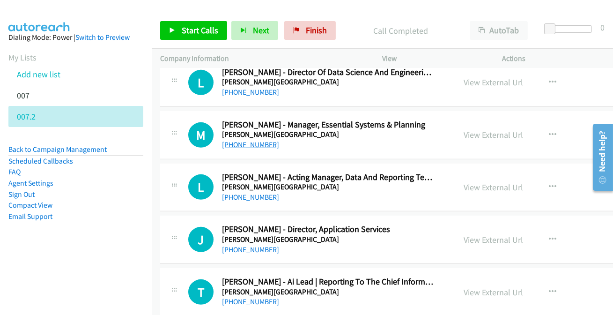
scroll to position [7723, 0]
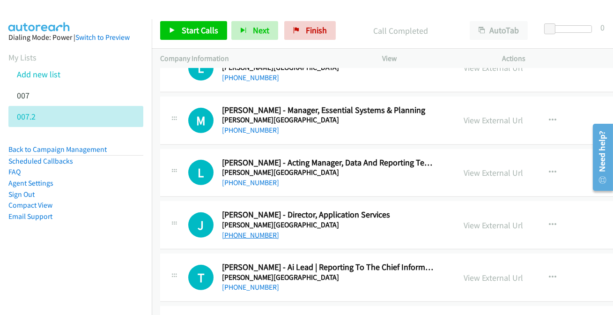
click at [240, 230] on link "[PHONE_NUMBER]" at bounding box center [250, 234] width 57 height 9
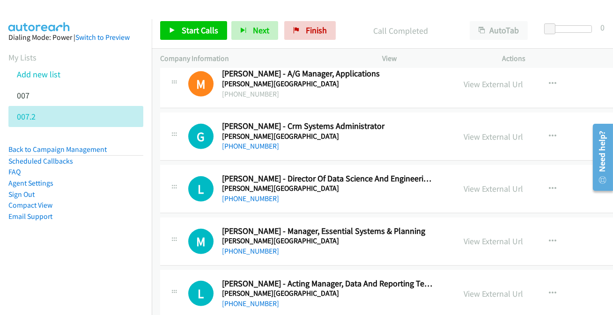
scroll to position [7595, 0]
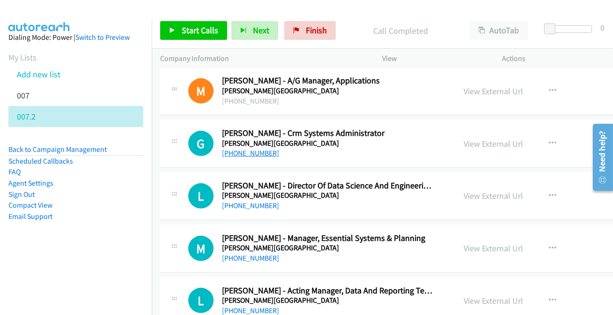
click at [243, 148] on link "[PHONE_NUMBER]" at bounding box center [250, 152] width 57 height 9
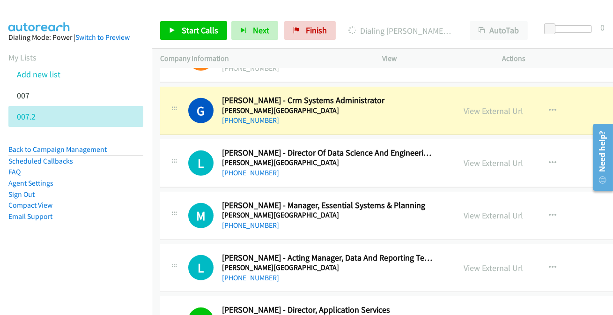
scroll to position [7638, 0]
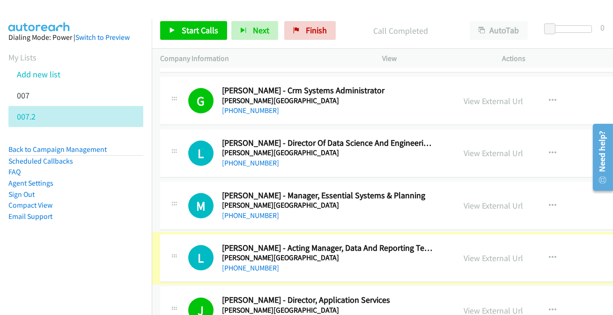
click at [249, 263] on link "[PHONE_NUMBER]" at bounding box center [250, 267] width 57 height 9
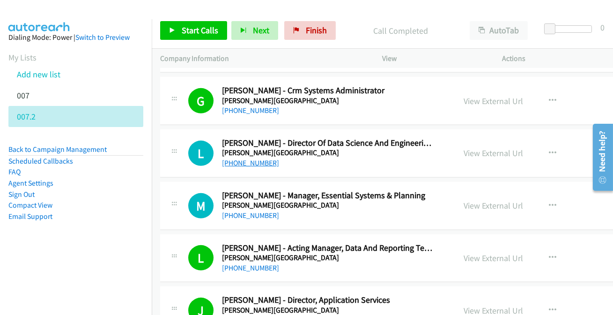
click at [241, 158] on link "[PHONE_NUMBER]" at bounding box center [250, 162] width 57 height 9
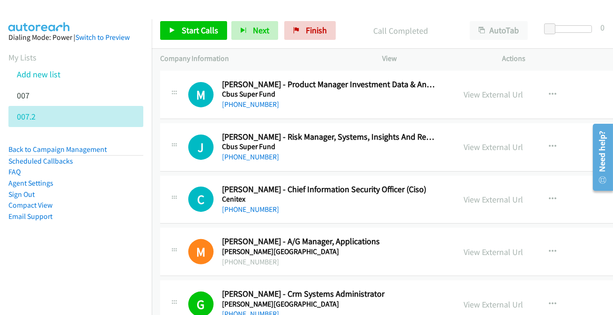
scroll to position [7382, 0]
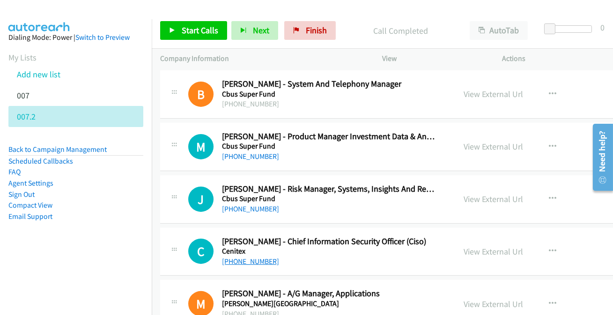
click at [243, 257] on link "[PHONE_NUMBER]" at bounding box center [250, 261] width 57 height 9
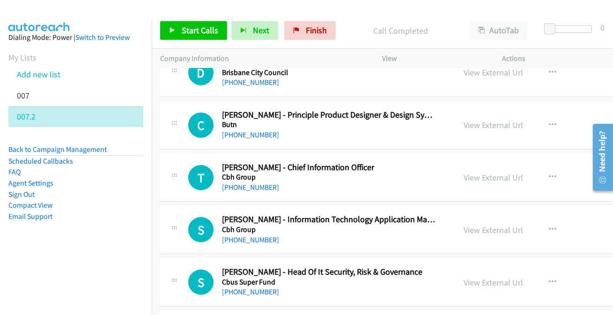
scroll to position [7127, 0]
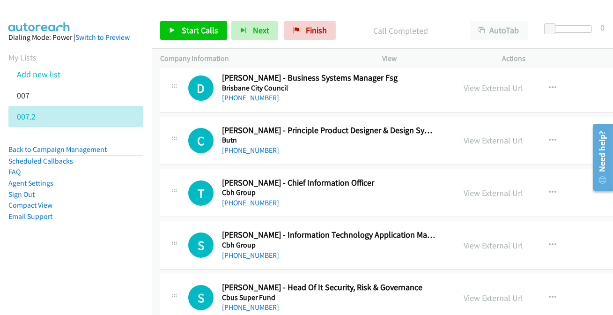
click at [242, 198] on link "[PHONE_NUMBER]" at bounding box center [250, 202] width 57 height 9
click at [241, 251] on link "[PHONE_NUMBER]" at bounding box center [250, 255] width 57 height 9
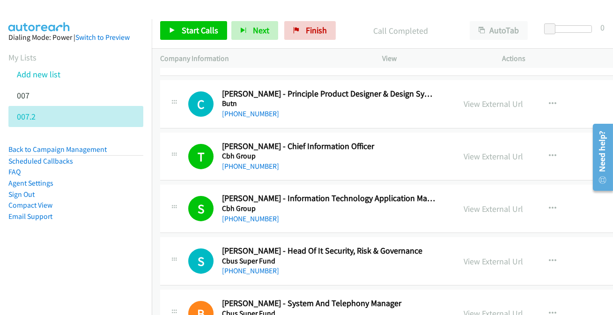
scroll to position [7212, 0]
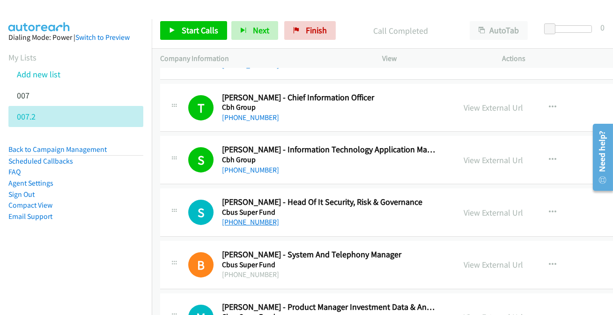
click at [251, 217] on link "[PHONE_NUMBER]" at bounding box center [250, 221] width 57 height 9
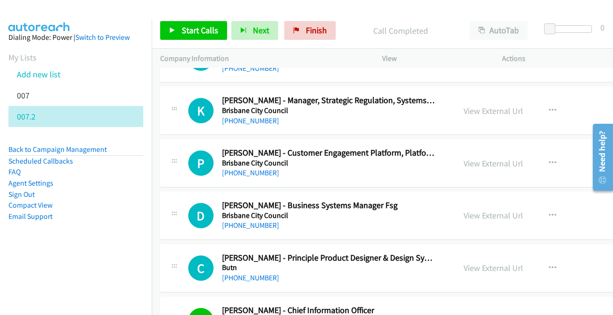
scroll to position [6957, 0]
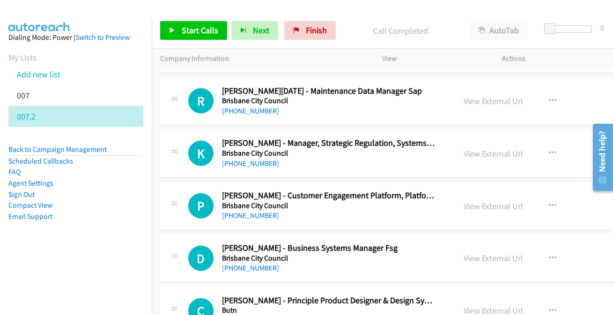
drag, startPoint x: 239, startPoint y: 94, endPoint x: 234, endPoint y: 115, distance: 21.8
click at [244, 106] on link "[PHONE_NUMBER]" at bounding box center [250, 110] width 57 height 9
click at [254, 263] on link "[PHONE_NUMBER]" at bounding box center [250, 267] width 57 height 9
click at [252, 159] on link "[PHONE_NUMBER]" at bounding box center [250, 163] width 57 height 9
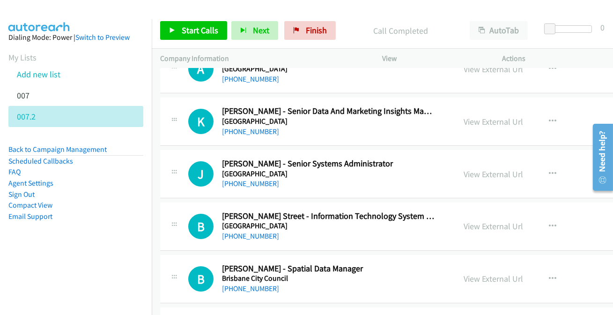
scroll to position [6710, 0]
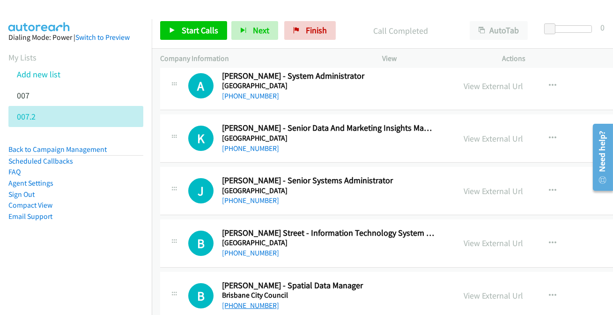
click at [253, 301] on link "[PHONE_NUMBER]" at bounding box center [250, 305] width 57 height 9
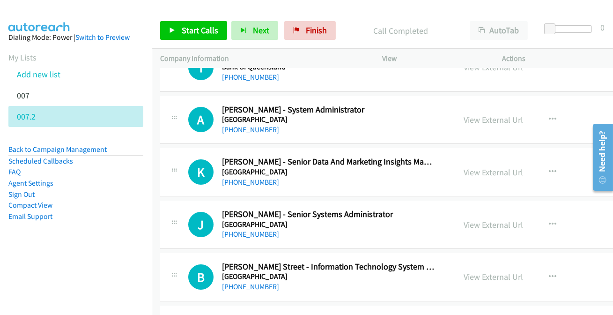
scroll to position [6676, 0]
click at [251, 125] on link "[PHONE_NUMBER]" at bounding box center [250, 129] width 57 height 9
click at [258, 178] on link "[PHONE_NUMBER]" at bounding box center [250, 182] width 57 height 9
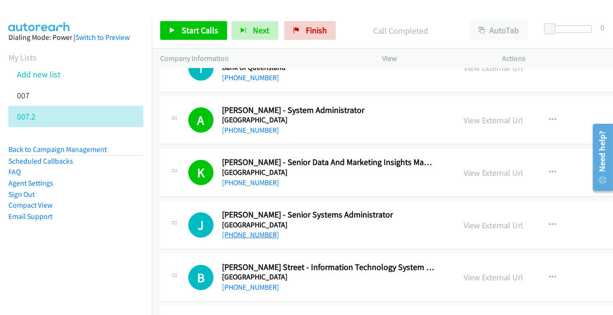
click at [264, 230] on link "[PHONE_NUMBER]" at bounding box center [250, 234] width 57 height 9
click at [262, 283] on div "[PHONE_NUMBER]" at bounding box center [329, 286] width 214 height 11
click at [260, 282] on link "[PHONE_NUMBER]" at bounding box center [250, 286] width 57 height 9
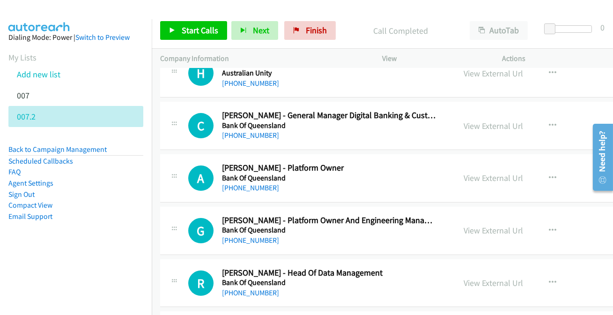
scroll to position [6182, 0]
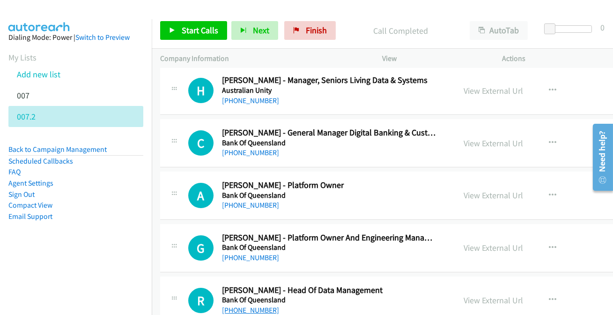
click at [259, 305] on link "[PHONE_NUMBER]" at bounding box center [250, 309] width 57 height 9
click at [237, 96] on link "[PHONE_NUMBER]" at bounding box center [250, 100] width 57 height 9
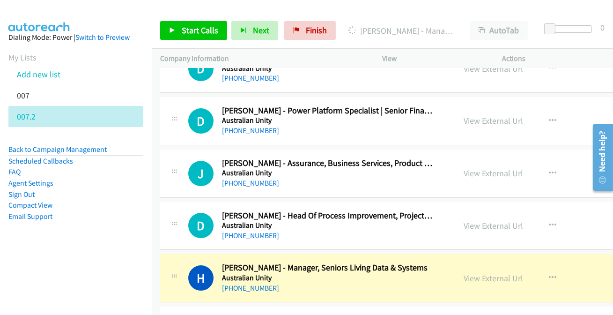
scroll to position [5978, 0]
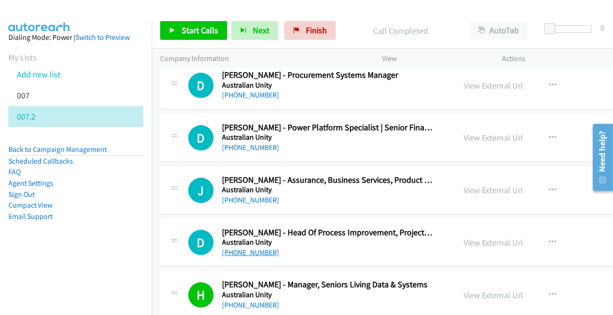
click at [264, 248] on link "[PHONE_NUMBER]" at bounding box center [250, 252] width 57 height 9
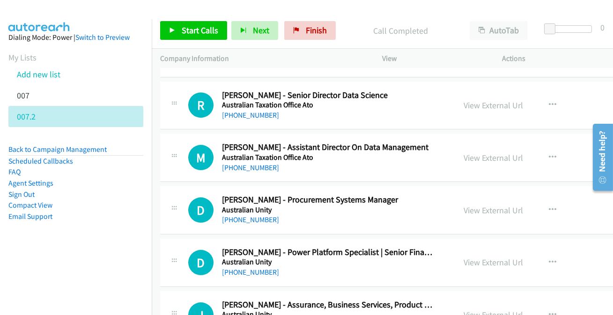
scroll to position [5850, 0]
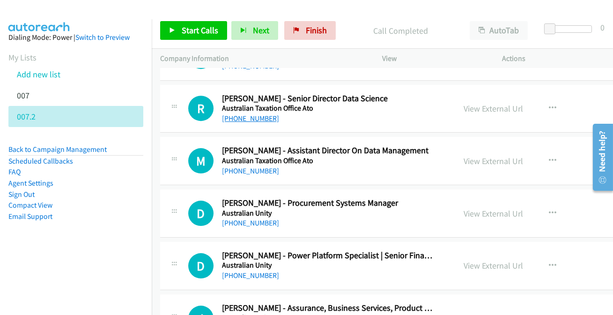
click at [250, 114] on link "[PHONE_NUMBER]" at bounding box center [250, 118] width 57 height 9
click at [243, 218] on link "[PHONE_NUMBER]" at bounding box center [250, 222] width 57 height 9
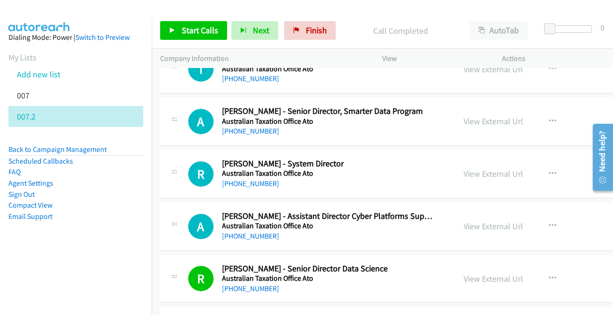
scroll to position [5637, 0]
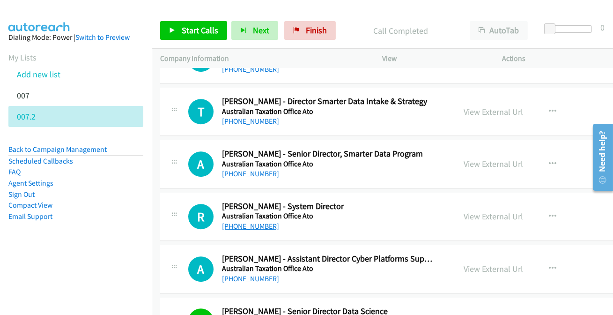
click at [252, 222] on link "[PHONE_NUMBER]" at bounding box center [250, 225] width 57 height 9
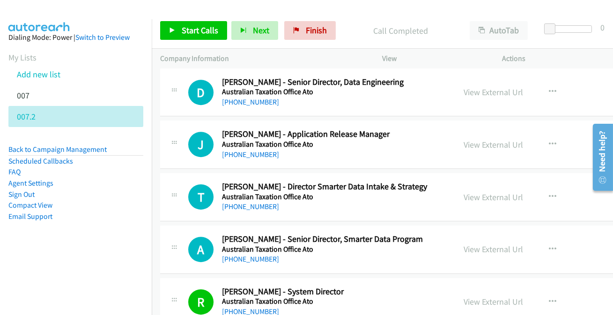
scroll to position [5509, 0]
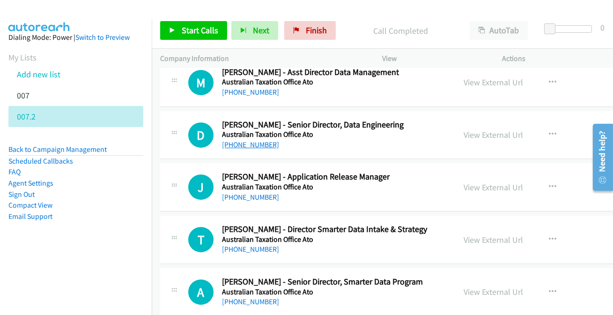
click at [252, 140] on link "[PHONE_NUMBER]" at bounding box center [250, 144] width 57 height 9
click at [243, 192] on link "[PHONE_NUMBER]" at bounding box center [250, 196] width 57 height 9
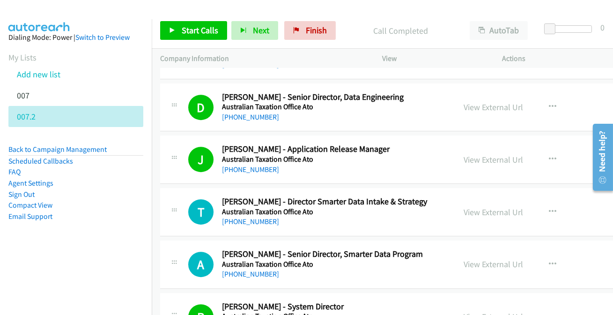
scroll to position [5552, 0]
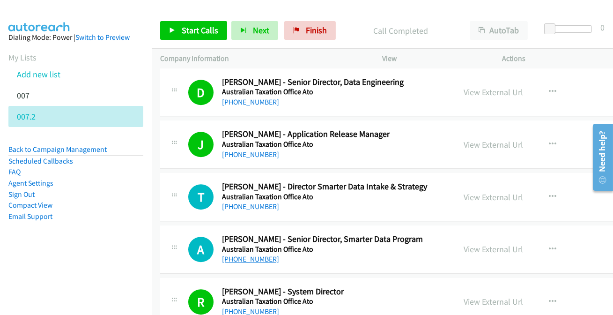
click at [238, 254] on link "[PHONE_NUMBER]" at bounding box center [250, 258] width 57 height 9
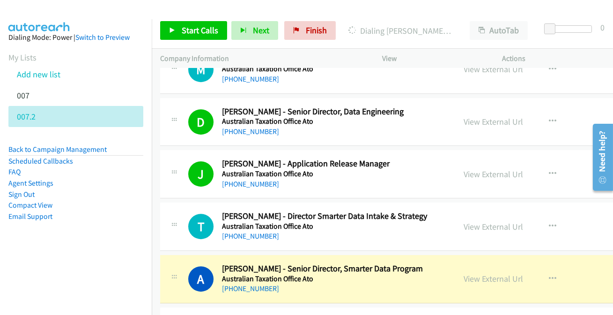
scroll to position [5509, 0]
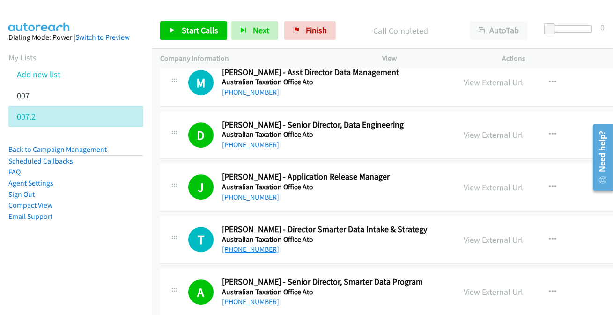
click at [251, 244] on link "[PHONE_NUMBER]" at bounding box center [250, 248] width 57 height 9
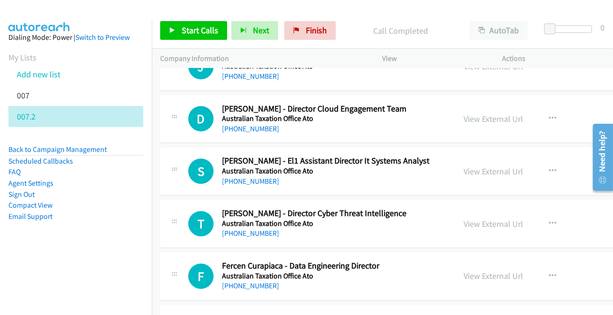
scroll to position [5254, 0]
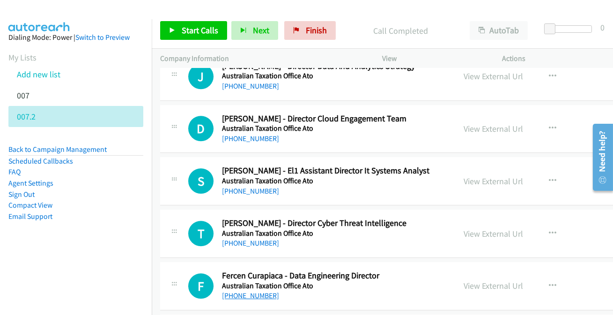
click at [258, 291] on link "[PHONE_NUMBER]" at bounding box center [250, 295] width 57 height 9
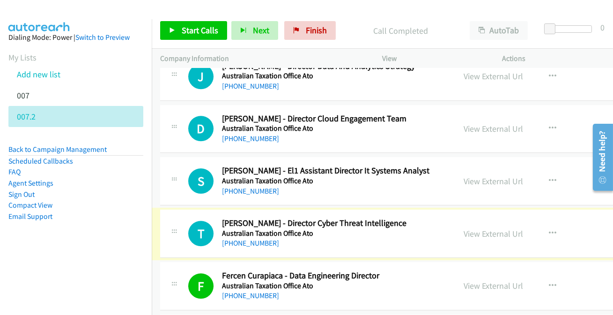
click at [260, 238] on link "[PHONE_NUMBER]" at bounding box center [250, 242] width 57 height 9
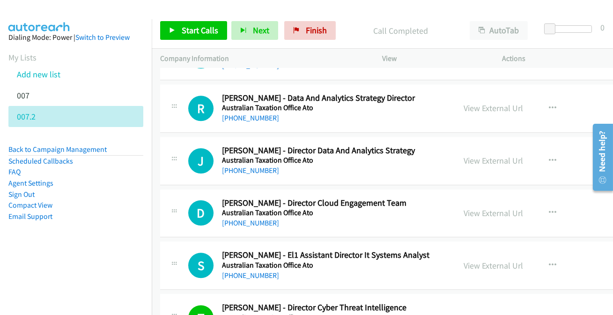
scroll to position [5169, 0]
click at [244, 115] on link "[PHONE_NUMBER]" at bounding box center [250, 118] width 57 height 9
click at [244, 114] on link "[PHONE_NUMBER]" at bounding box center [250, 118] width 57 height 9
click at [263, 168] on link "[PHONE_NUMBER]" at bounding box center [250, 170] width 57 height 9
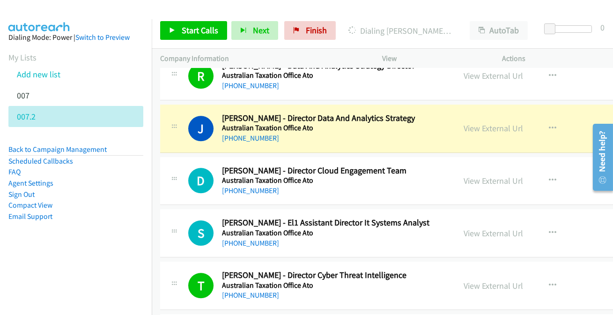
scroll to position [5212, 0]
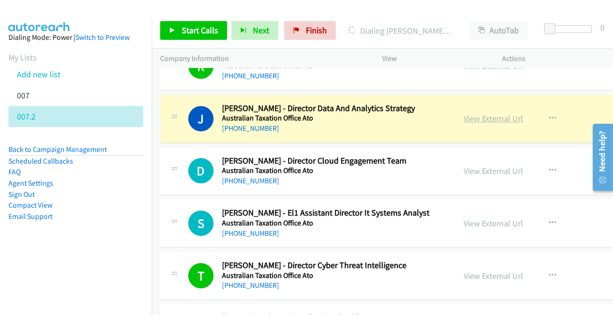
click at [464, 113] on link "View External Url" at bounding box center [493, 118] width 59 height 11
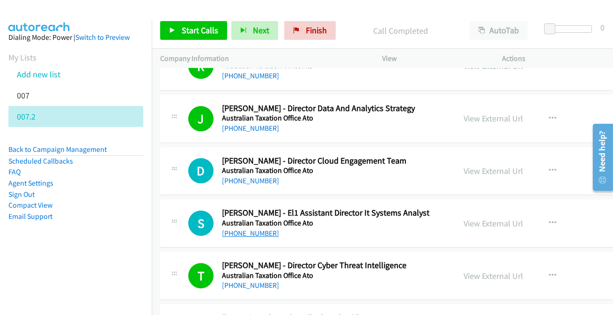
click at [249, 229] on link "[PHONE_NUMBER]" at bounding box center [250, 233] width 57 height 9
click at [248, 176] on link "[PHONE_NUMBER]" at bounding box center [250, 180] width 57 height 9
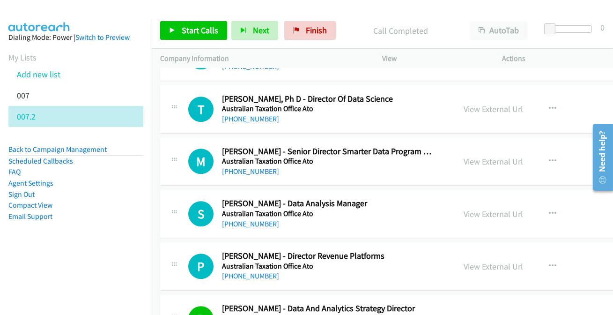
scroll to position [4956, 0]
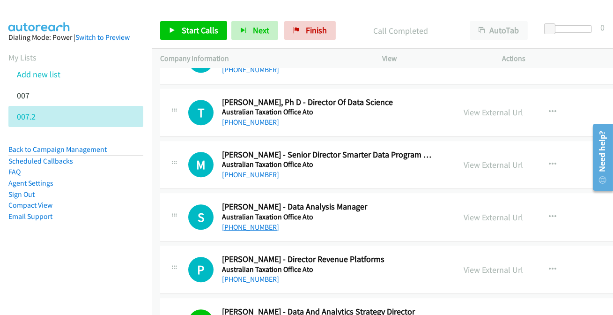
click at [248, 223] on link "[PHONE_NUMBER]" at bounding box center [250, 226] width 57 height 9
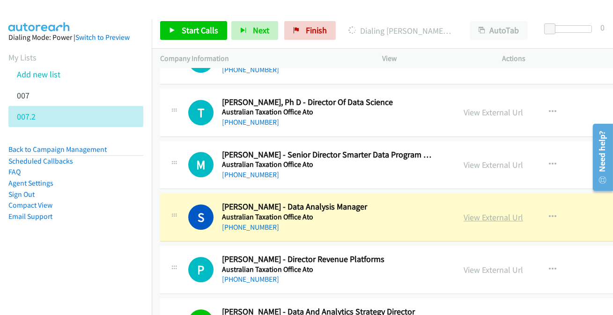
click at [475, 212] on link "View External Url" at bounding box center [493, 217] width 59 height 11
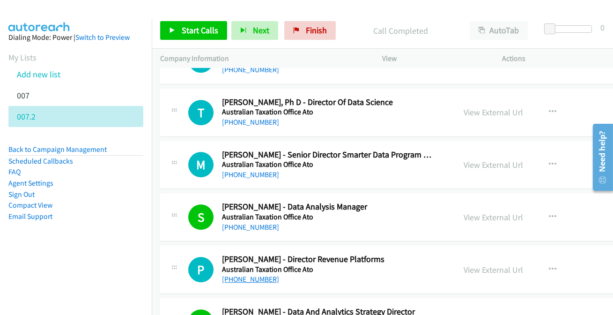
click at [247, 274] on link "[PHONE_NUMBER]" at bounding box center [250, 278] width 57 height 9
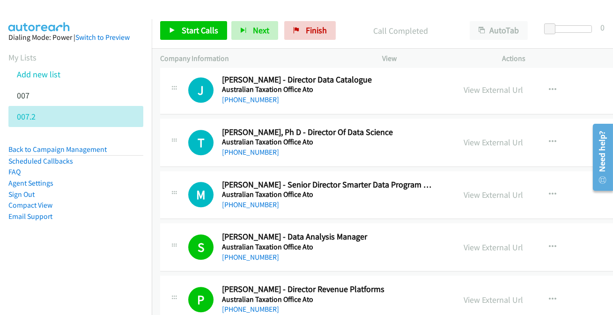
scroll to position [4871, 0]
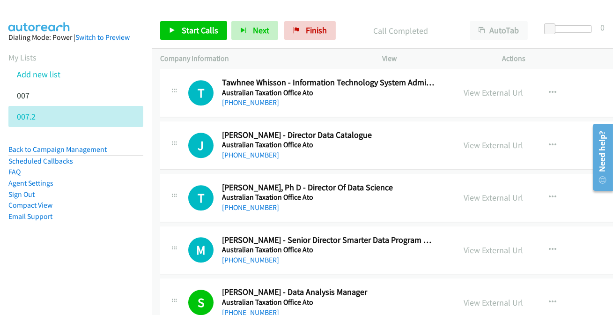
drag, startPoint x: 258, startPoint y: 253, endPoint x: 254, endPoint y: 261, distance: 9.2
click at [231, 255] on link "[PHONE_NUMBER]" at bounding box center [250, 259] width 57 height 9
click at [401, 10] on div at bounding box center [302, 18] width 605 height 36
click at [474, 244] on link "View External Url" at bounding box center [493, 249] width 59 height 11
click at [243, 203] on link "[PHONE_NUMBER]" at bounding box center [250, 207] width 57 height 9
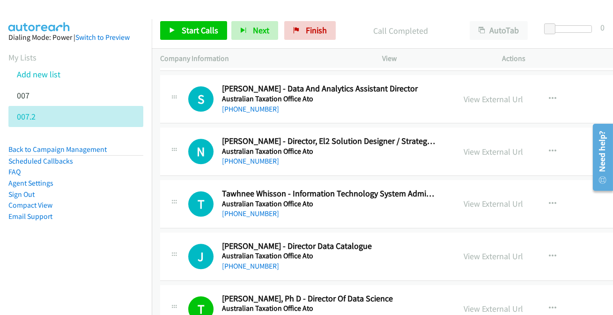
scroll to position [4786, 0]
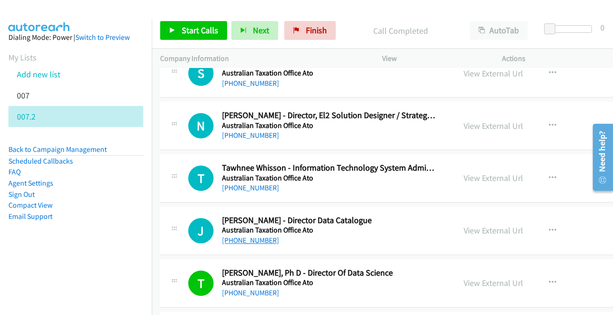
click at [244, 236] on link "[PHONE_NUMBER]" at bounding box center [250, 240] width 57 height 9
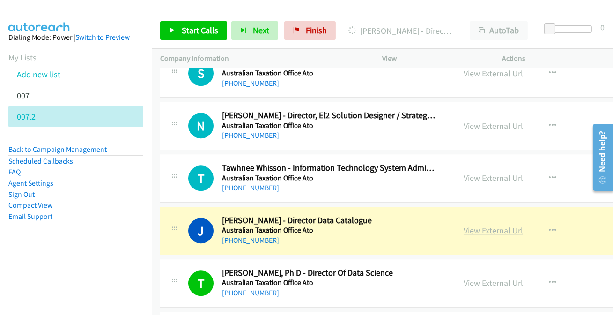
click at [468, 225] on link "View External Url" at bounding box center [493, 230] width 59 height 11
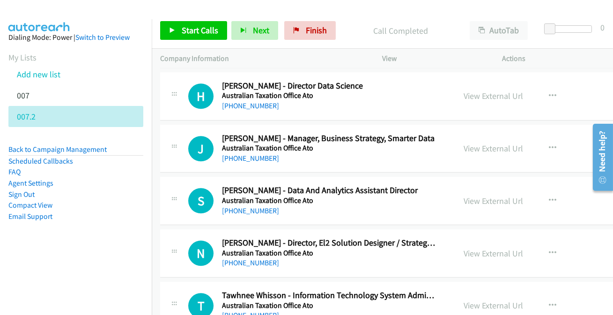
scroll to position [4701, 0]
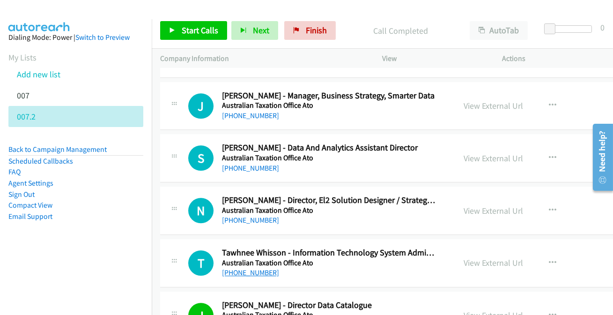
click at [257, 269] on link "[PHONE_NUMBER]" at bounding box center [250, 272] width 57 height 9
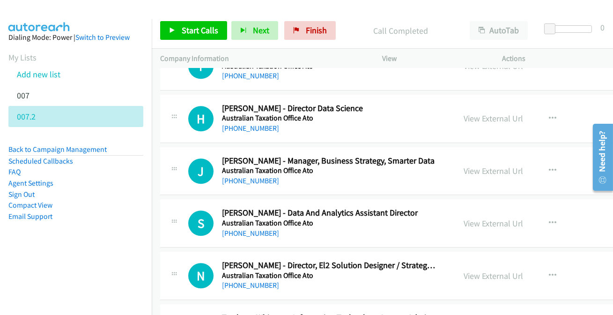
scroll to position [4616, 0]
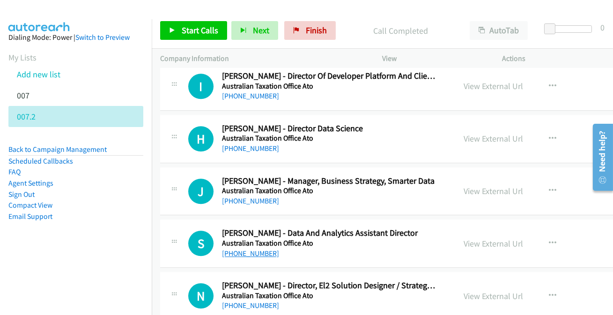
click at [246, 249] on link "[PHONE_NUMBER]" at bounding box center [250, 253] width 57 height 9
click at [258, 93] on link "[PHONE_NUMBER]" at bounding box center [250, 95] width 57 height 9
click at [267, 144] on link "[PHONE_NUMBER]" at bounding box center [250, 148] width 57 height 9
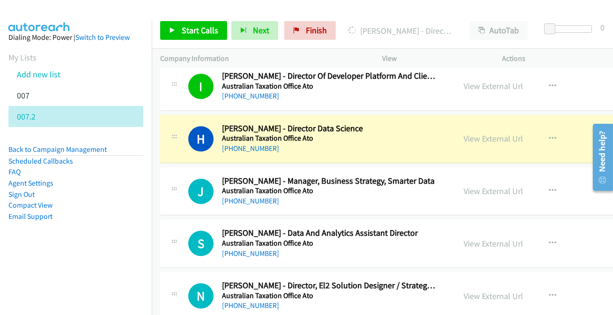
scroll to position [4658, 0]
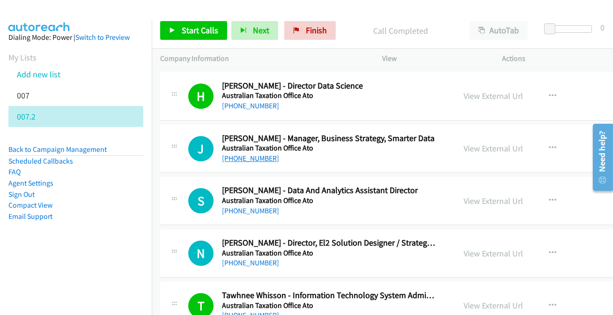
click at [229, 155] on link "[PHONE_NUMBER]" at bounding box center [250, 158] width 57 height 9
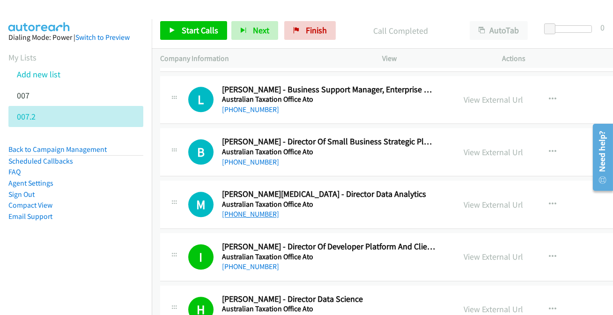
scroll to position [4403, 0]
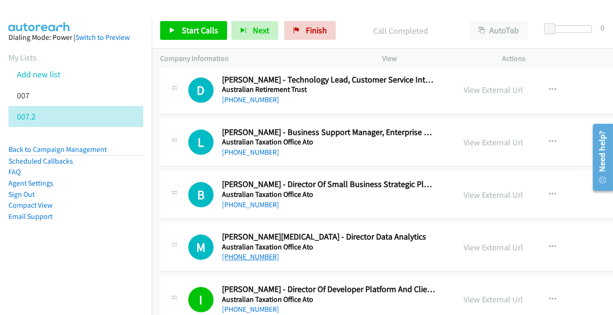
click at [251, 252] on link "[PHONE_NUMBER]" at bounding box center [250, 256] width 57 height 9
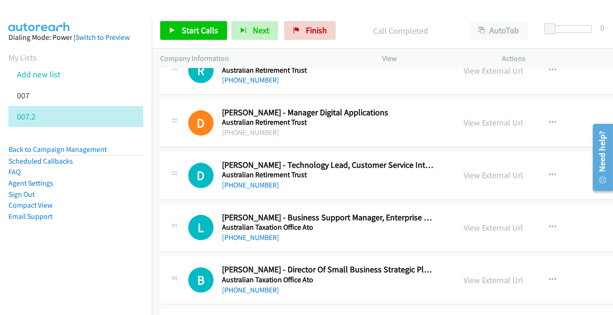
scroll to position [4275, 0]
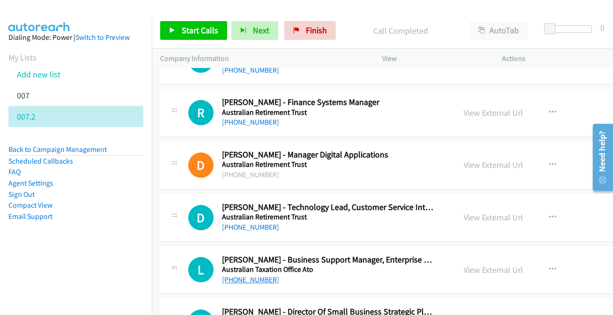
click at [258, 276] on link "[PHONE_NUMBER]" at bounding box center [250, 279] width 57 height 9
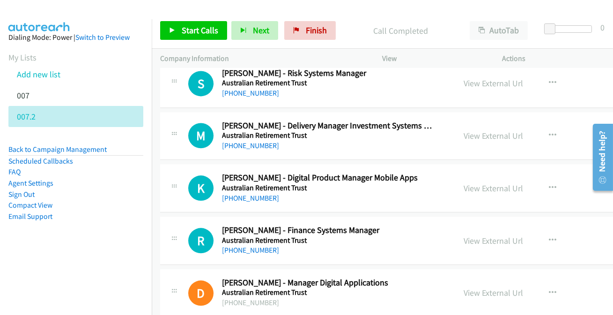
scroll to position [4105, 0]
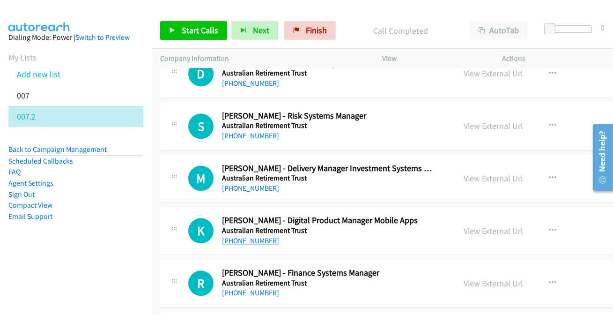
click at [243, 236] on link "[PHONE_NUMBER]" at bounding box center [250, 240] width 57 height 9
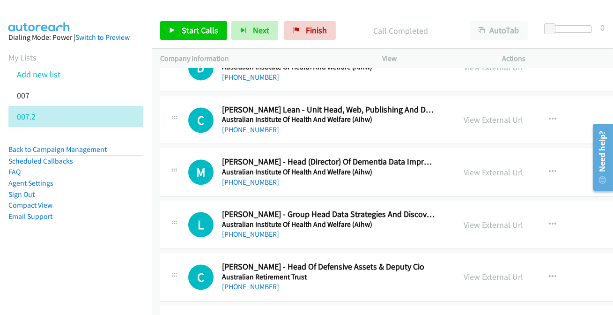
scroll to position [3807, 0]
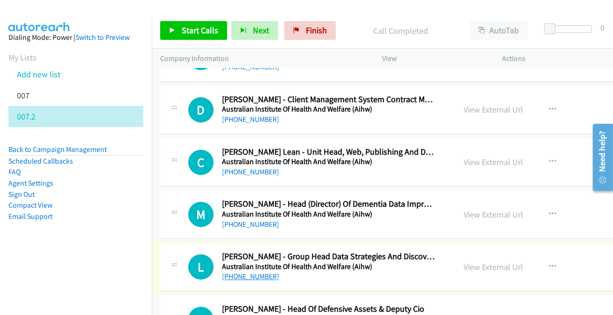
click at [257, 274] on link "[PHONE_NUMBER]" at bounding box center [250, 276] width 57 height 9
